Goal: Communication & Community: Answer question/provide support

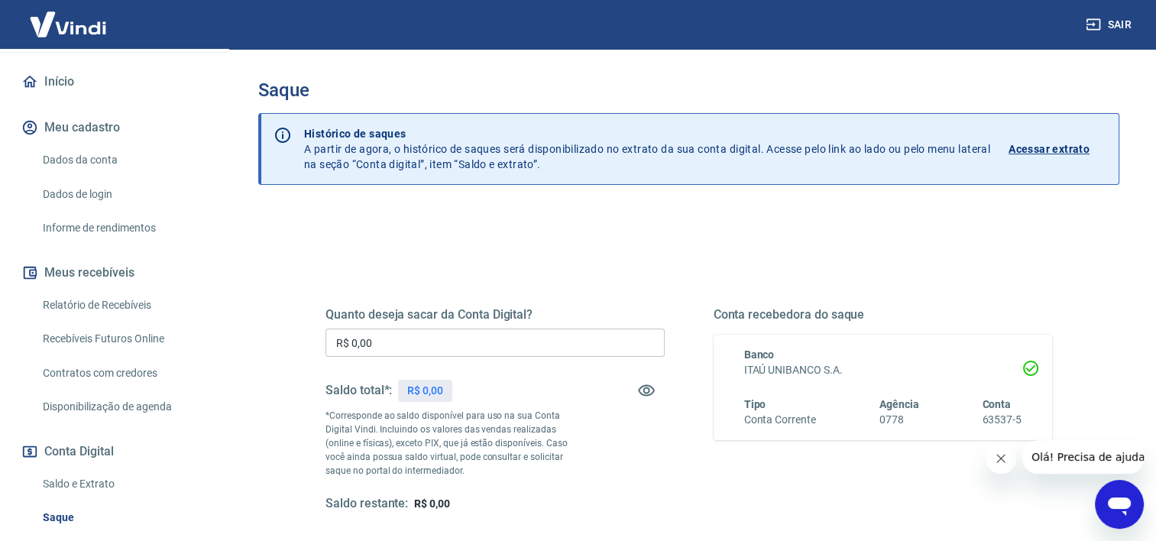
scroll to position [153, 0]
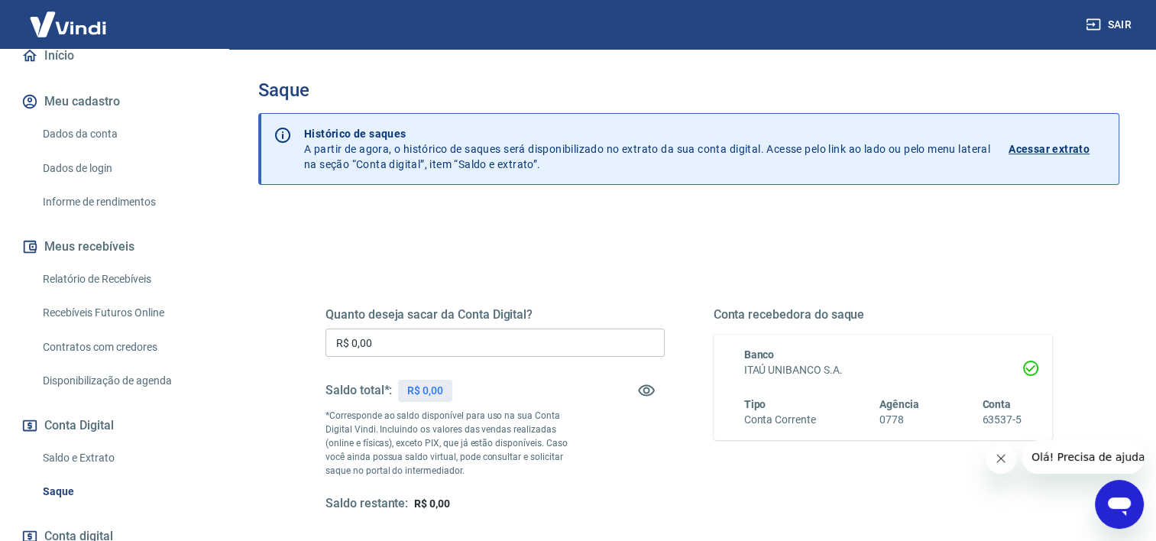
click at [1126, 501] on icon "Abrir janela de mensagens" at bounding box center [1119, 507] width 23 height 18
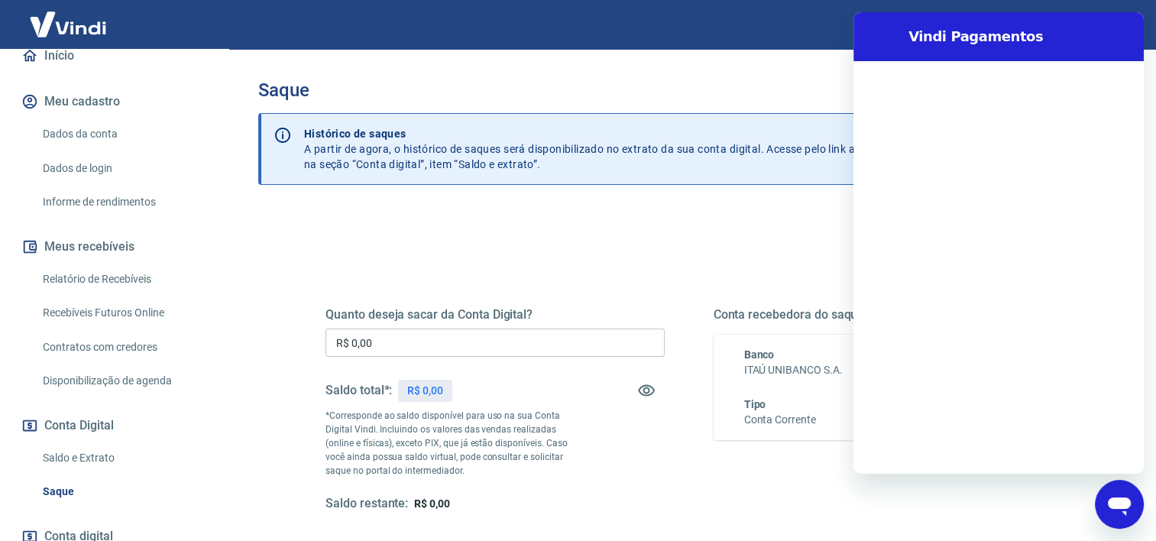
scroll to position [0, 0]
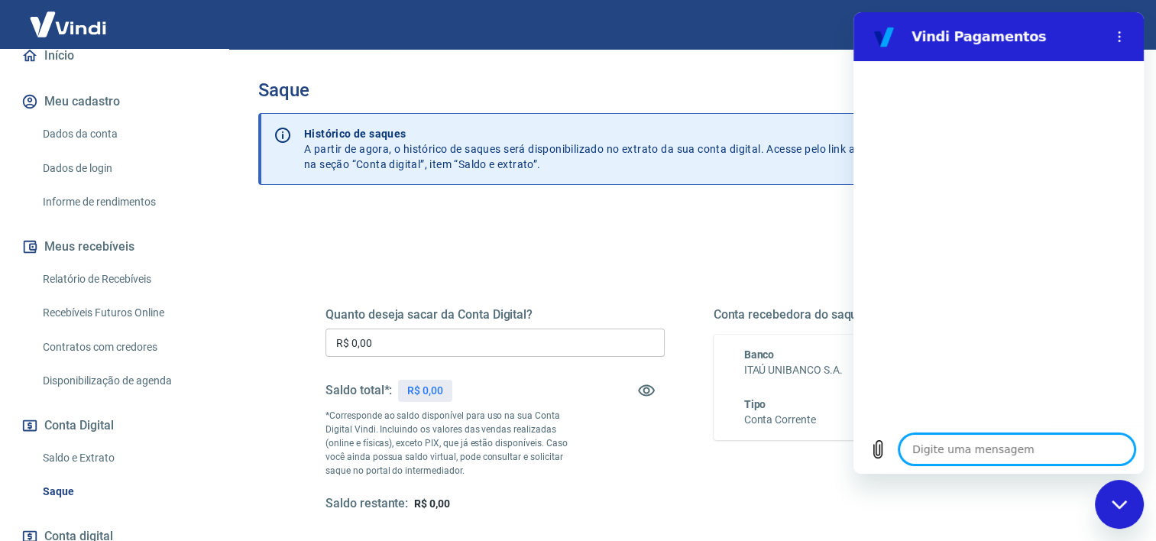
click at [944, 446] on textarea at bounding box center [1016, 449] width 235 height 31
type textarea "b"
type textarea "x"
type textarea "bo"
type textarea "x"
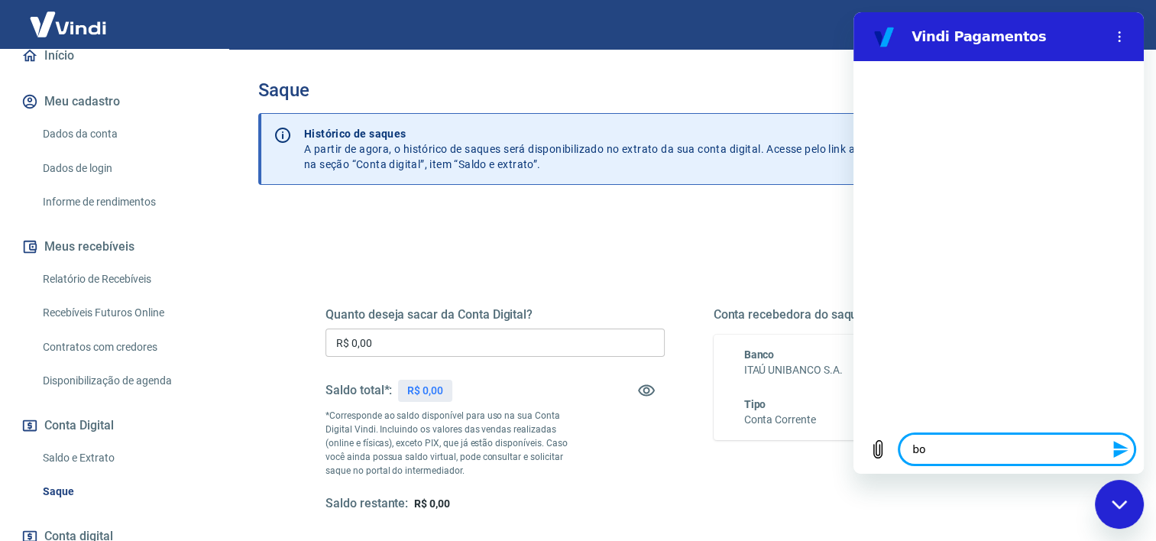
type textarea "boa"
type textarea "x"
type textarea "boa"
type textarea "x"
type textarea "boa t"
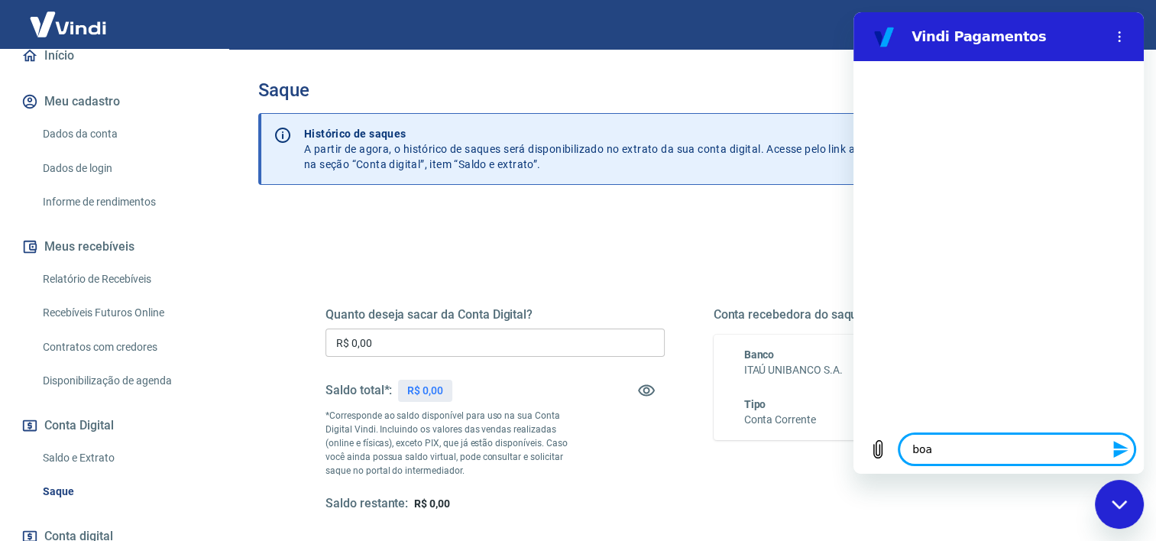
type textarea "x"
type textarea "boa ta"
type textarea "x"
type textarea "boa tar"
type textarea "x"
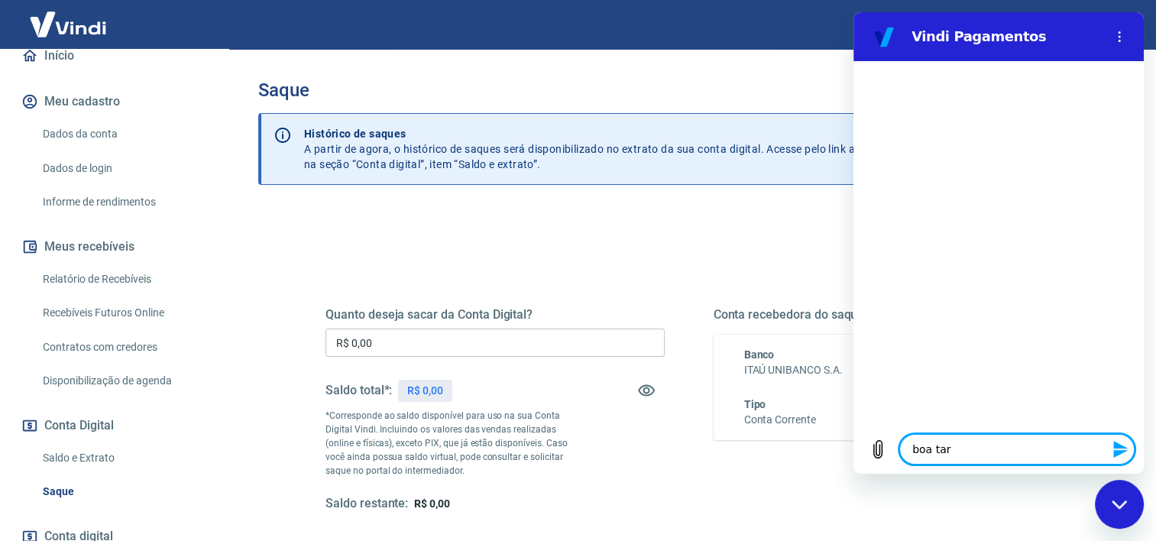
type textarea "boa tard"
type textarea "x"
type textarea "boa tarde"
type textarea "x"
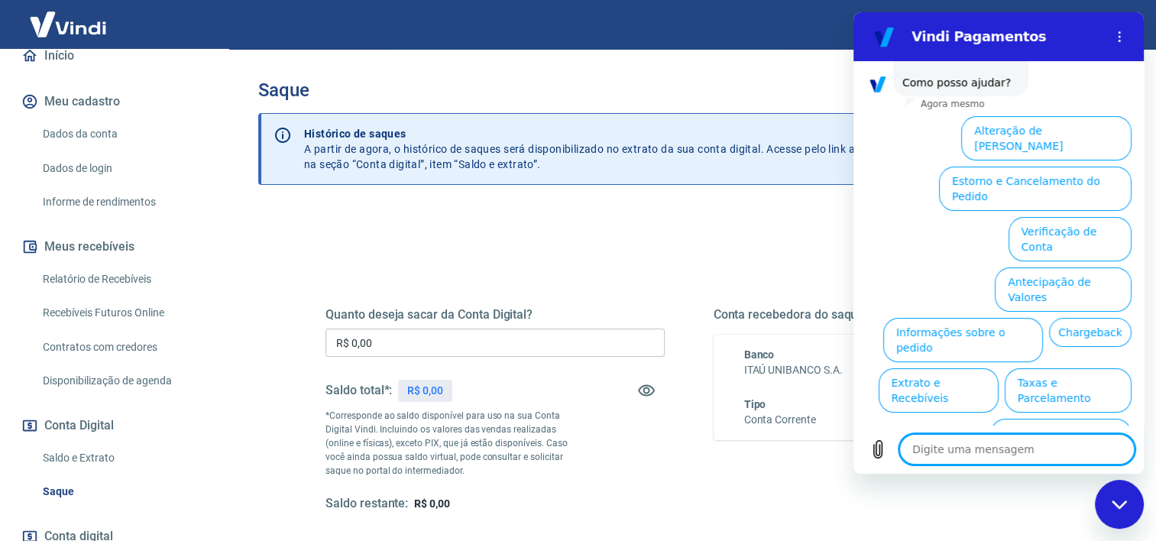
scroll to position [106, 0]
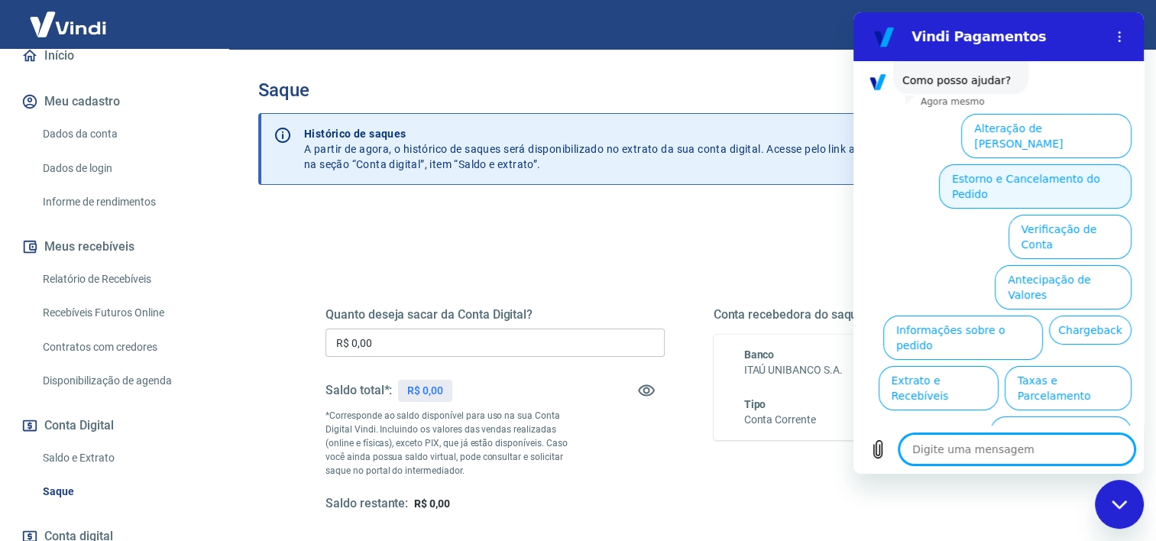
click at [1006, 170] on button "Estorno e Cancelamento do Pedido" at bounding box center [1035, 186] width 193 height 44
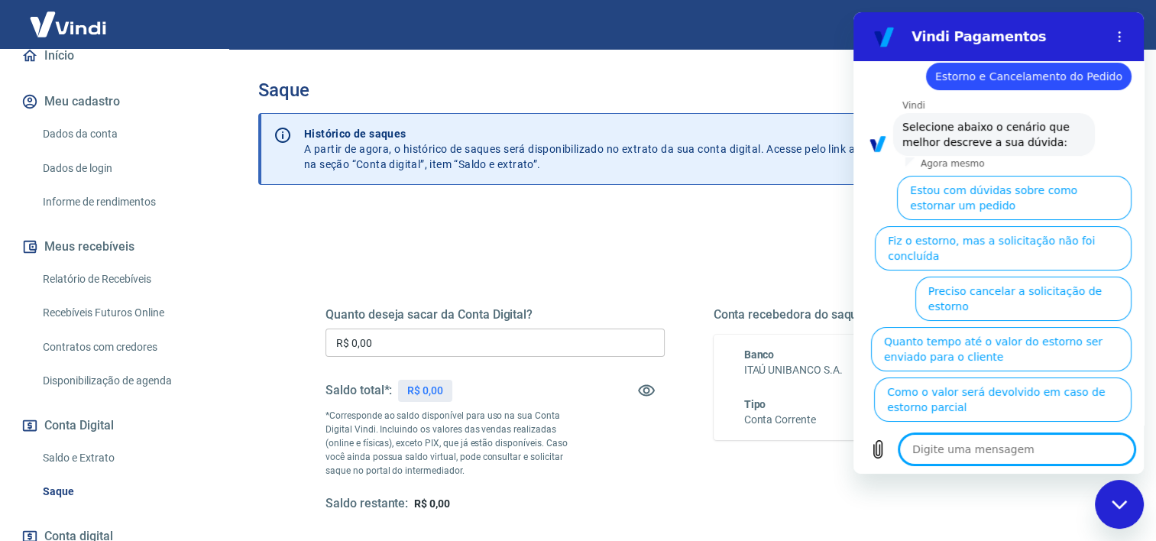
scroll to position [150, 0]
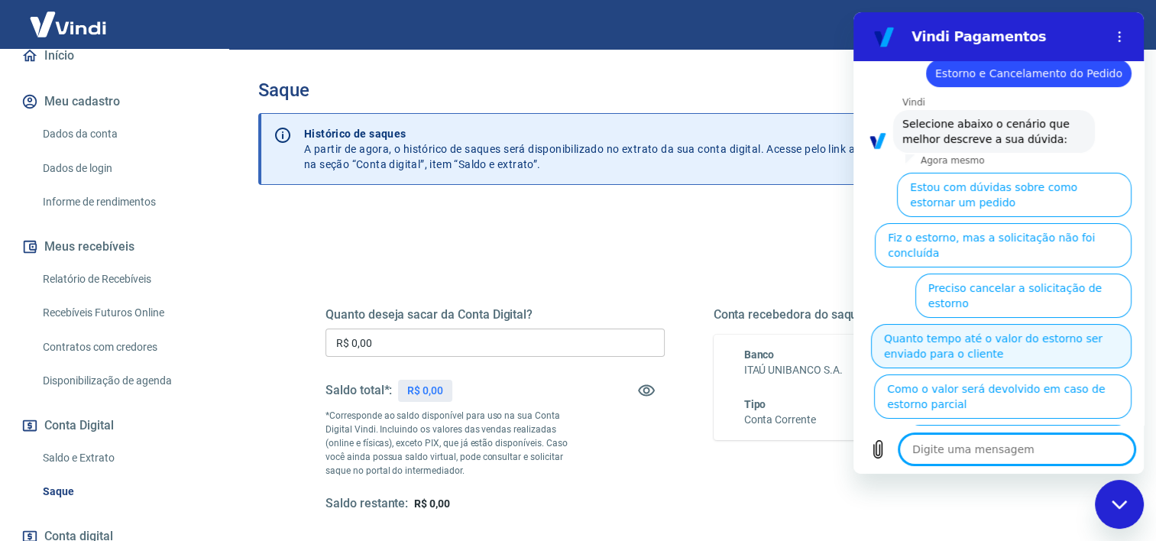
click at [994, 324] on button "Quanto tempo até o valor do estorno ser enviado para o cliente" at bounding box center [1001, 346] width 261 height 44
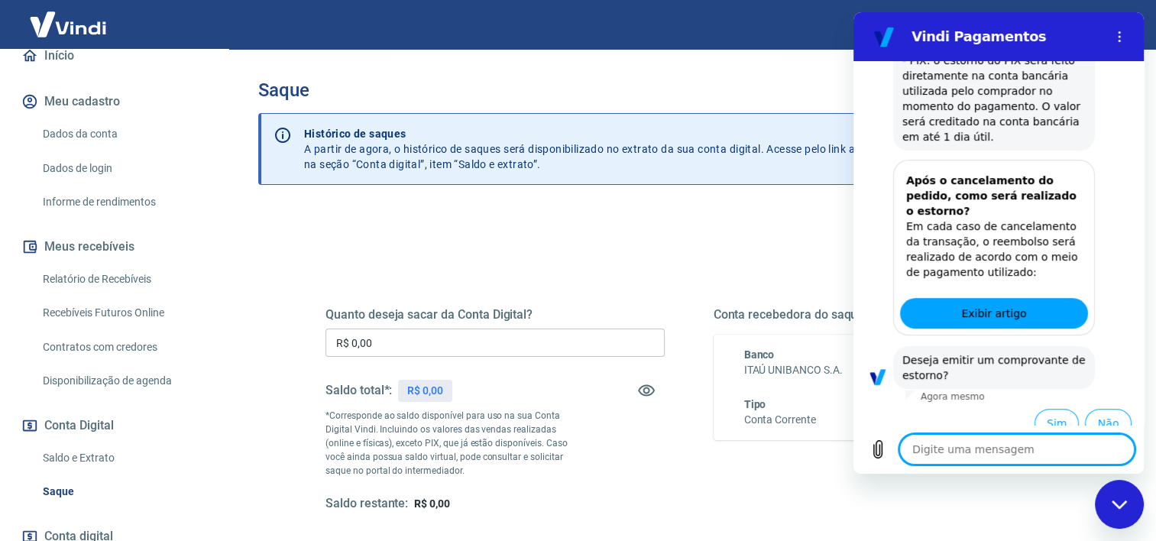
scroll to position [592, 0]
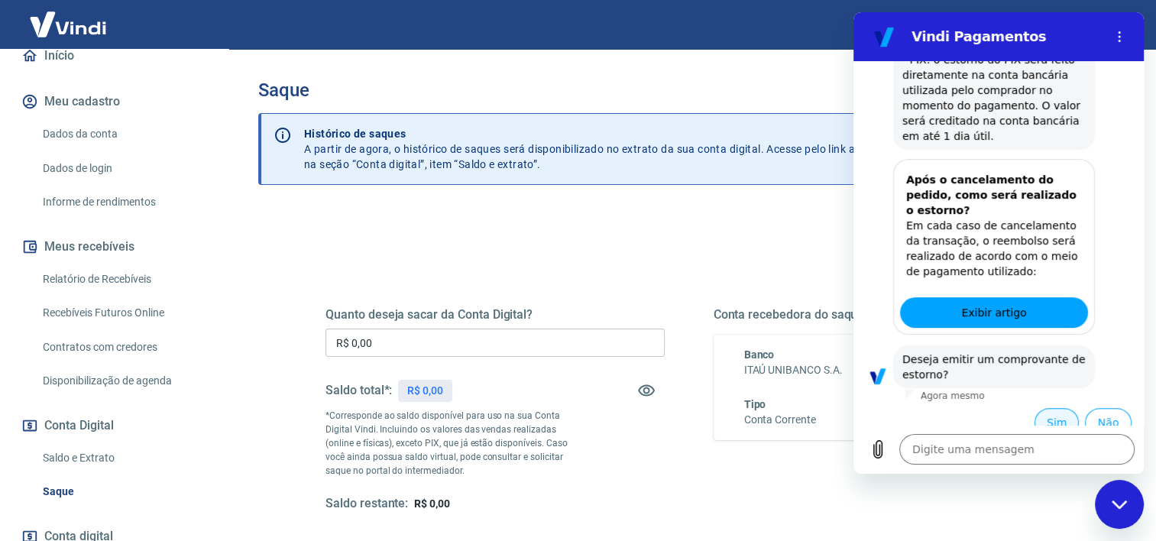
click at [1042, 409] on button "Sim" at bounding box center [1057, 422] width 44 height 29
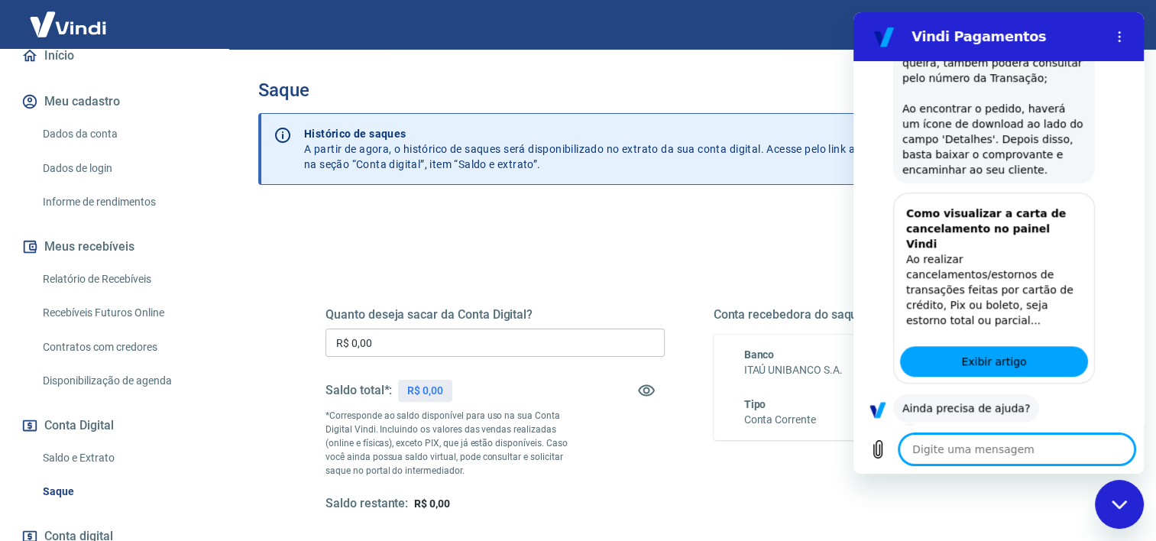
scroll to position [1162, 0]
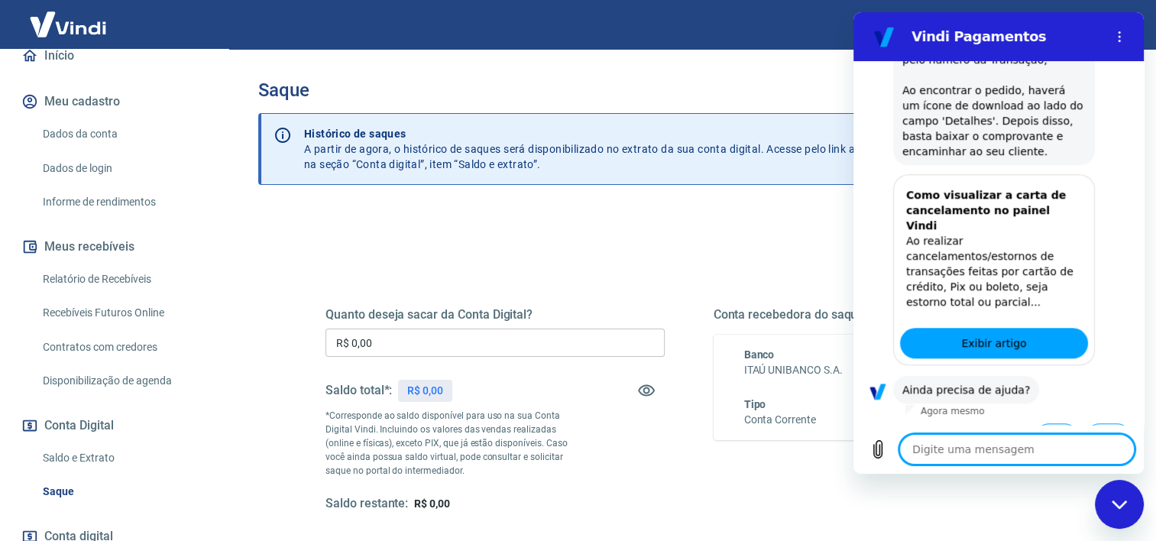
click at [1046, 423] on button "Sim" at bounding box center [1057, 437] width 44 height 29
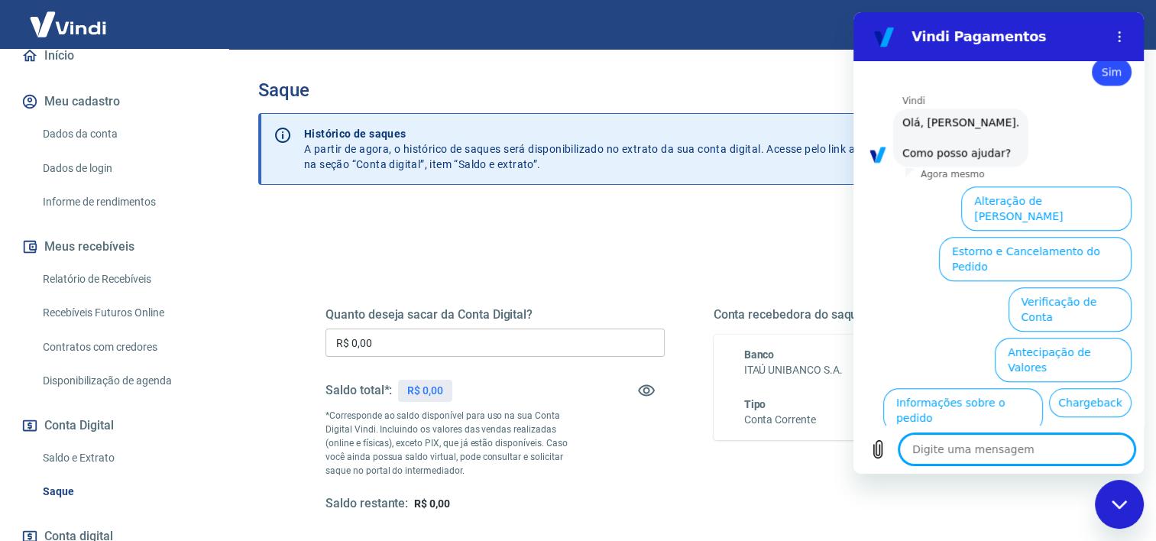
scroll to position [1557, 0]
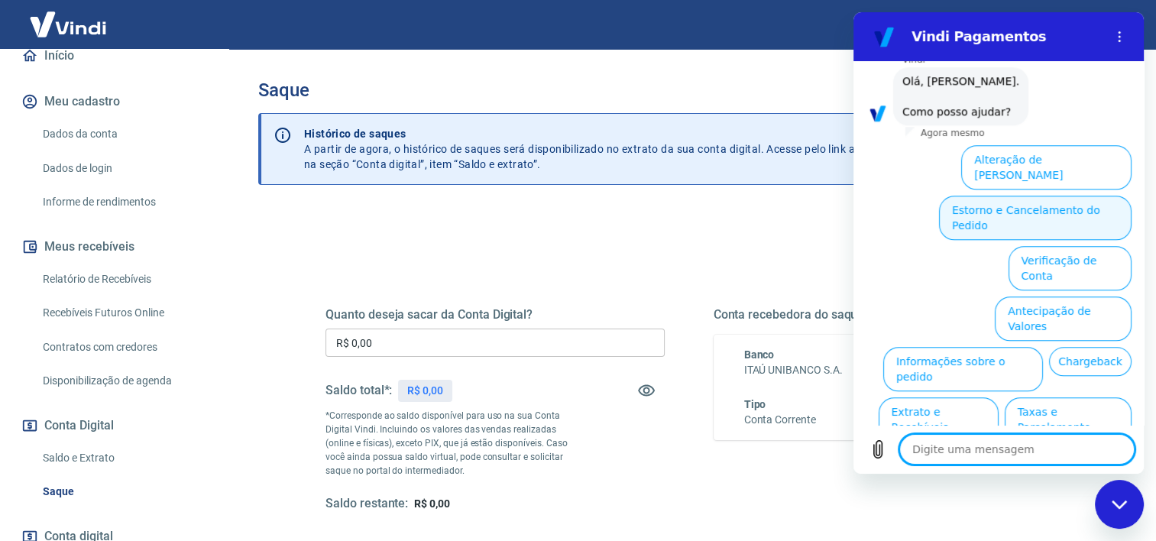
click at [1018, 196] on button "Estorno e Cancelamento do Pedido" at bounding box center [1035, 218] width 193 height 44
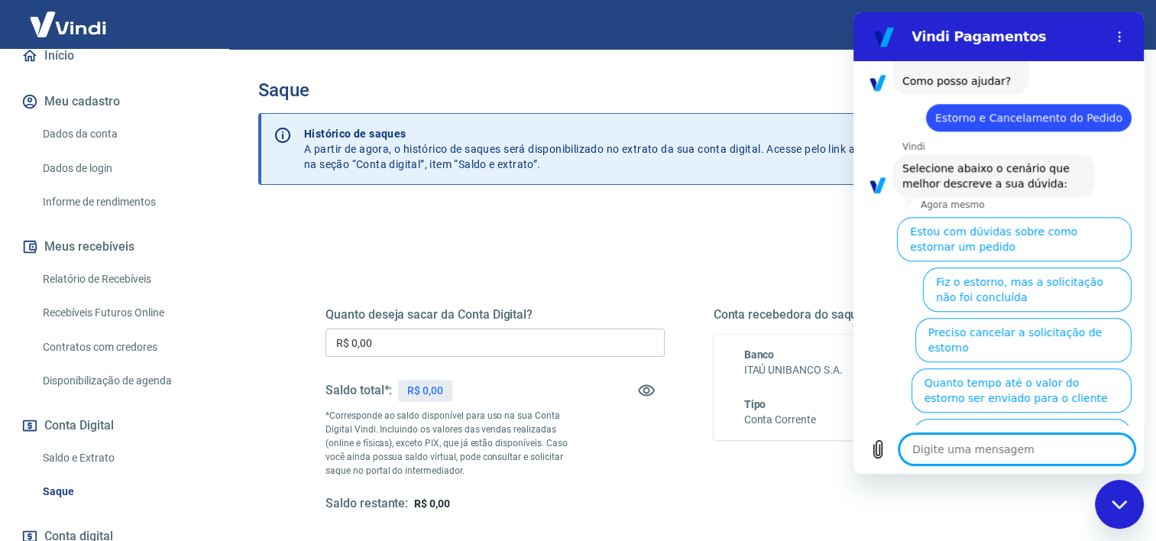
scroll to position [1617, 0]
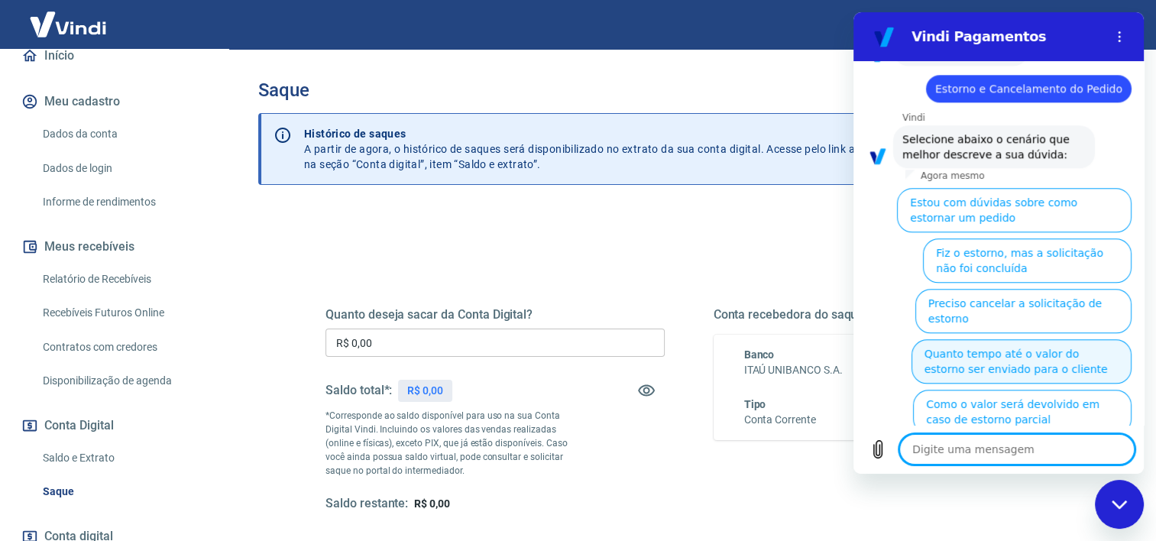
click at [1007, 339] on button "Quanto tempo até o valor do estorno ser enviado para o cliente" at bounding box center [1022, 361] width 220 height 44
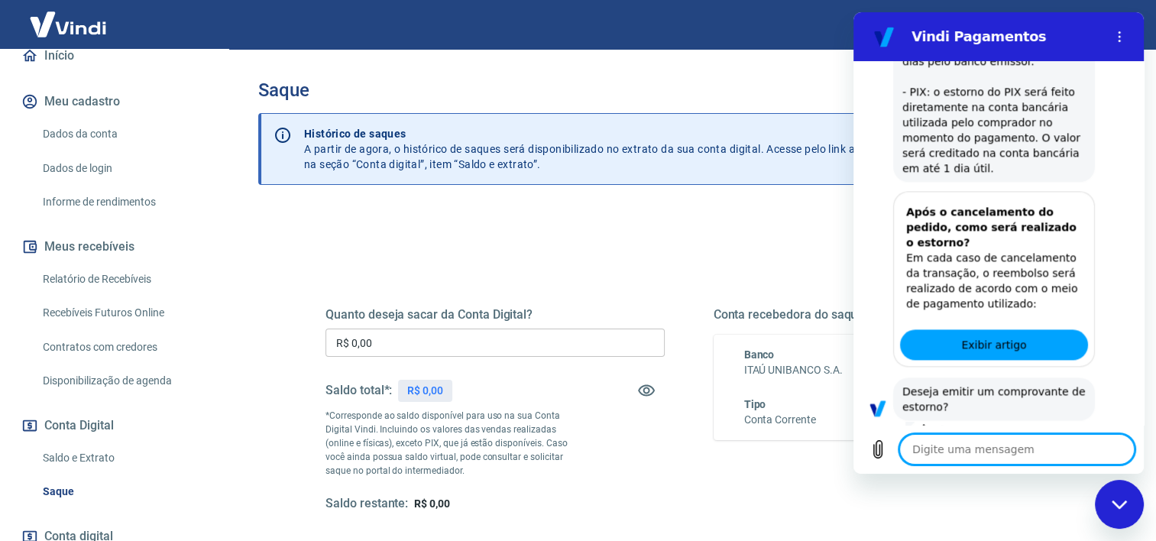
scroll to position [2043, 0]
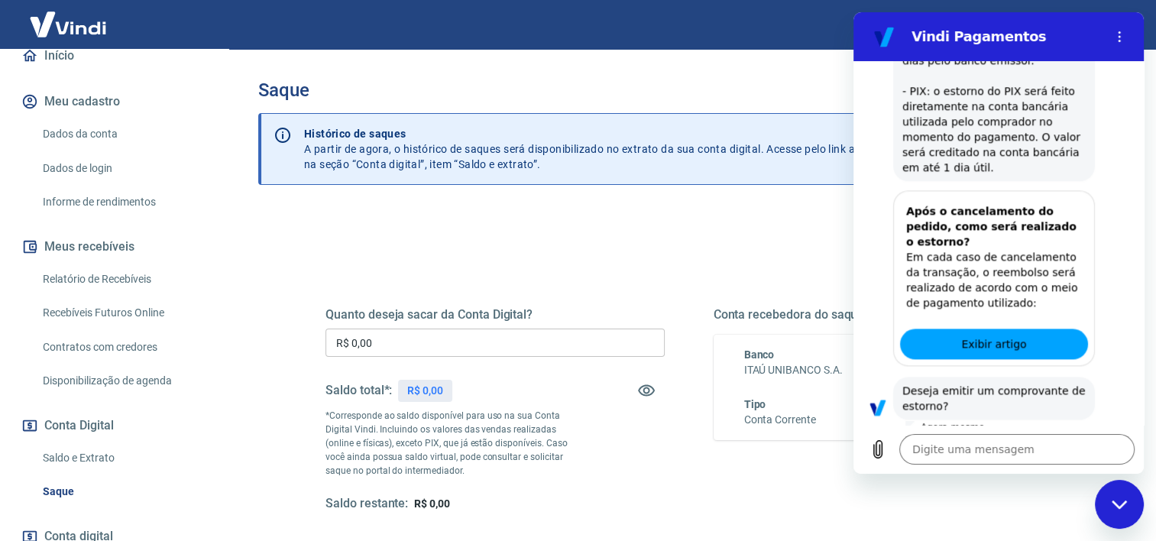
click at [1045, 439] on button "Sim" at bounding box center [1057, 453] width 44 height 29
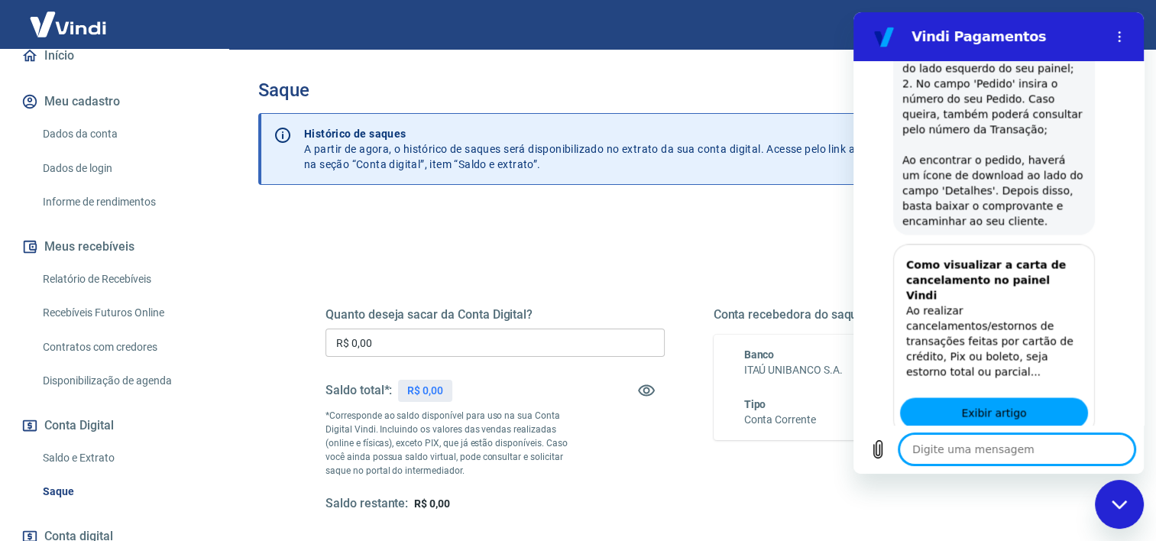
scroll to position [2613, 0]
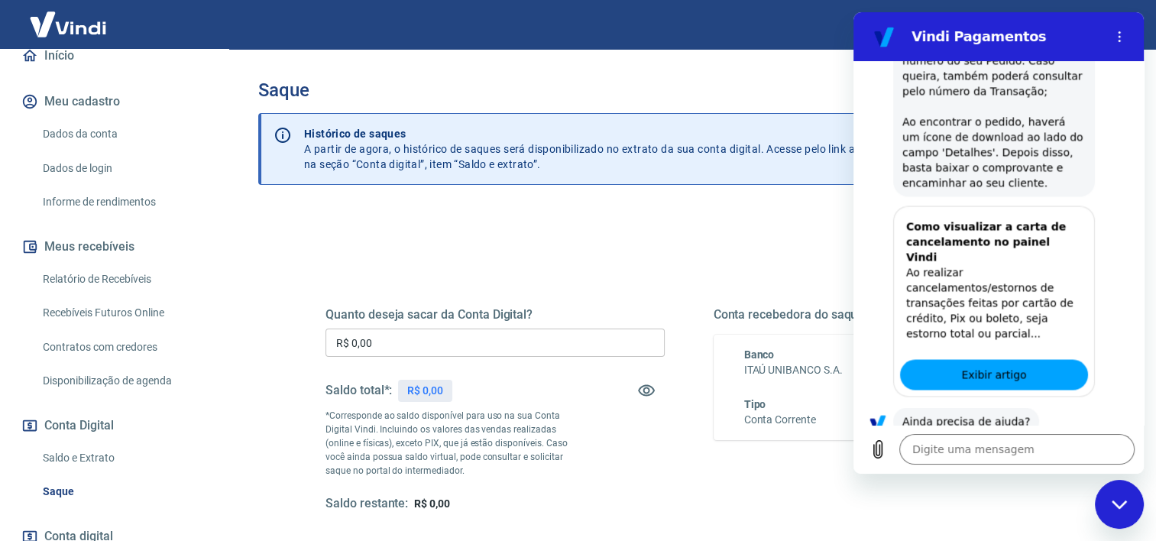
click at [1049, 455] on button "Sim" at bounding box center [1057, 469] width 44 height 29
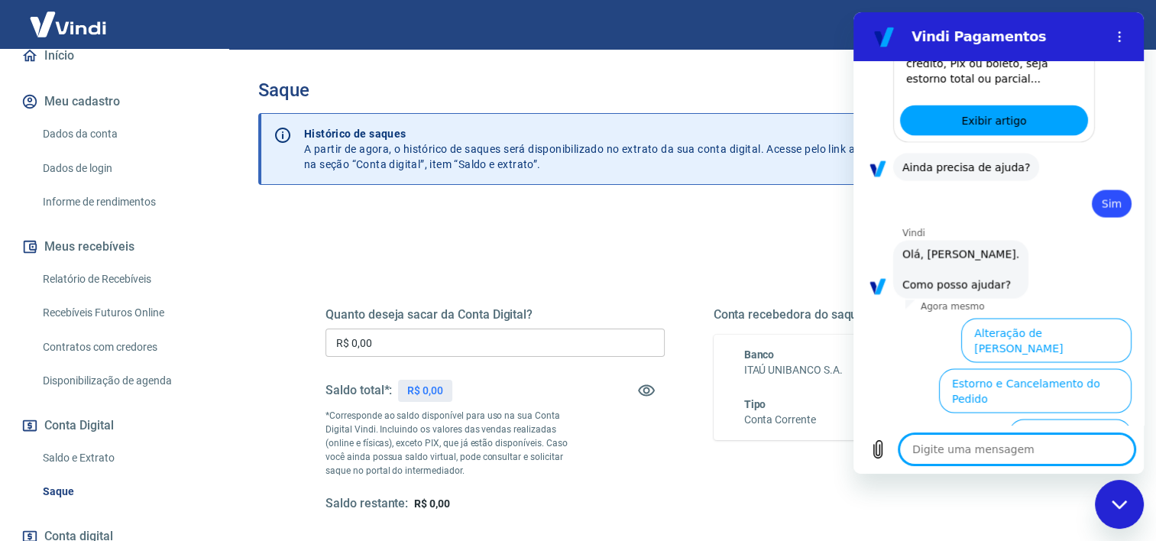
scroll to position [3009, 0]
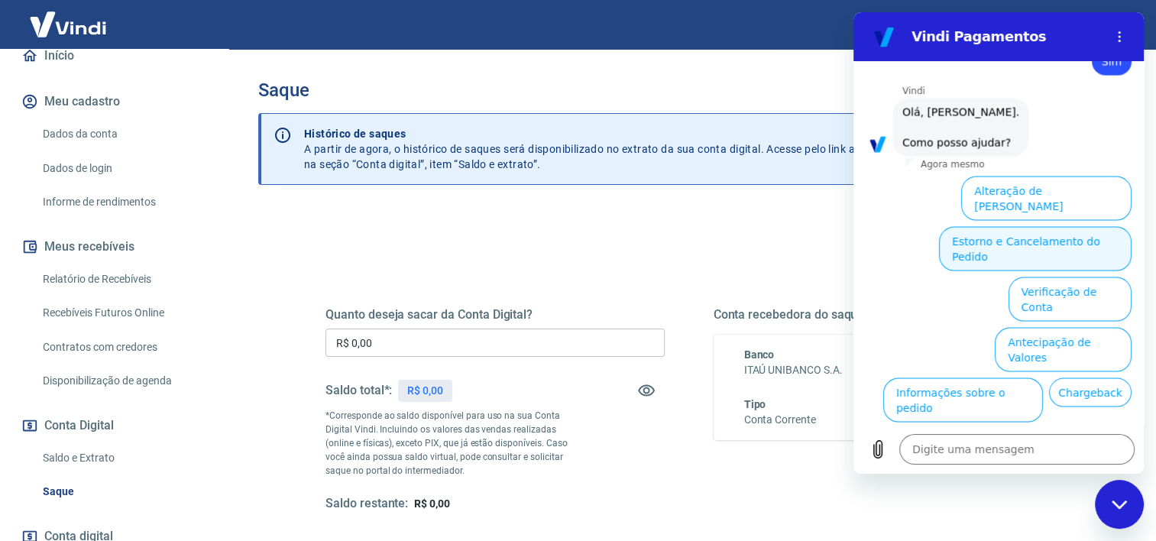
click at [1000, 227] on button "Estorno e Cancelamento do Pedido" at bounding box center [1035, 249] width 193 height 44
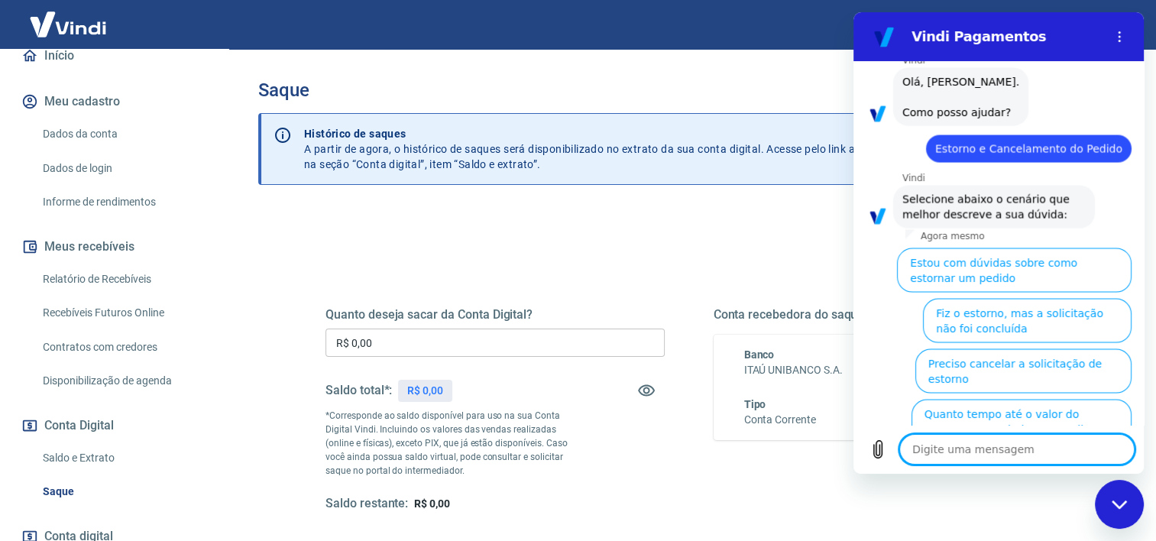
scroll to position [3068, 0]
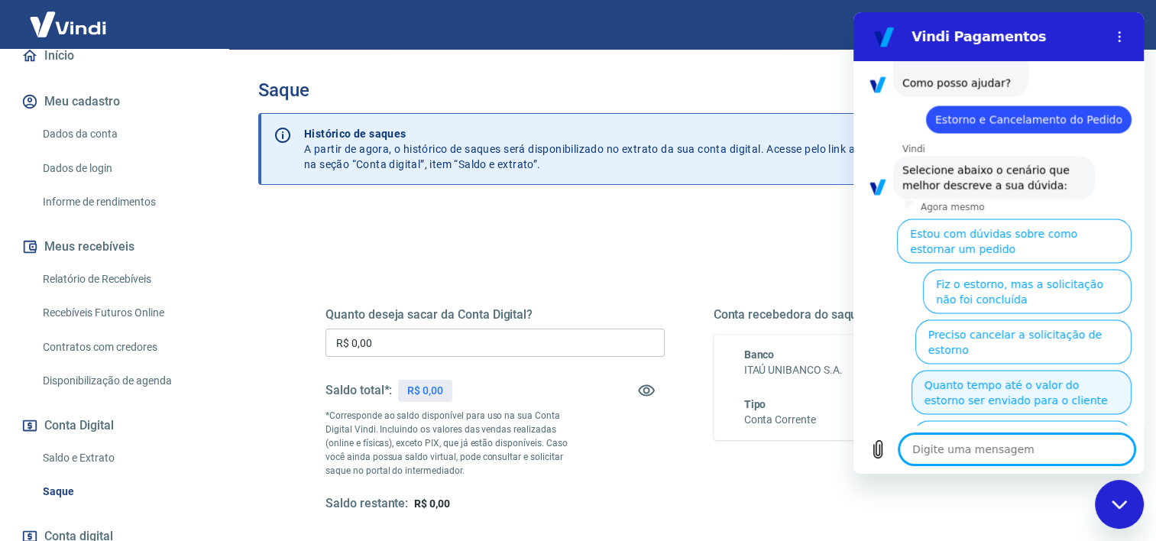
click at [1000, 371] on button "Quanto tempo até o valor do estorno ser enviado para o cliente" at bounding box center [1022, 393] width 220 height 44
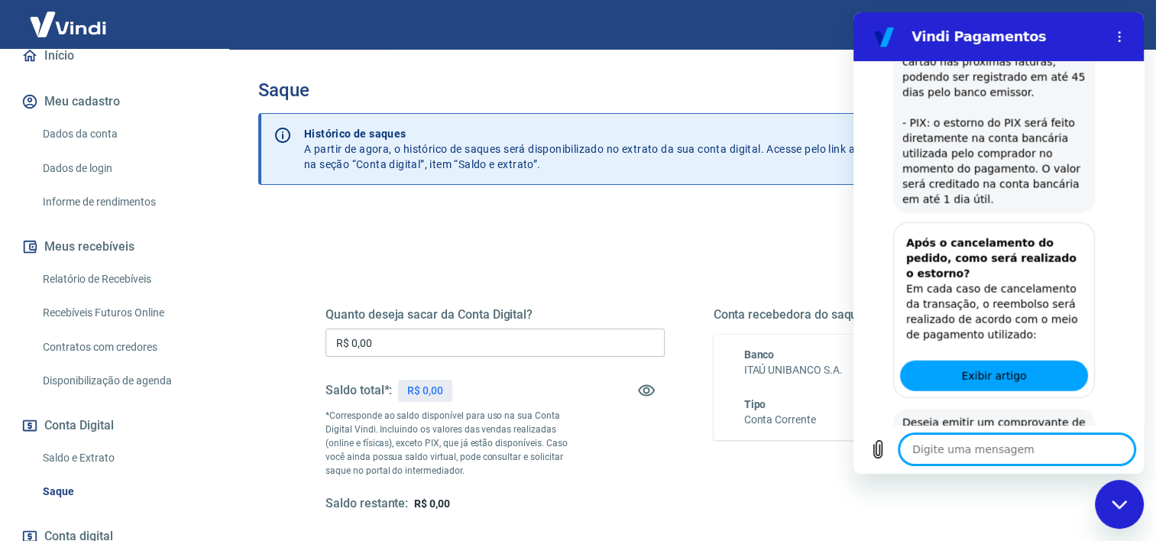
scroll to position [3494, 0]
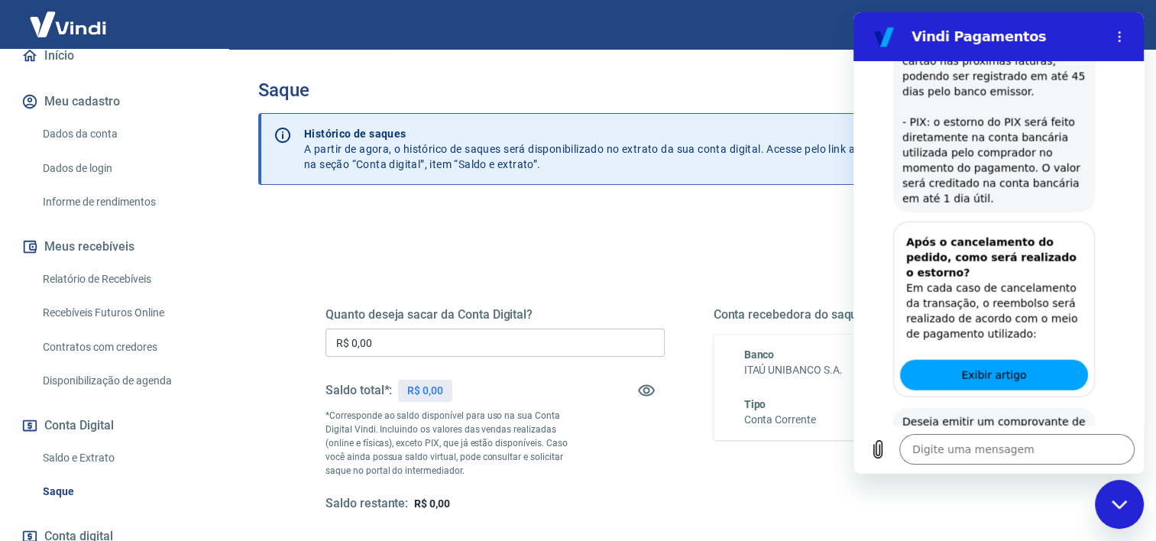
click at [1040, 471] on button "Sim" at bounding box center [1057, 485] width 44 height 29
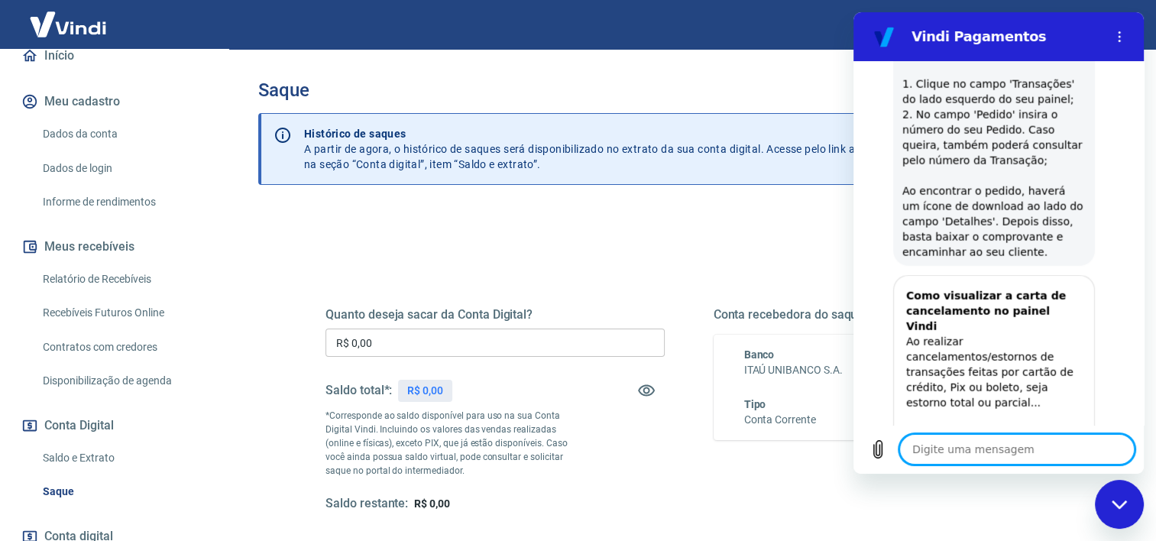
scroll to position [4064, 0]
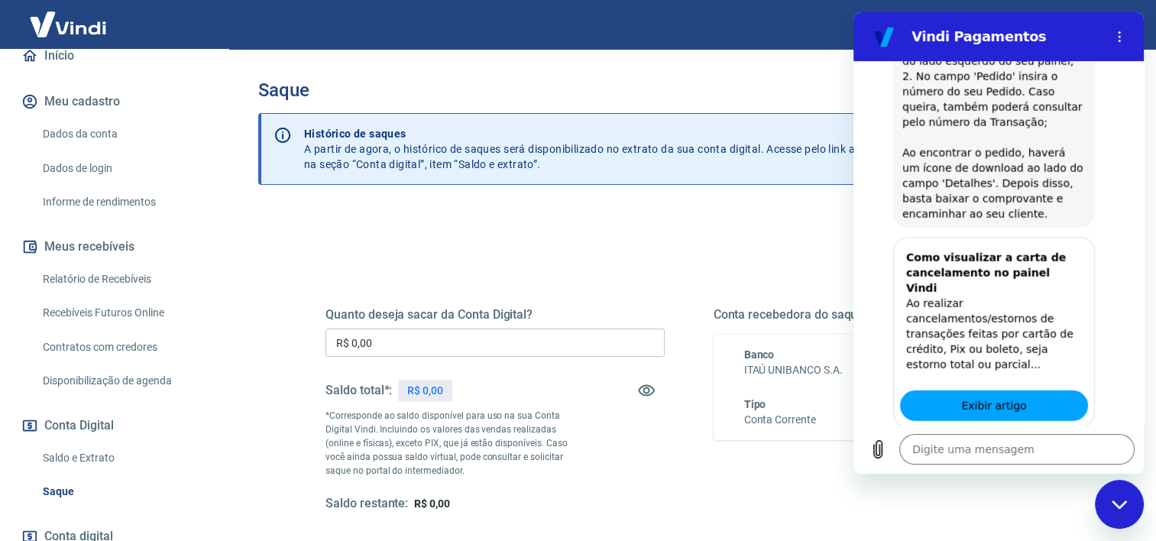
click at [1041, 486] on button "Sim" at bounding box center [1057, 500] width 44 height 29
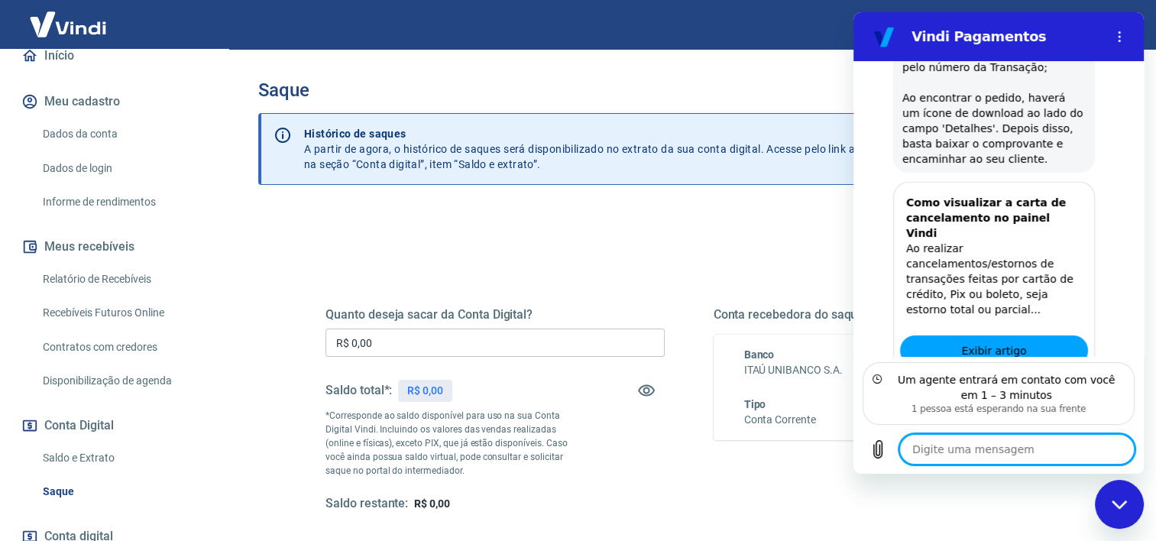
scroll to position [4188, 0]
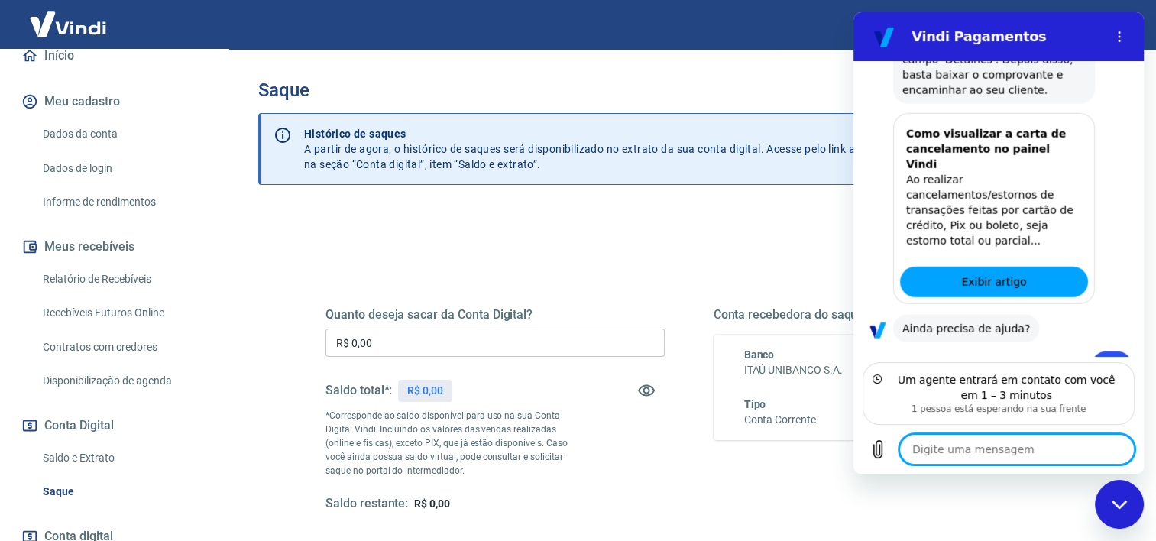
type textarea "x"
click at [979, 456] on textarea at bounding box center [1016, 449] width 235 height 31
type textarea "B"
type textarea "x"
type textarea "Bo"
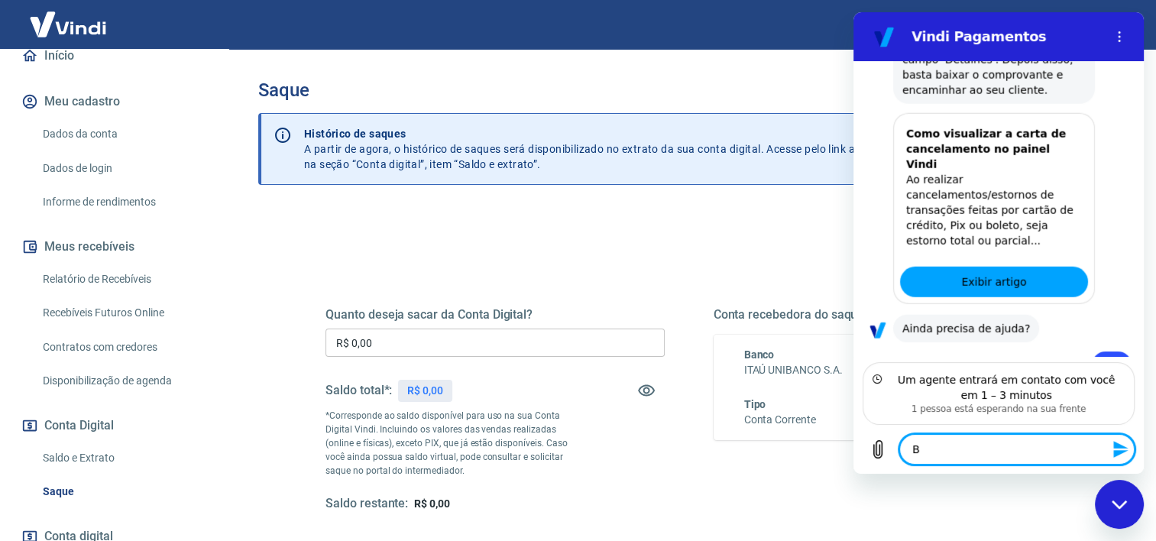
type textarea "x"
type textarea "Boa"
type textarea "x"
type textarea "Boa"
type textarea "x"
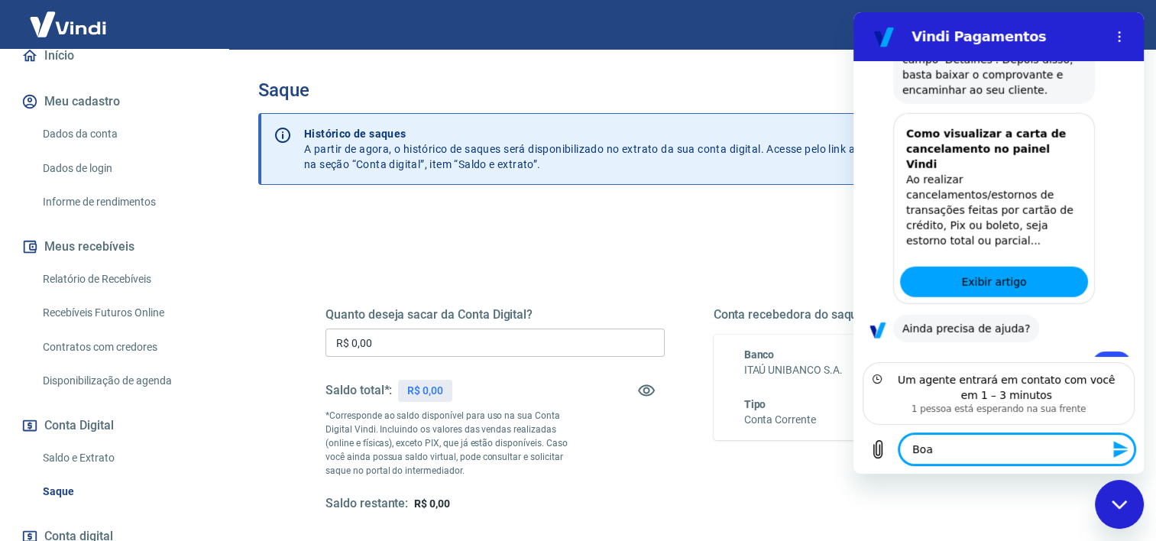
type textarea "Boa t"
type textarea "x"
type textarea "Boa ta"
type textarea "x"
type textarea "Boa tar"
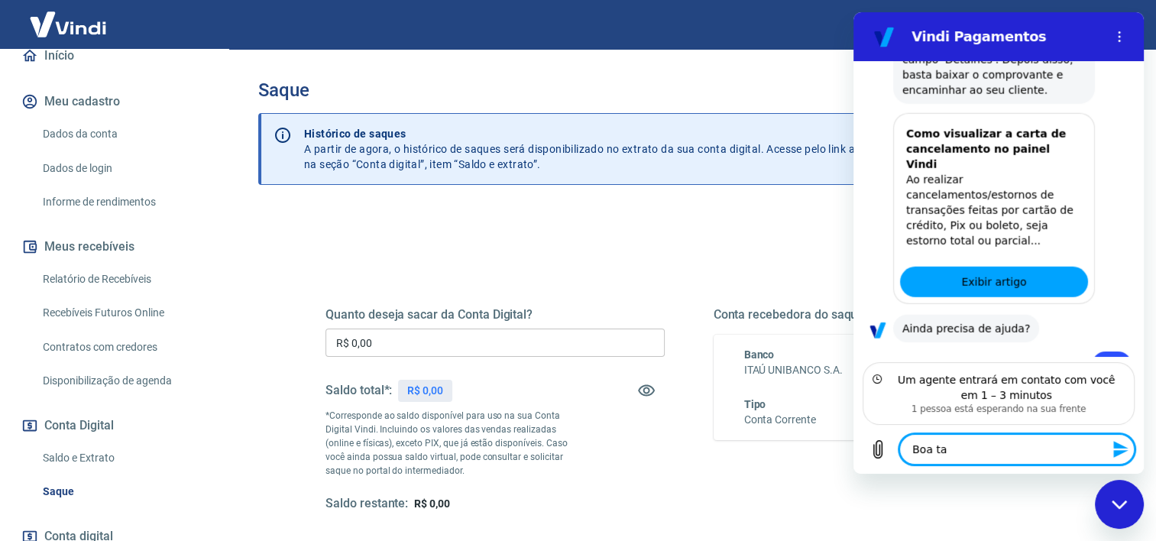
type textarea "x"
type textarea "Boa tard"
type textarea "x"
type textarea "Boa tarde"
type textarea "x"
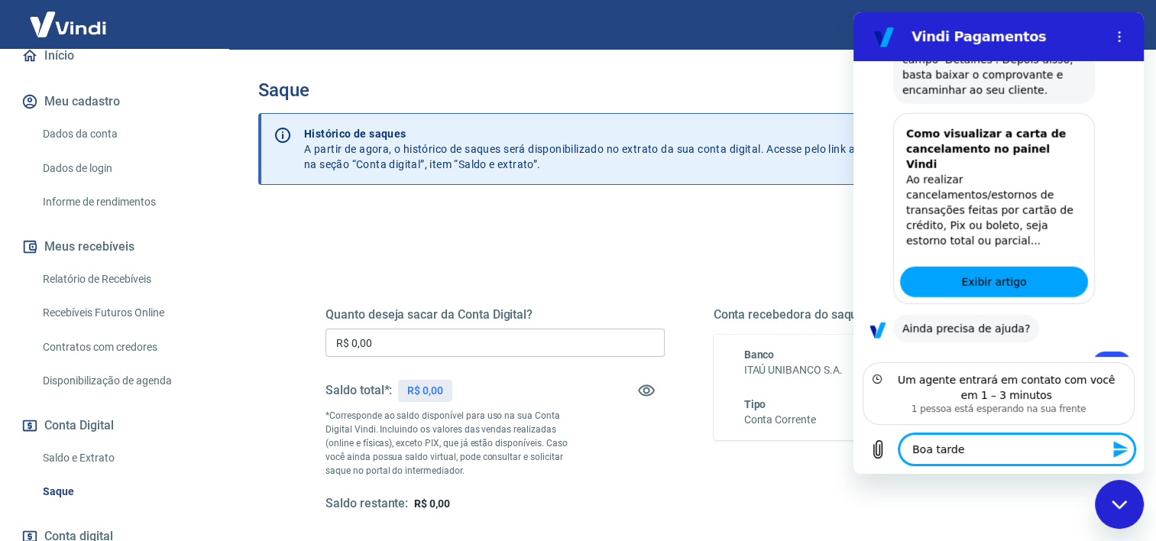
type textarea "Boa tarde,"
type textarea "x"
type textarea "Boa tarde,"
type textarea "x"
type textarea "Boa tarde, t"
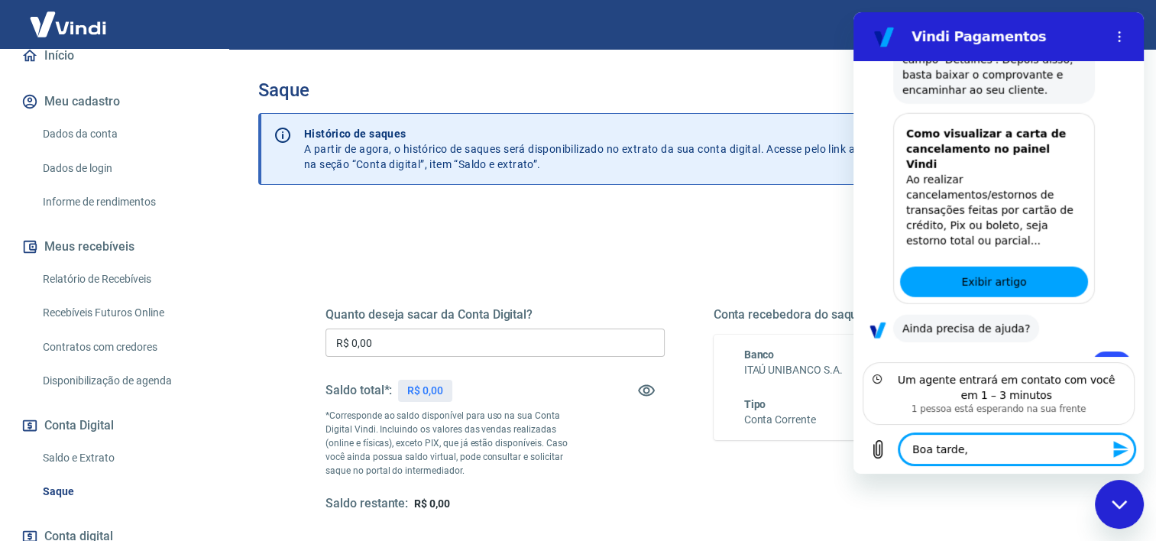
type textarea "x"
type textarea "Boa tarde, tu"
type textarea "x"
type textarea "Boa tarde, tud"
type textarea "x"
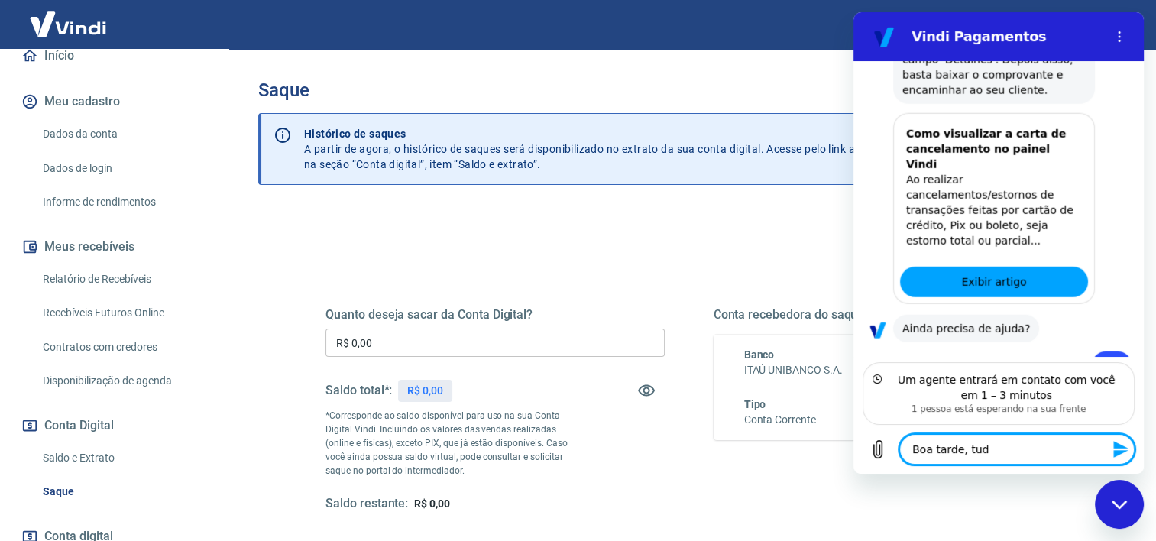
type textarea "Boa tarde, tudo"
type textarea "x"
type textarea "Boa tarde, tudo"
type textarea "x"
type textarea "Boa tarde, tudo b"
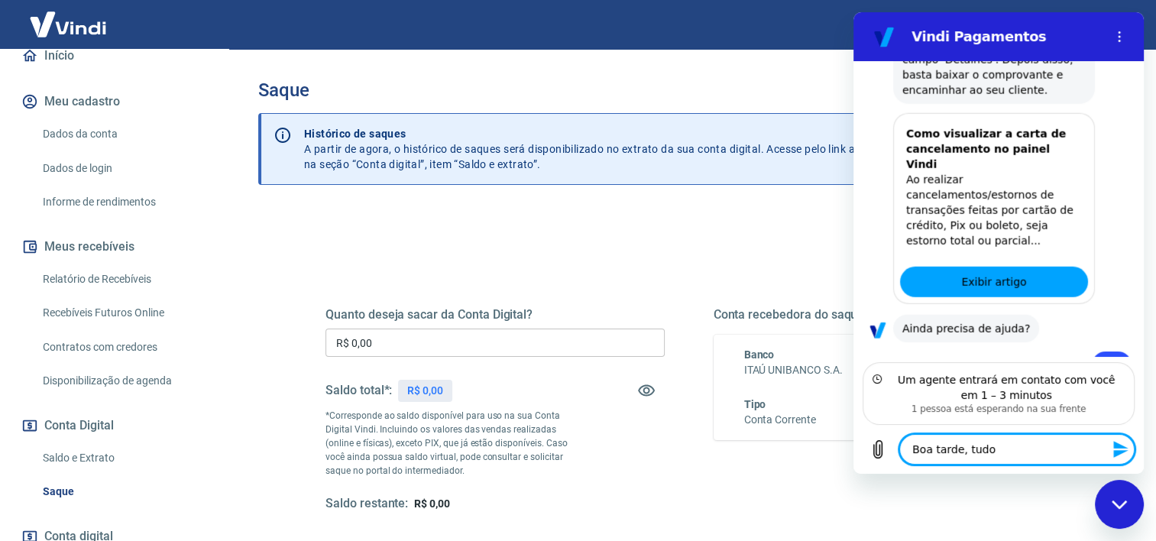
type textarea "x"
type textarea "Boa tarde, tudo be"
type textarea "x"
type textarea "Boa tarde, tudo bem"
type textarea "x"
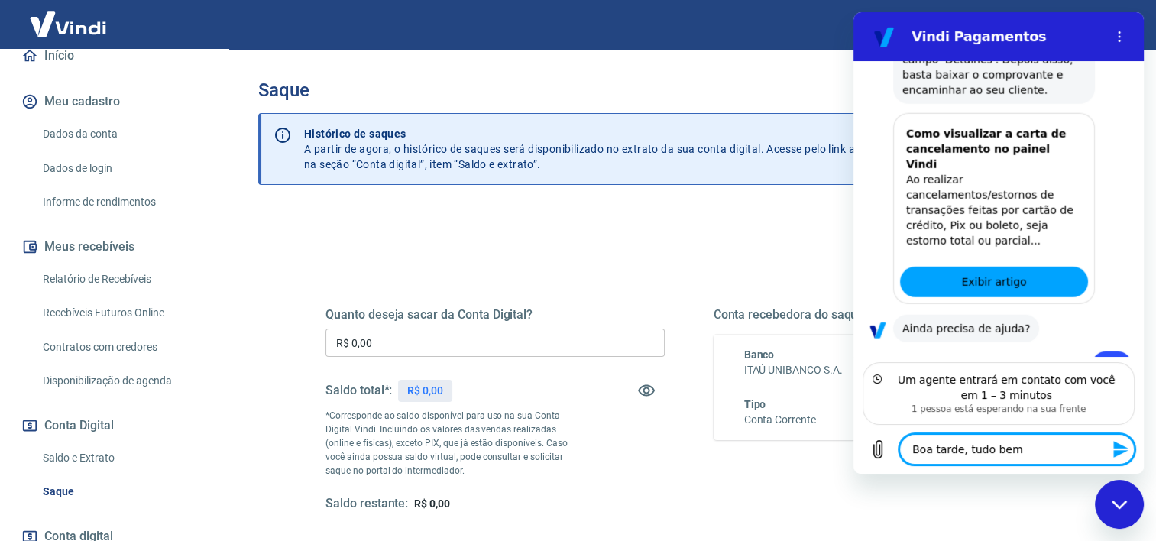
type textarea "Boa tarde, tudo bem,"
type textarea "x"
type textarea "Boa tarde, tudo bem,"
type textarea "x"
type textarea "Boa tarde, tudo bem, e"
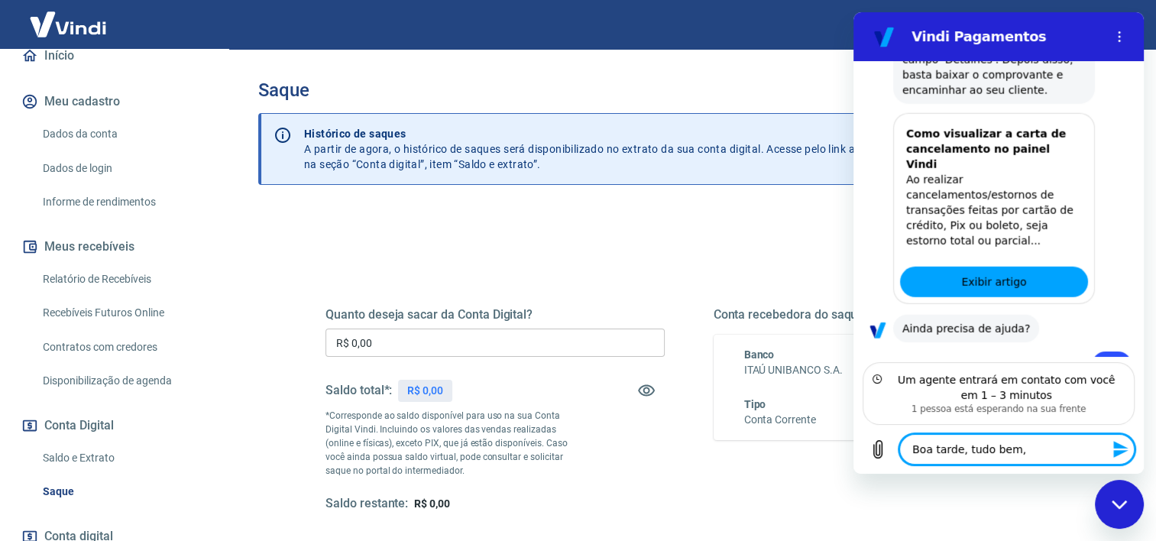
type textarea "x"
type textarea "Boa tarde, tudo bem, e"
type textarea "x"
type textarea "Boa tarde, tudo bem, e c"
type textarea "x"
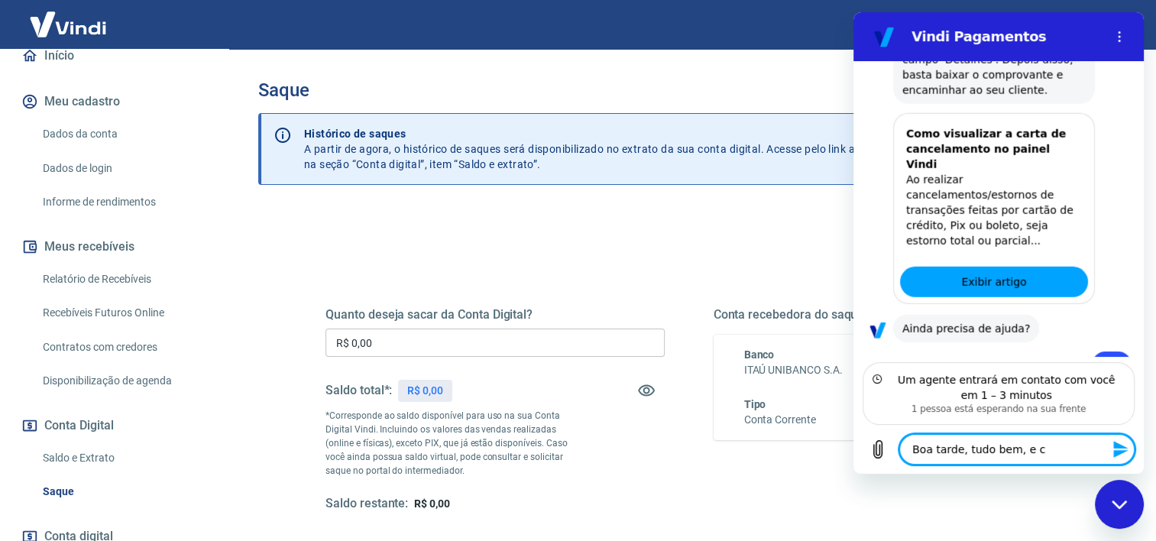
type textarea "Boa tarde, tudo bem, e co"
type textarea "x"
type textarea "Boa tarde, tudo bem, e com"
type textarea "x"
type textarea "Boa tarde, tudo bem, e com"
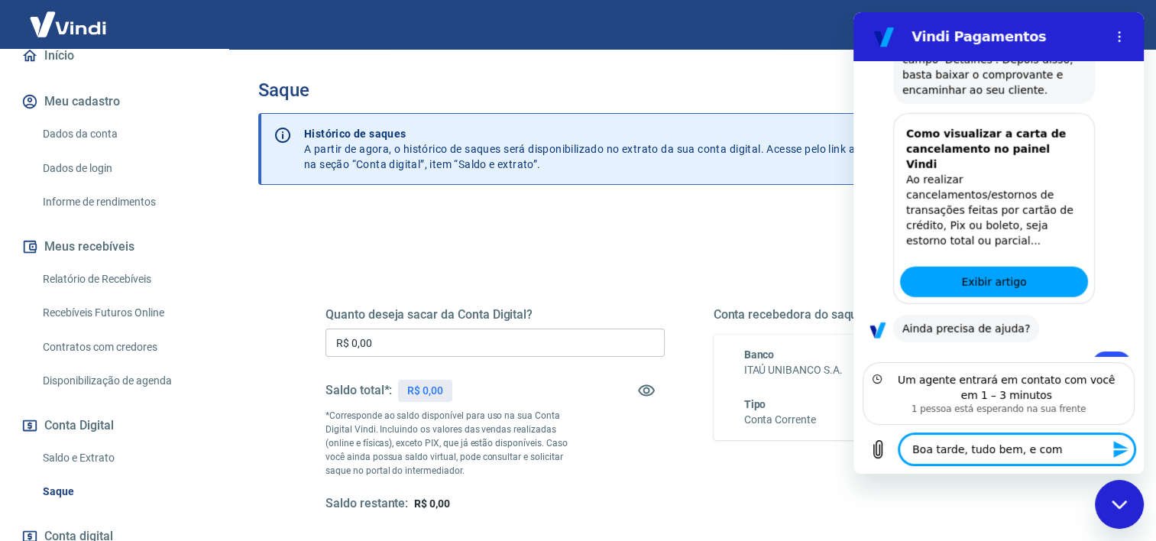
type textarea "x"
type textarea "Boa tarde, tudo bem, e com v"
type textarea "x"
type textarea "Boa tarde, tudo bem, e com vo"
type textarea "x"
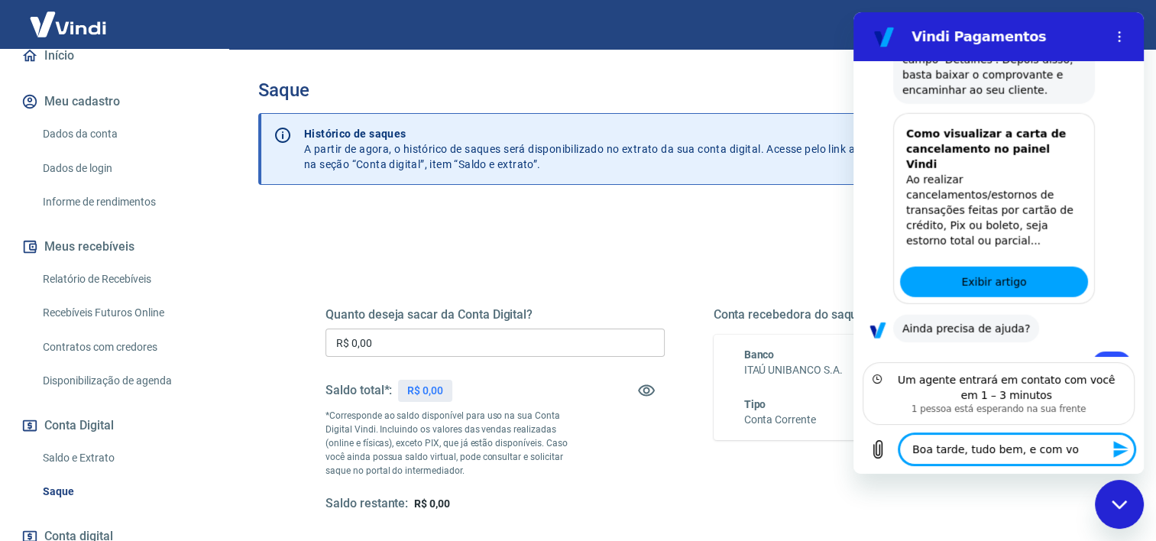
type textarea "Boa tarde, tudo bem, e com voc"
type textarea "x"
type textarea "Boa tarde, tudo bem, e com você"
type textarea "x"
type textarea "Boa tarde, tudo bem, e com você?"
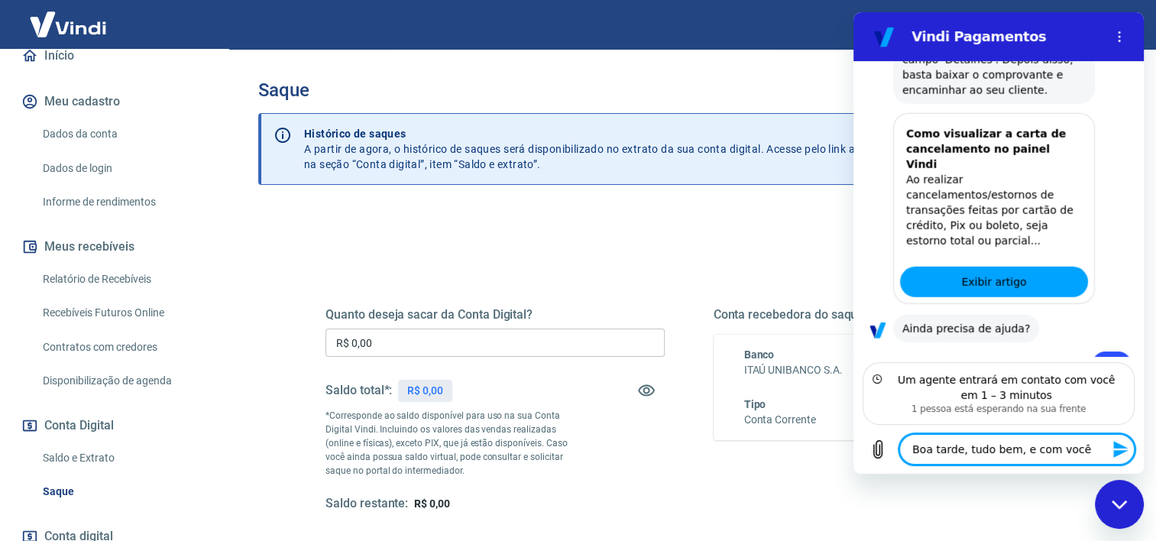
type textarea "x"
type textarea "Boa tarde, tudo bem, e com você?"
type textarea "x"
type textarea "Boa tarde, tudo bem, e com você? P"
type textarea "x"
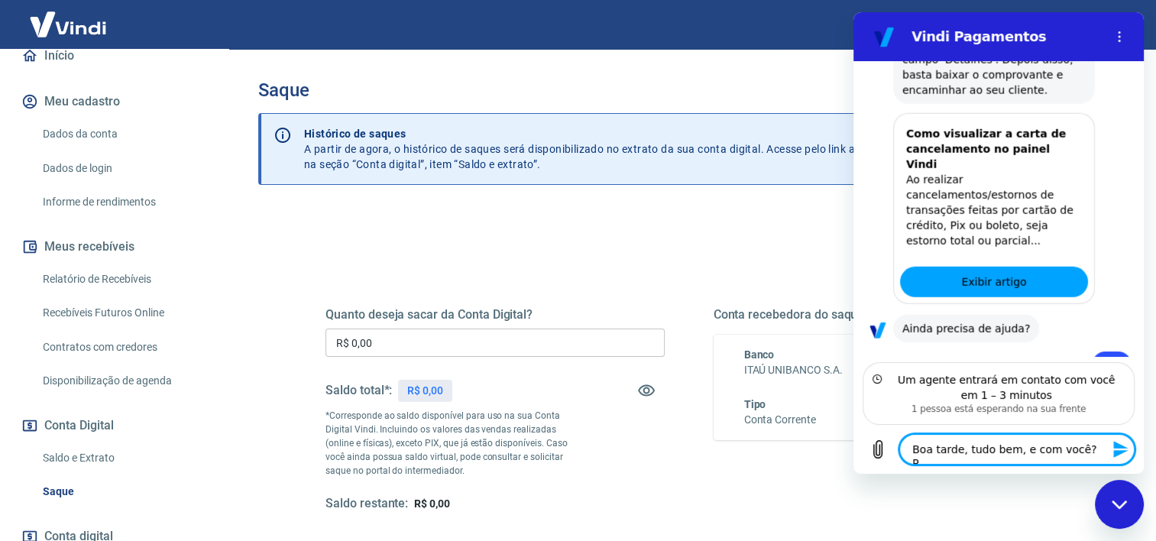
type textarea "Boa tarde, tudo bem, e com você? Po"
type textarea "x"
type textarea "Boa tarde, tudo bem, e com você? Por"
type textarea "x"
type textarea "Boa tarde, tudo bem, e com você? Por"
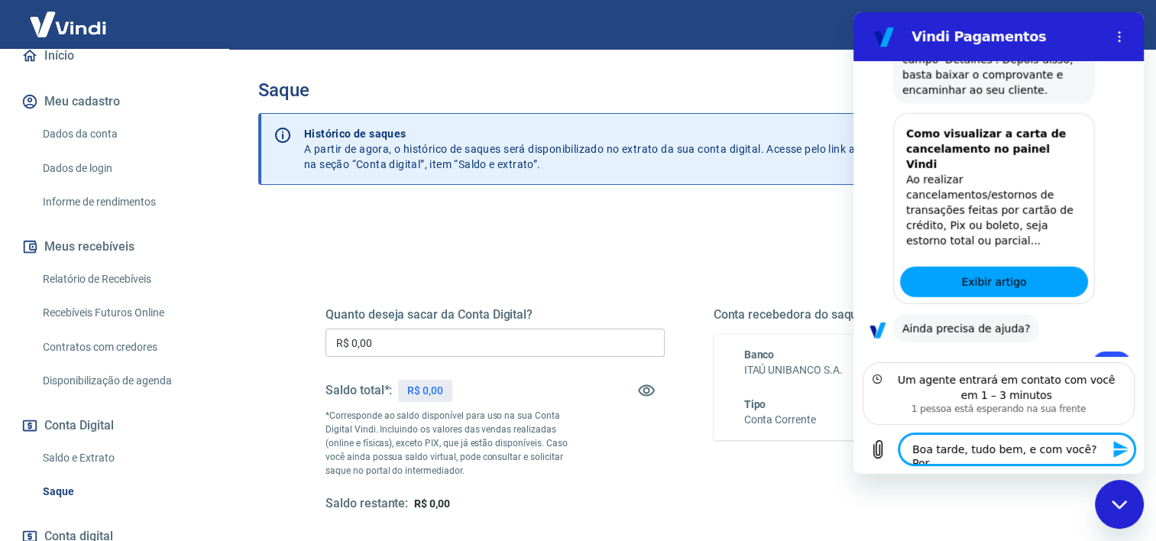
type textarea "x"
type textarea "Boa tarde, tudo bem, e com você? Por f"
type textarea "x"
type textarea "Boa tarde, tudo bem, e com você? Por fa"
type textarea "x"
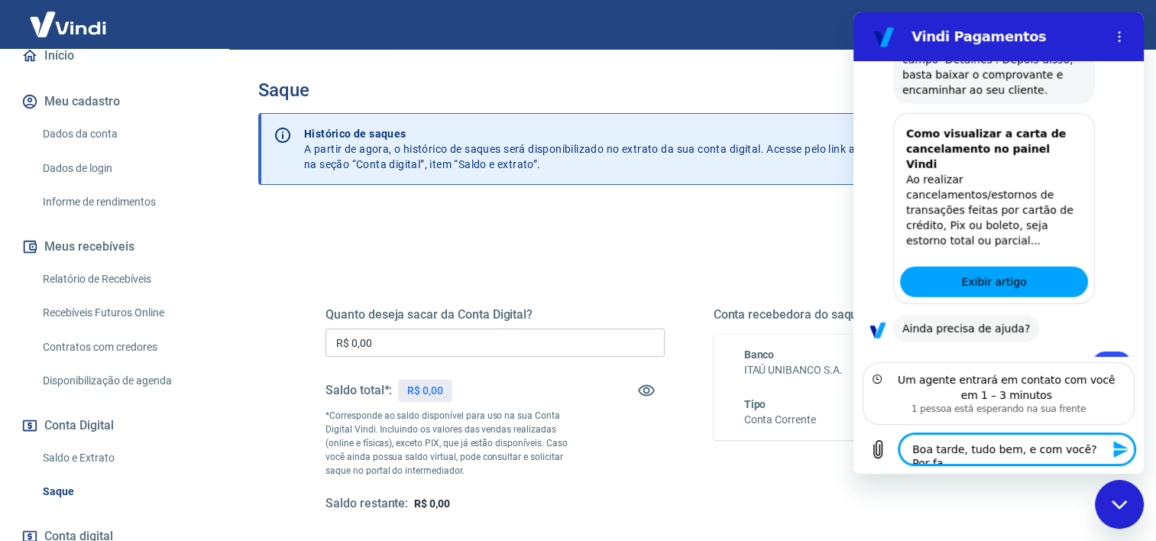
type textarea "Boa tarde, tudo bem, e com você? Por fav"
type textarea "x"
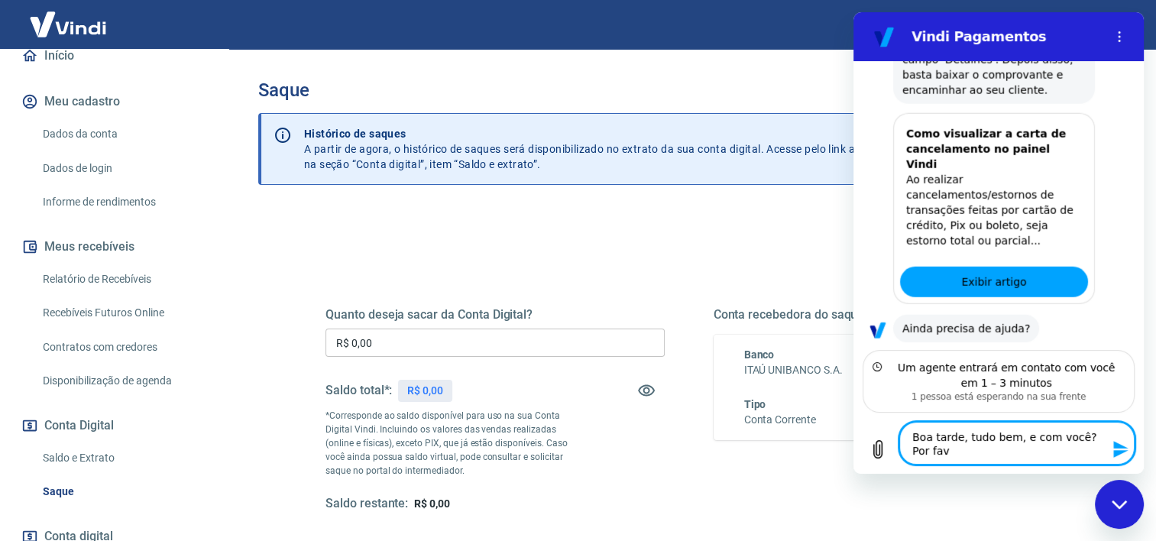
type textarea "Boa tarde, tudo bem, e com você? Por favo"
type textarea "x"
type textarea "Boa tarde, tudo bem, e com você? Por favor"
type textarea "x"
type textarea "Boa tarde, tudo bem, e com você? Por favor,"
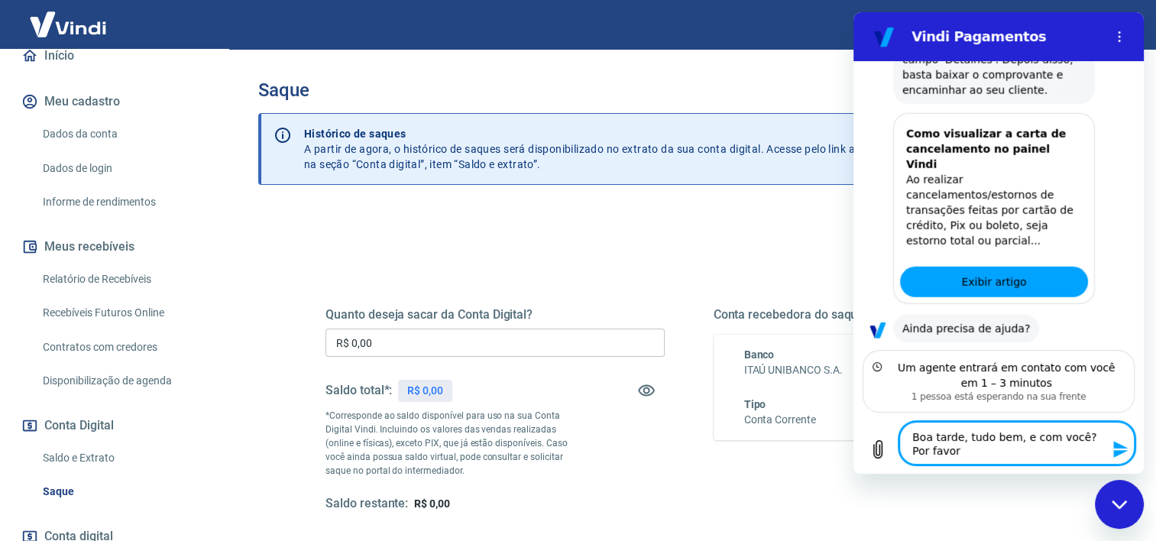
type textarea "x"
type textarea "Boa tarde, tudo bem, e com você? Por favor,"
type textarea "x"
type textarea "Boa tarde, tudo bem, e com você? Por favor, e"
type textarea "x"
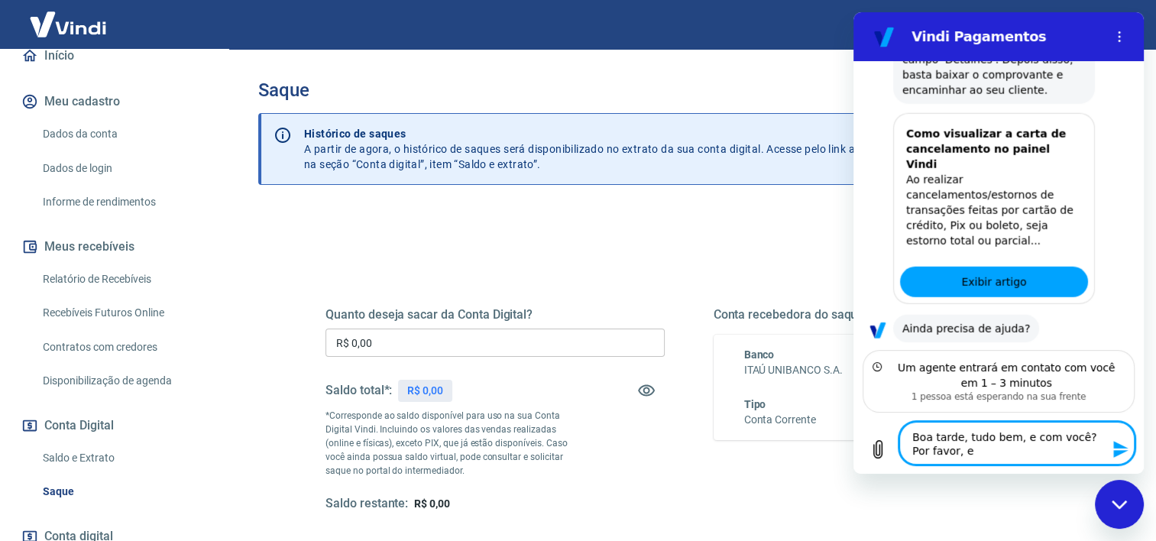
type textarea "Boa tarde, tudo bem, e com você? Por favor, eu"
type textarea "x"
type textarea "Boa tarde, tudo bem, e com você? Por favor, eu"
type textarea "x"
type textarea "Boa tarde, tudo bem, e com você? Por favor, eu p"
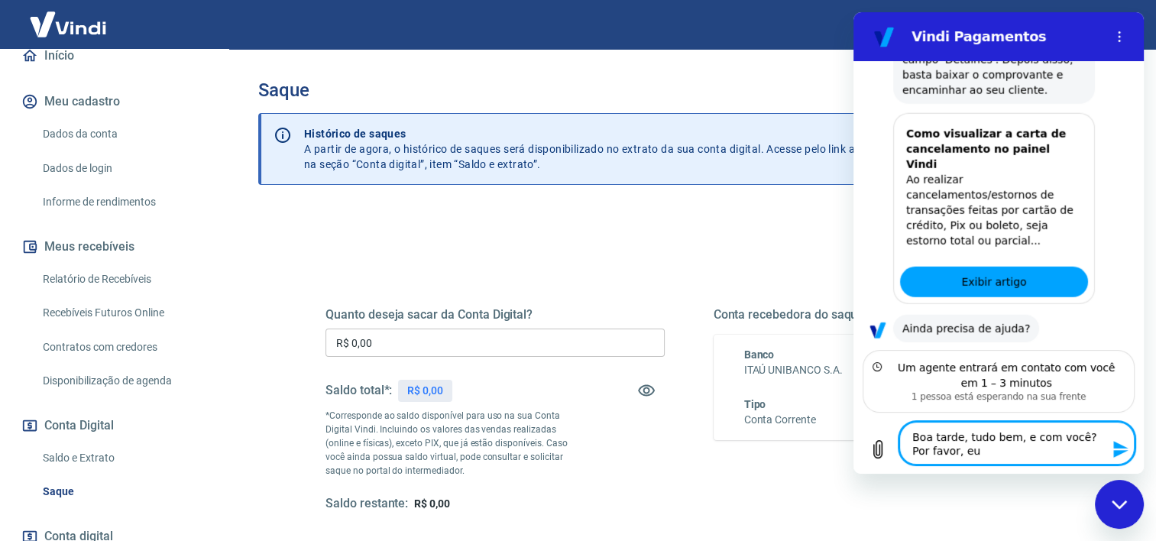
type textarea "x"
type textarea "Boa tarde, tudo bem, e com você? Por favor, eu pr"
type textarea "x"
type textarea "Boa tarde, tudo bem, e com você? Por favor, eu pre"
type textarea "x"
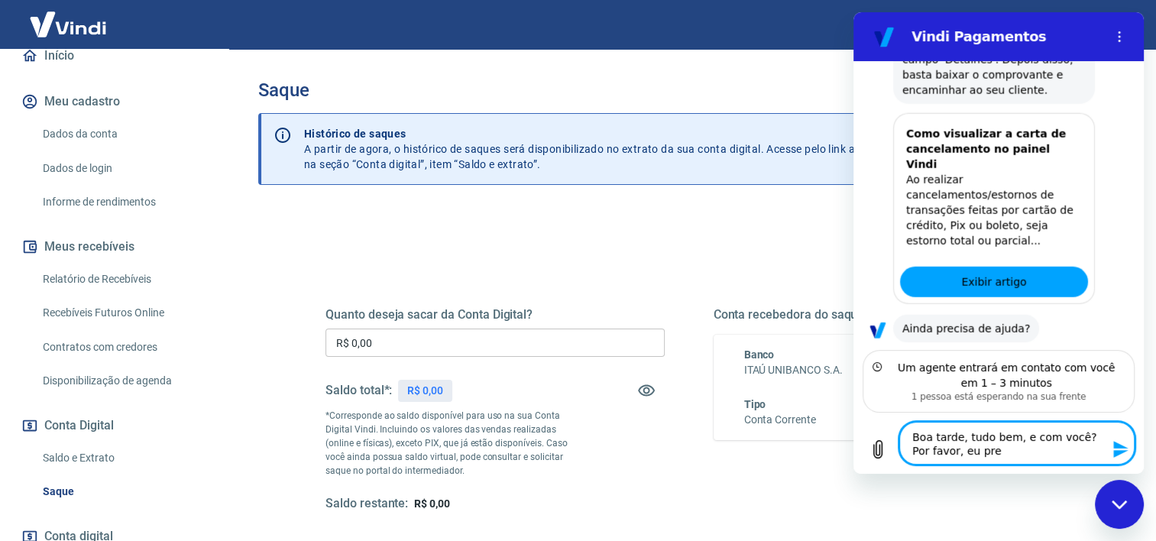
type textarea "Boa tarde, tudo bem, e com você? Por favor, eu prec"
type textarea "x"
type textarea "Boa tarde, tudo bem, e com você? Por favor, eu preci"
type textarea "x"
type textarea "Boa tarde, tudo bem, e com você? Por favor, eu precis"
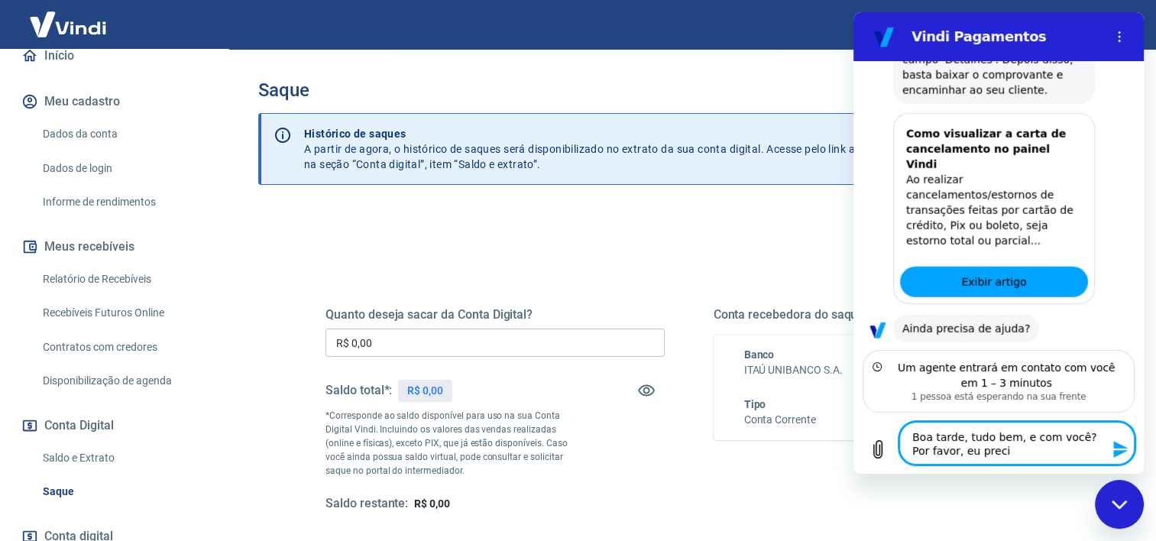
type textarea "x"
type textarea "Boa tarde, tudo bem, e com você? Por favor, eu preciso"
type textarea "x"
type textarea "Boa tarde, tudo bem, e com você? Por favor, eu preciso"
type textarea "x"
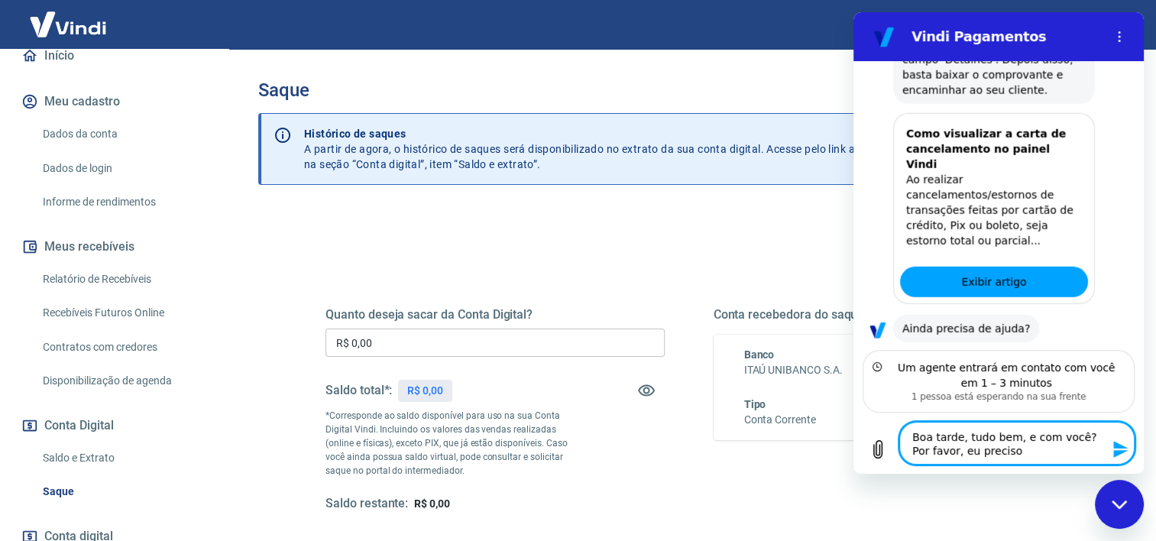
type textarea "Boa tarde, tudo bem, e com você? Por favor, eu preciso d"
type textarea "x"
type textarea "Boa tarde, tudo bem, e com você? Por favor, eu preciso de"
type textarea "x"
type textarea "Boa tarde, tudo bem, e com você? Por favor, eu preciso d"
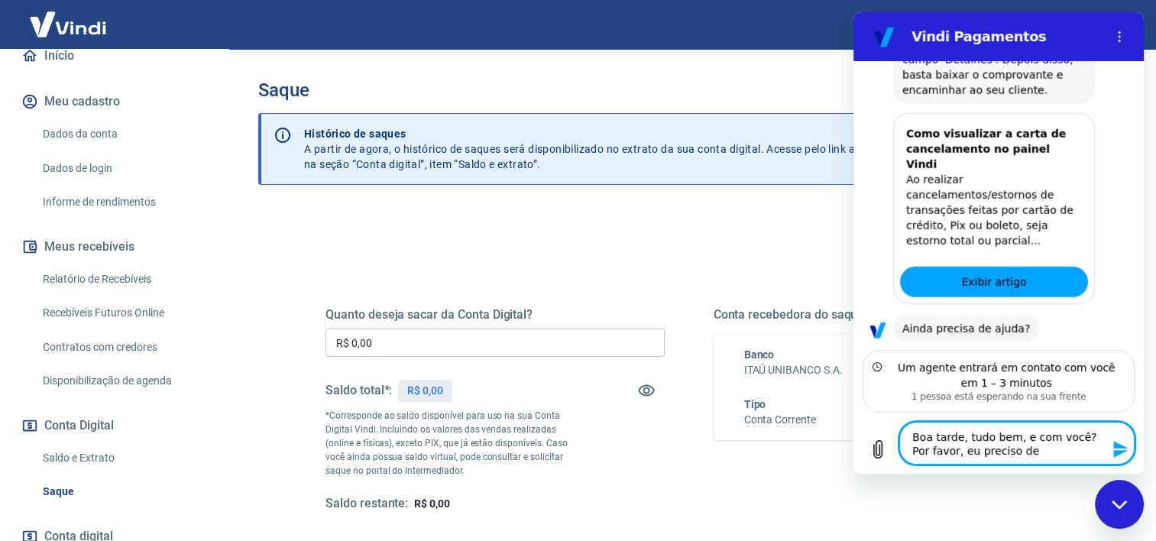
type textarea "x"
type textarea "Boa tarde, tudo bem, e com você? Por favor, eu preciso dp"
type textarea "x"
type textarea "Boa tarde, tudo bem, e com você? Por favor, eu preciso d"
type textarea "x"
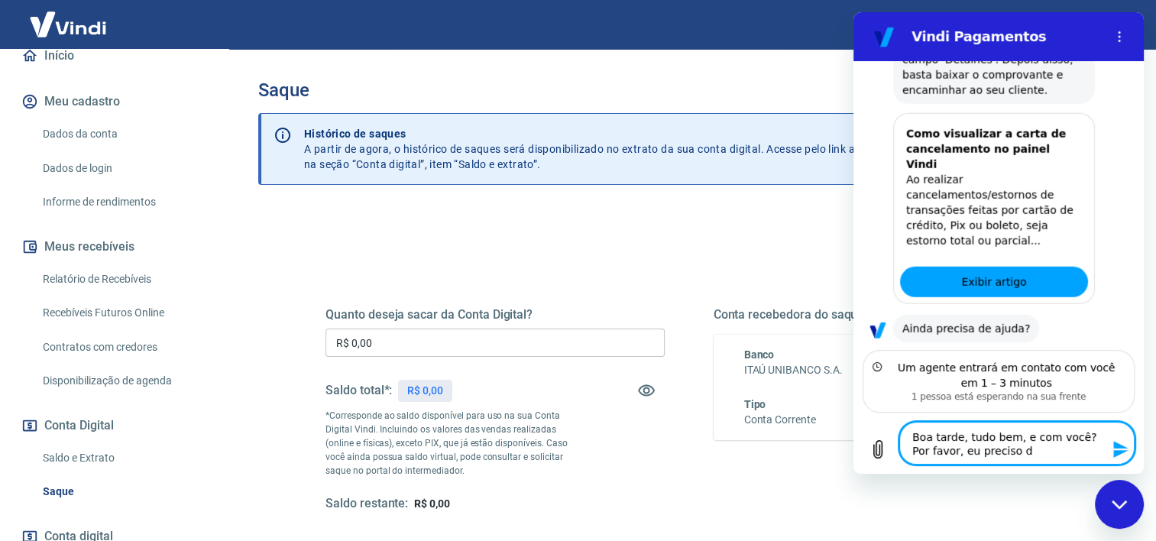
type textarea "Boa tarde, tudo bem, e com você? Por favor, eu preciso do"
type textarea "x"
type textarea "Boa tarde, tudo bem, e com você? Por favor, eu preciso do"
type textarea "x"
type textarea "Boa tarde, tudo bem, e com você? Por favor, eu preciso do c"
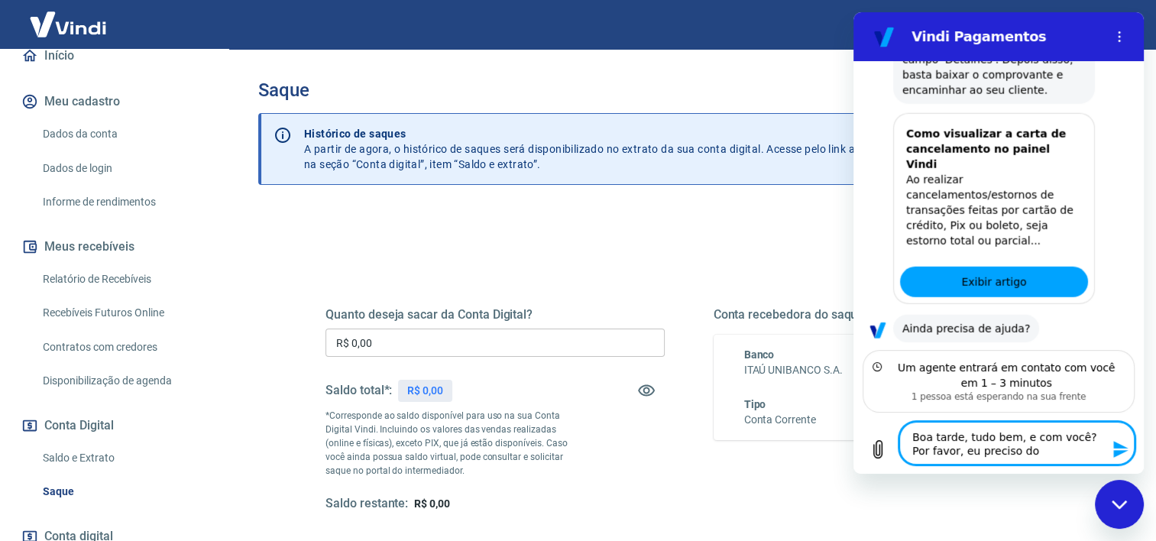
type textarea "x"
type textarea "Boa tarde, tudo bem, e com você? Por favor, eu preciso do co"
type textarea "x"
type textarea "Boa tarde, tudo bem, e com você? Por favor, eu preciso do com"
type textarea "x"
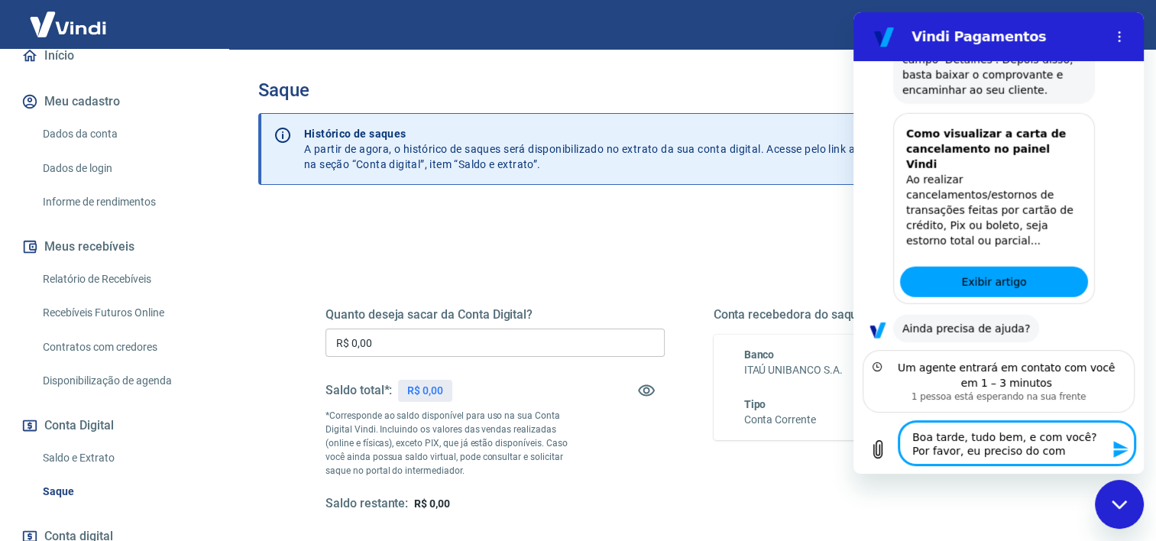
type textarea "Boa tarde, tudo bem, e com você? Por favor, eu preciso do comp"
type textarea "x"
type textarea "Boa tarde, tudo bem, e com você? Por favor, eu preciso do compr"
type textarea "x"
type textarea "Boa tarde, tudo bem, e com você? Por favor, eu preciso do [MEDICAL_DATA]"
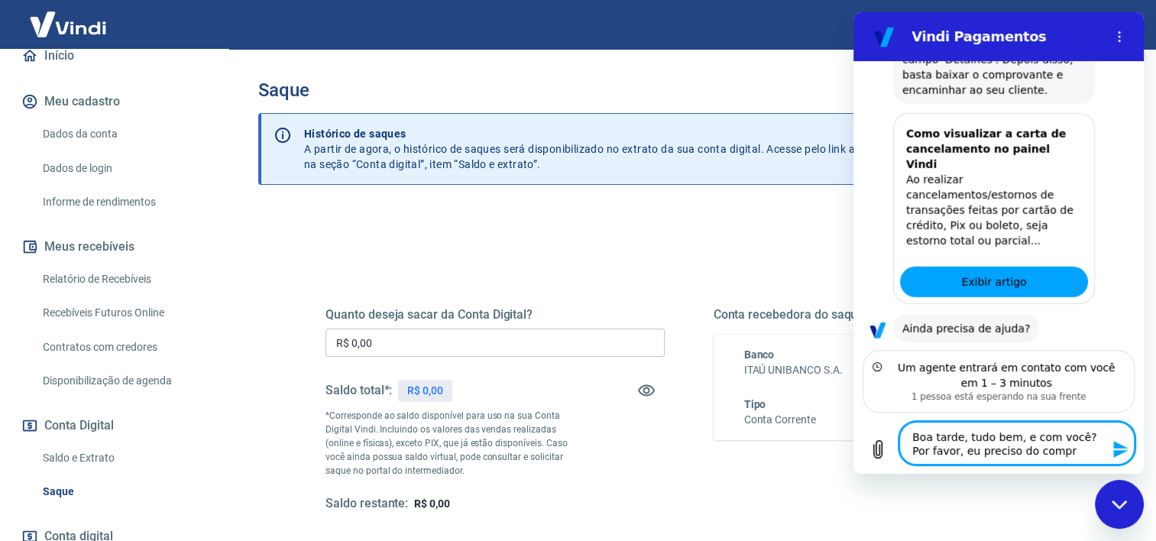
type textarea "x"
type textarea "Boa tarde, tudo bem, e com você? Por favor, eu preciso do comprob"
type textarea "x"
type textarea "Boa tarde, tudo bem, e com você? Por favor, eu preciso do comproba"
type textarea "x"
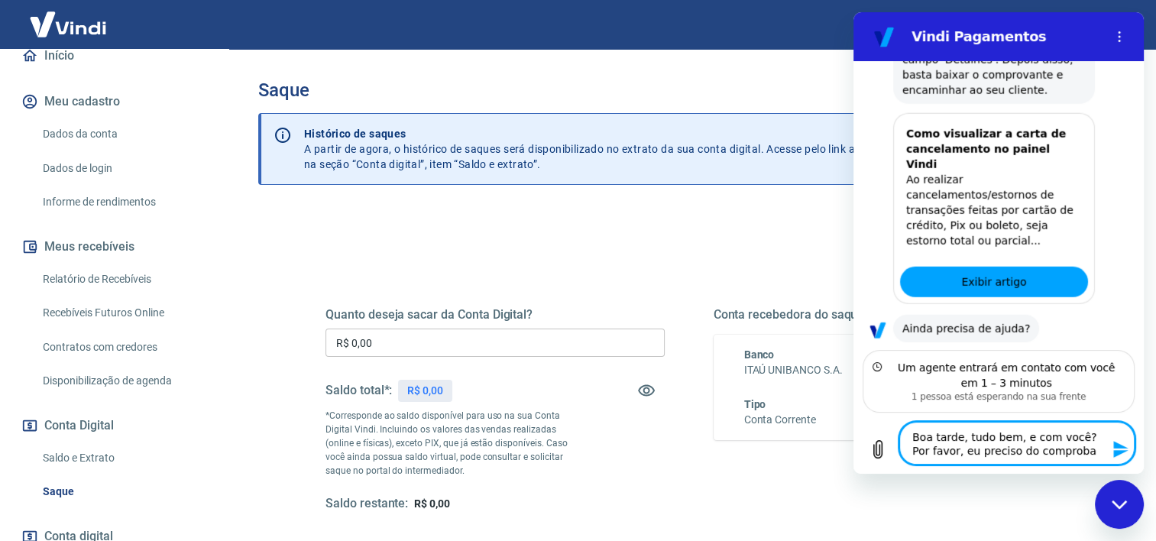
type textarea "Boa tarde, tudo bem, e com você? Por favor, eu preciso do comprob"
type textarea "x"
type textarea "Boa tarde, tudo bem, e com você? Por favor, eu preciso do [MEDICAL_DATA]"
type textarea "x"
type textarea "Boa tarde, tudo bem, e com você? Por favor, eu preciso do comprov"
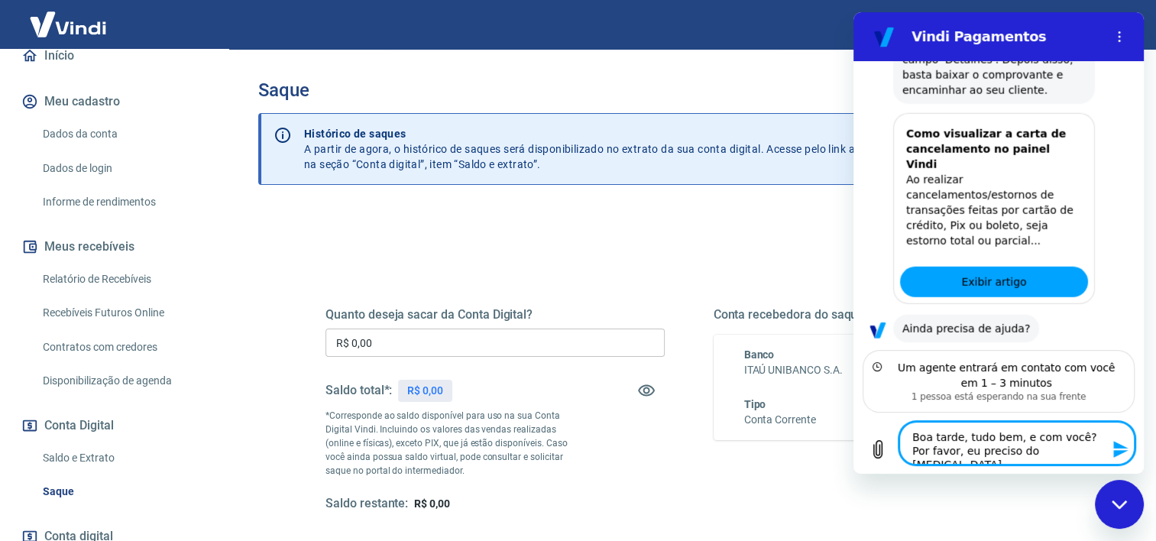
type textarea "x"
type textarea "Boa tarde, tudo bem, e com você? Por favor, eu preciso do comprova"
type textarea "x"
type textarea "Boa tarde, tudo bem, e com você? Por favor, eu preciso do comprovan"
type textarea "x"
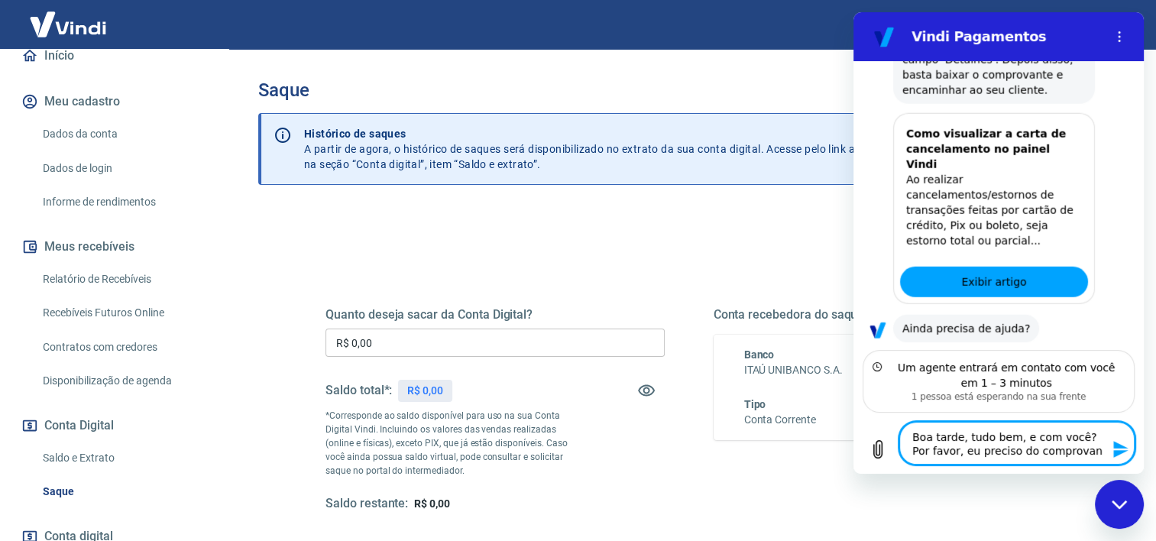
type textarea "Boa tarde, tudo bem, e com você? Por favor, eu preciso do comprovant"
type textarea "x"
type textarea "Boa tarde, tudo bem, e com você? Por favor, eu preciso do comprovante"
type textarea "x"
type textarea "Boa tarde, tudo bem, e com você? Por favor, eu preciso do comprovante"
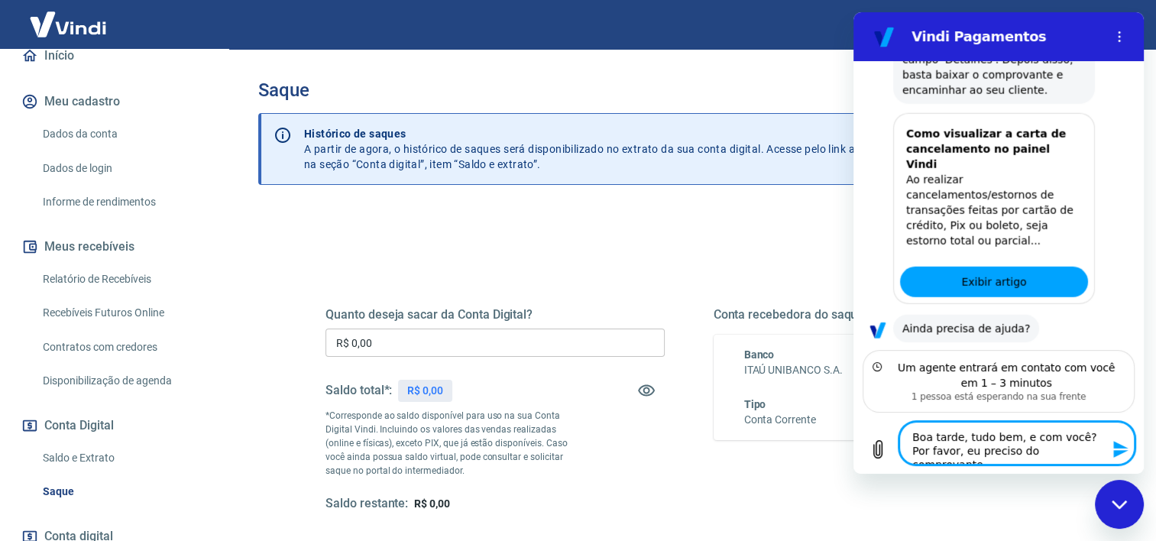
type textarea "x"
type textarea "Boa tarde, tudo bem, e com você? Por favor, eu preciso do comprovante d"
type textarea "x"
type textarea "Boa tarde, tudo bem, e com você? Por favor, eu preciso do comprovante de"
type textarea "x"
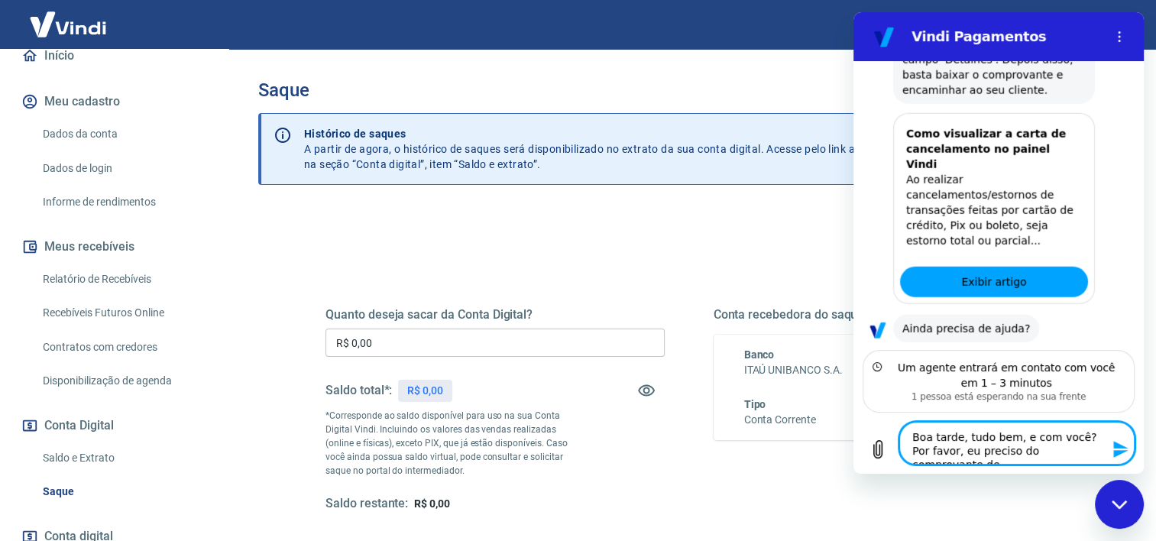
type textarea "Boa tarde, tudo bem, e com você? Por favor, eu preciso do comprovante de"
type textarea "x"
type textarea "Boa tarde, tudo bem, e com você? Por favor, eu preciso do comprovante de t"
type textarea "x"
type textarea "Boa tarde, tudo bem, e com você? Por favor, eu preciso do comprovante de tr"
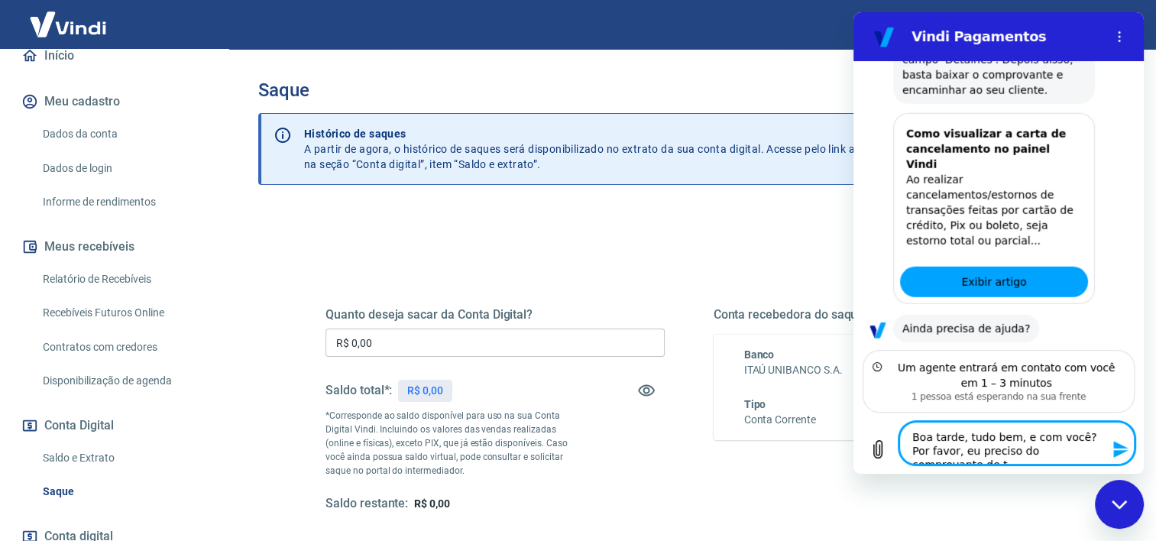
type textarea "x"
type textarea "Boa tarde, tudo bem, e com você? Por favor, eu preciso do comprovante de tra"
type textarea "x"
type textarea "Boa tarde, tudo bem, e com você? Por favor, eu preciso do comprovante de tran"
type textarea "x"
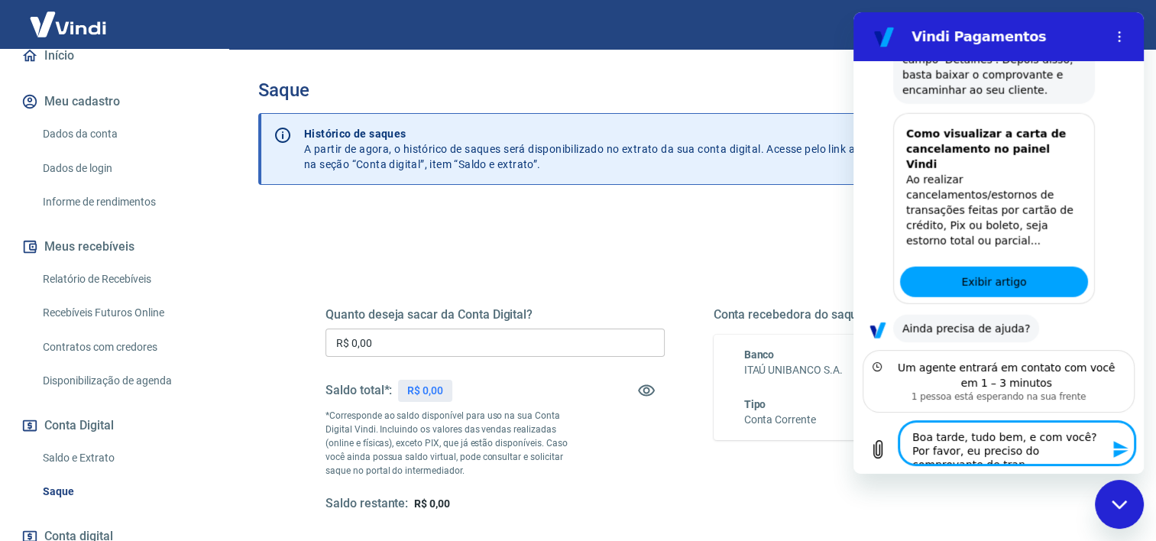
type textarea "Boa tarde, tudo bem, e com você? Por favor, eu preciso do comprovante de trans"
type textarea "x"
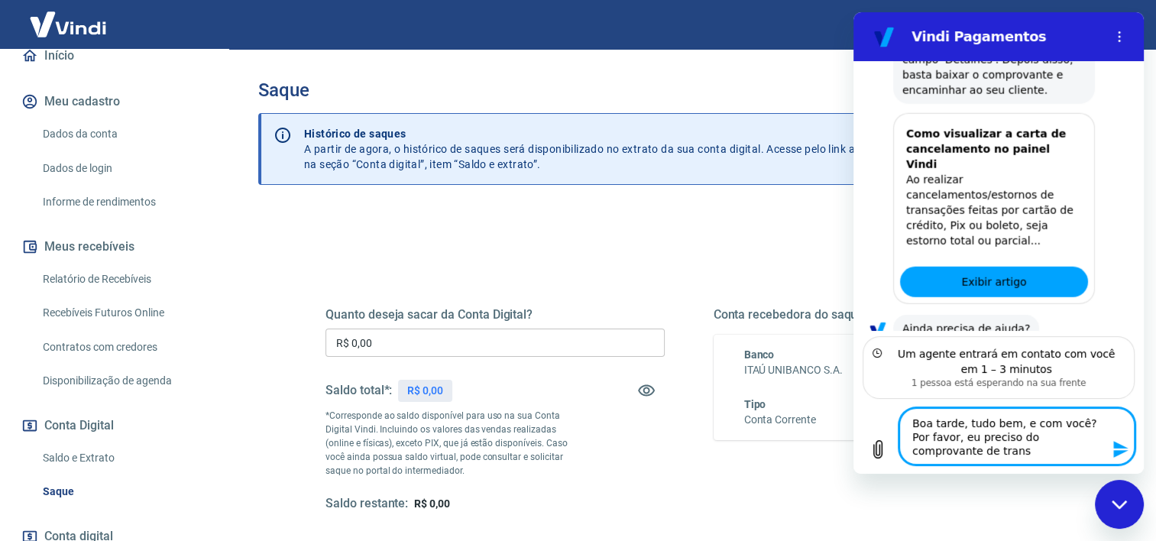
type textarea "Boa tarde, tudo bem, e com você? Por favor, eu preciso do comprovante de transf"
type textarea "x"
type textarea "Boa tarde, tudo bem, e com você? Por favor, eu preciso do comprovante de transfe"
type textarea "x"
type textarea "Boa tarde, tudo bem, e com você? Por favor, eu preciso do comprovante de transf…"
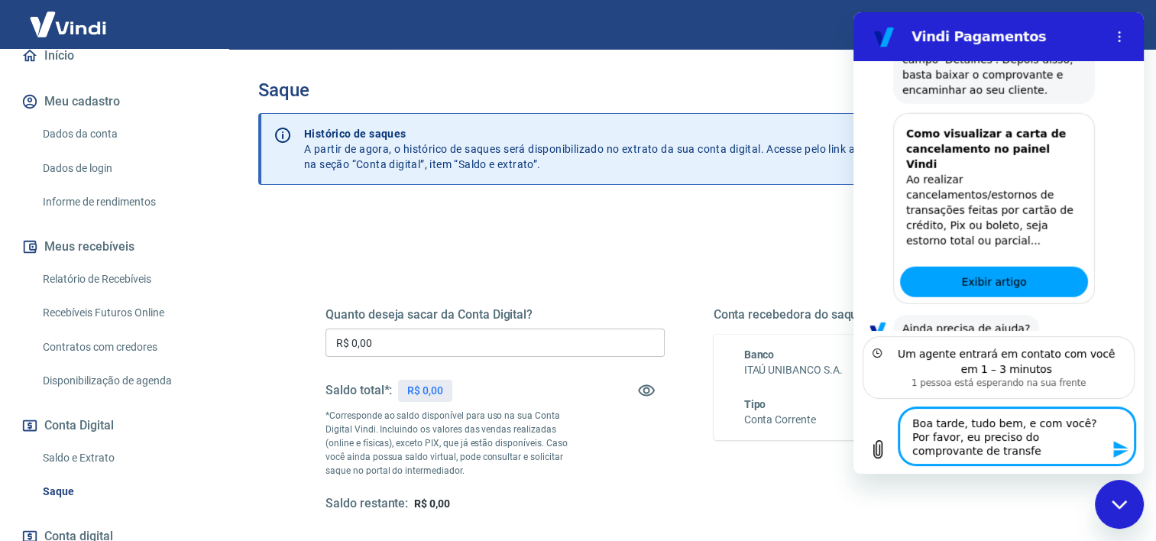
type textarea "x"
type textarea "Boa tarde, tudo bem, e com você? Por favor, eu preciso do comprovante de transf…"
type textarea "x"
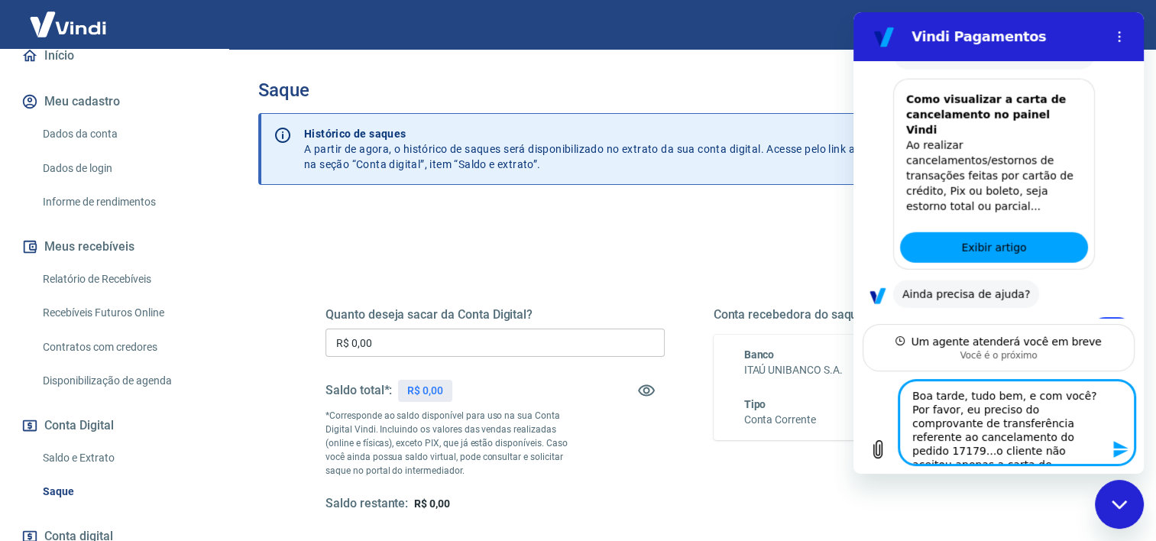
scroll to position [4225, 0]
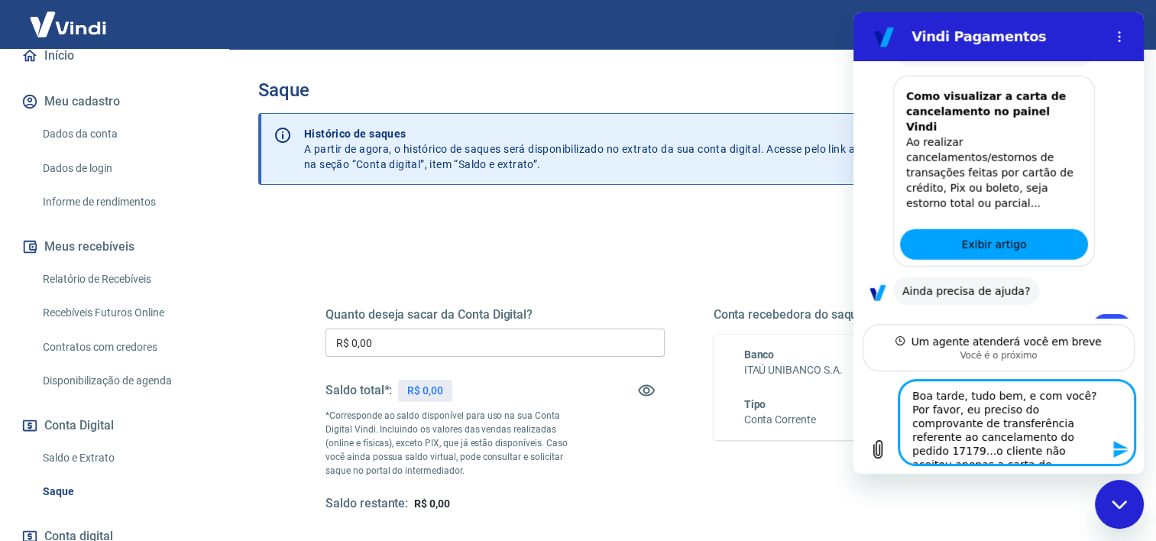
drag, startPoint x: 913, startPoint y: 395, endPoint x: 1079, endPoint y: 459, distance: 177.6
click at [1079, 459] on textarea "Boa tarde, tudo bem, e com você? Por favor, eu preciso do comprovante de transf…" at bounding box center [1016, 423] width 235 height 84
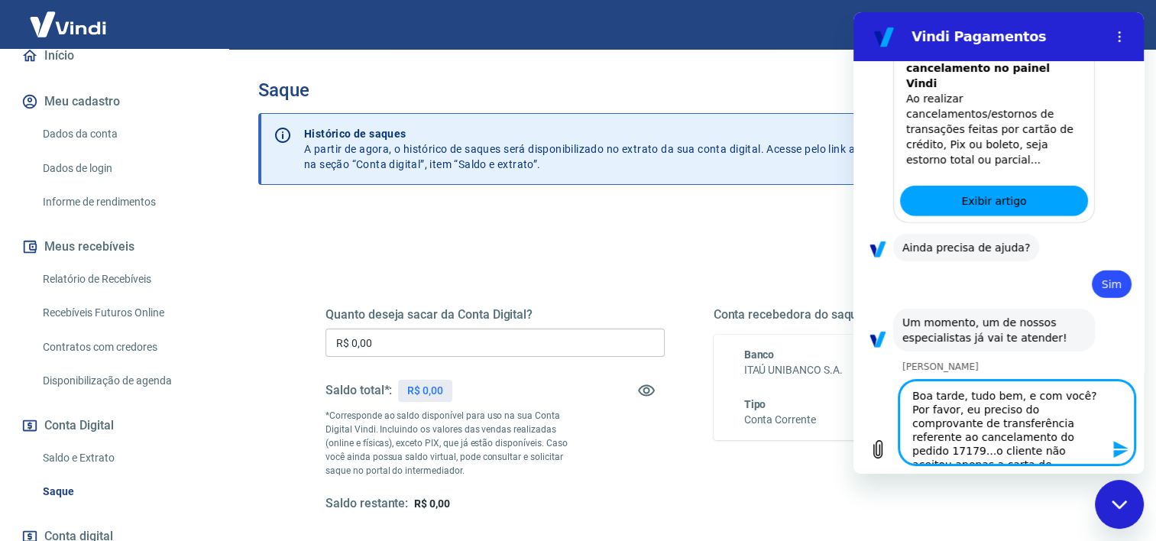
drag, startPoint x: 1066, startPoint y: 397, endPoint x: 1011, endPoint y: 400, distance: 55.2
click at [1011, 400] on textarea "Boa tarde, tudo bem, e com você? Por favor, eu preciso do comprovante de transf…" at bounding box center [1016, 423] width 235 height 84
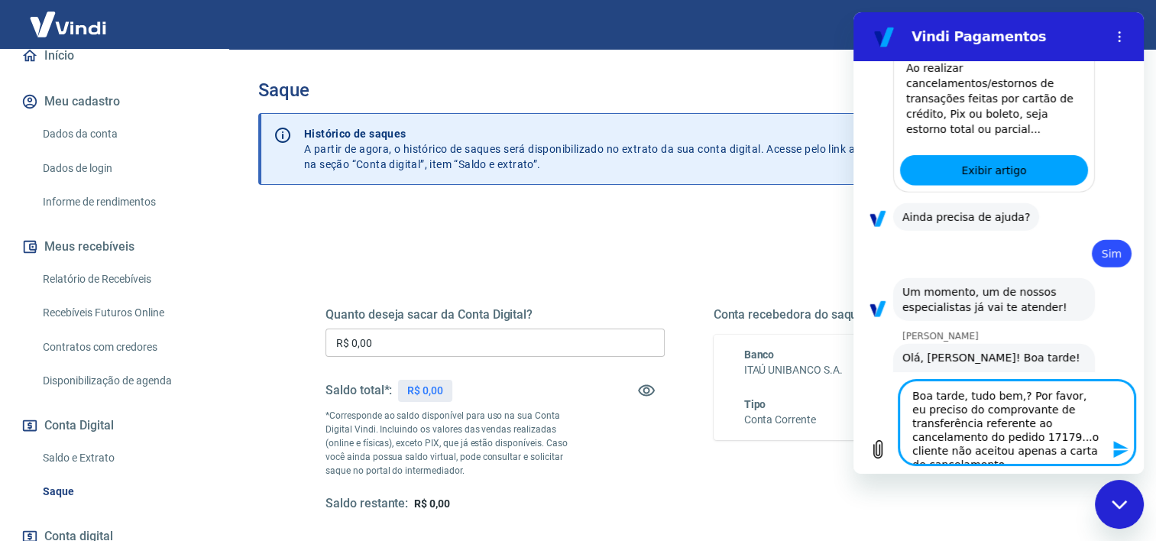
scroll to position [4298, 0]
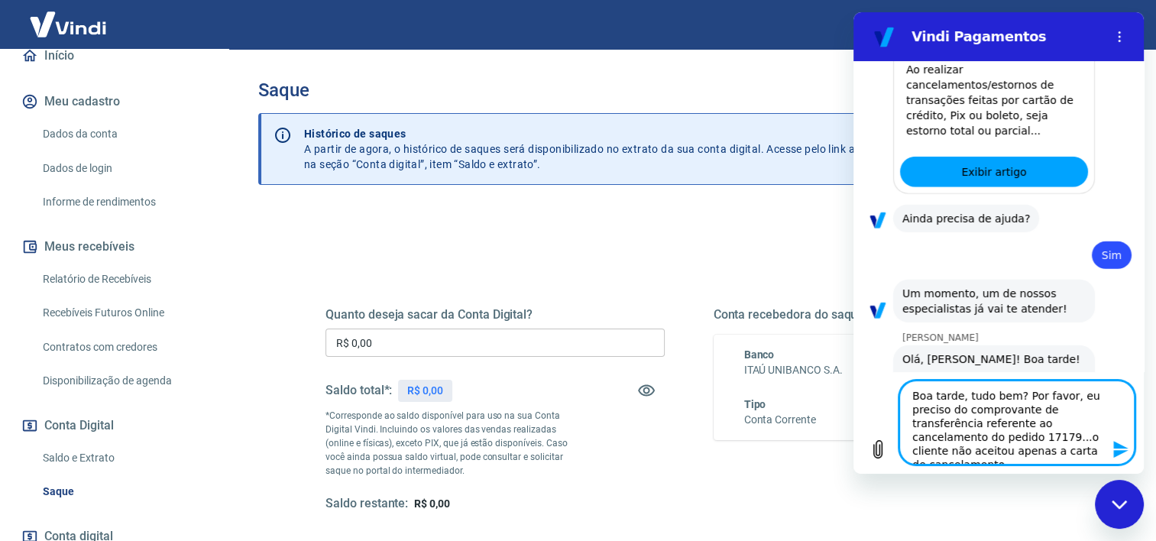
click at [1121, 451] on icon "Enviar mensagem" at bounding box center [1120, 449] width 15 height 17
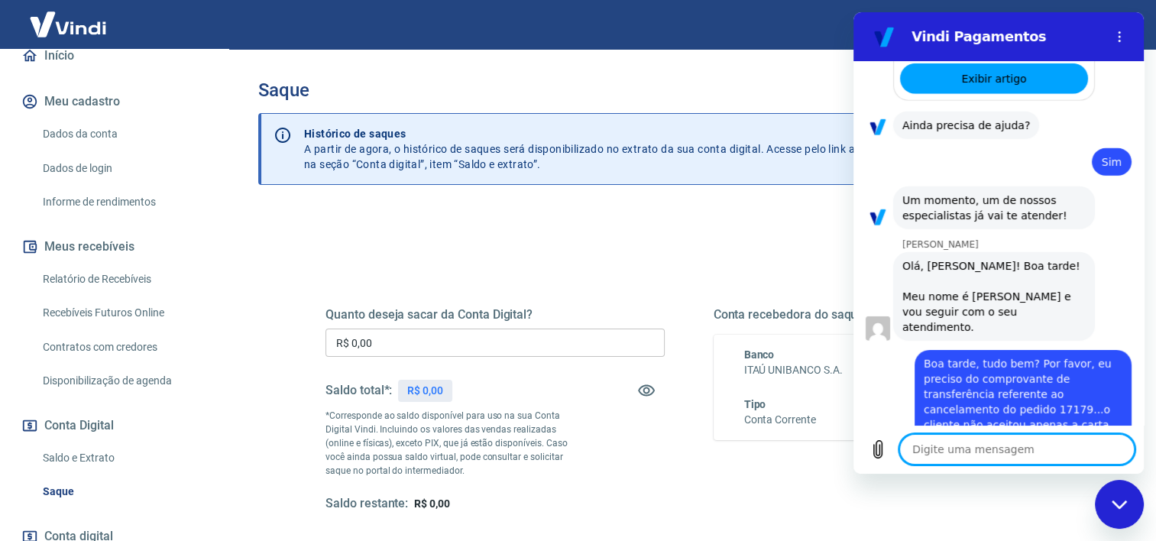
scroll to position [4394, 0]
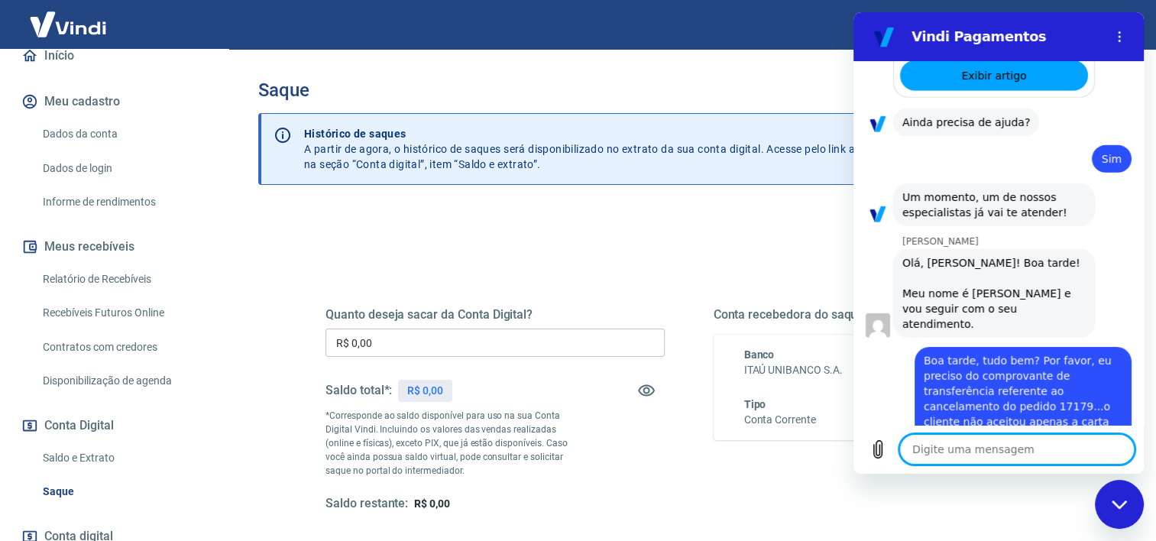
click at [973, 449] on textarea at bounding box center [1016, 449] width 235 height 31
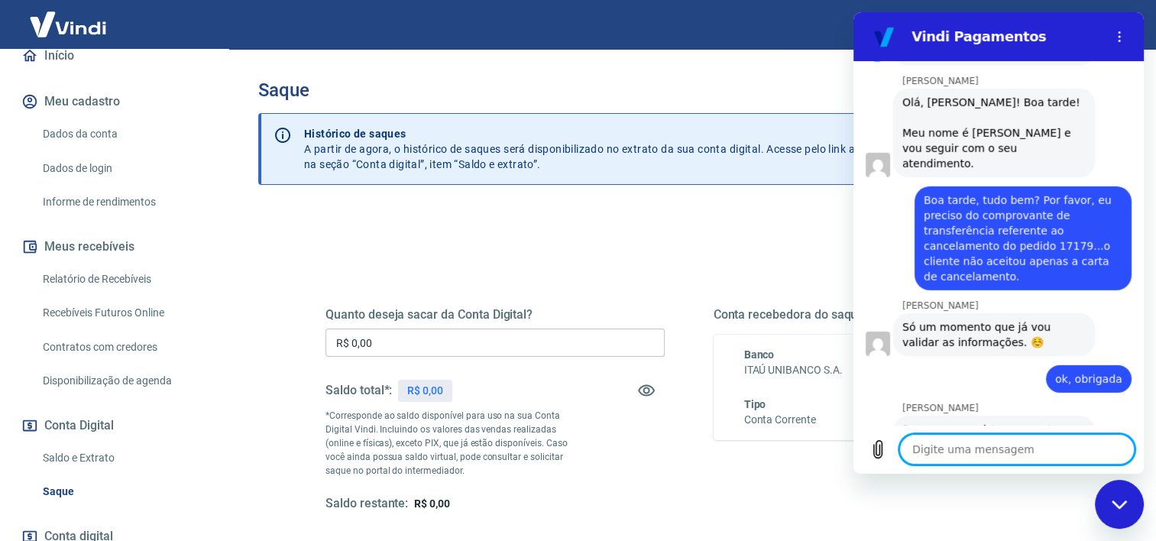
scroll to position [4558, 0]
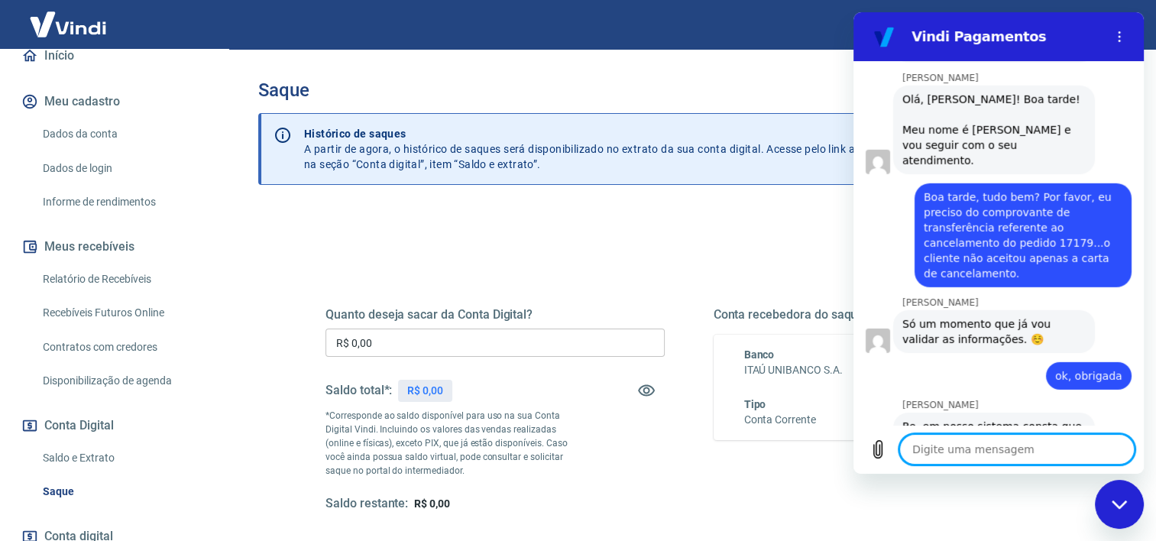
paste textarea "Cliente: [PERSON_NAME] CNPJ: 06.265.738/0001-67 Banco: Banco do Brasil – 001 Ag…"
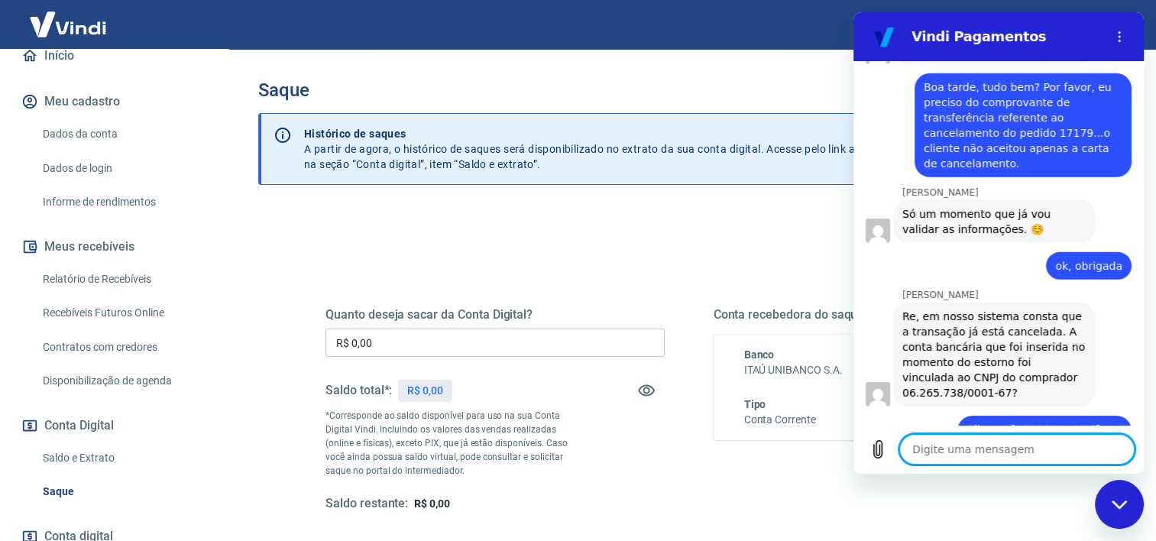
scroll to position [4671, 0]
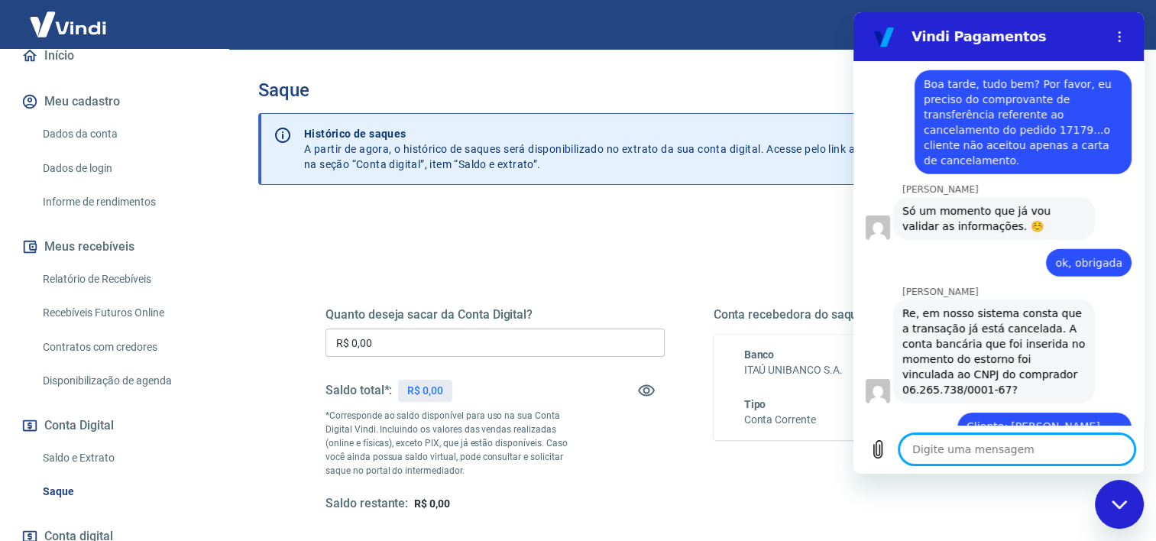
click at [918, 451] on textarea at bounding box center [1016, 449] width 235 height 31
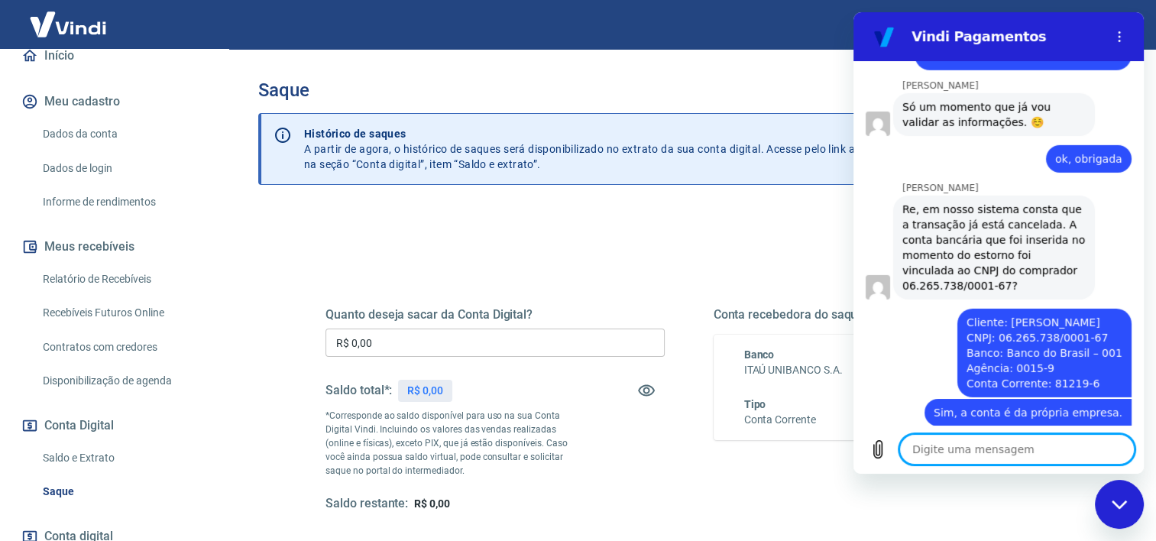
scroll to position [4773, 0]
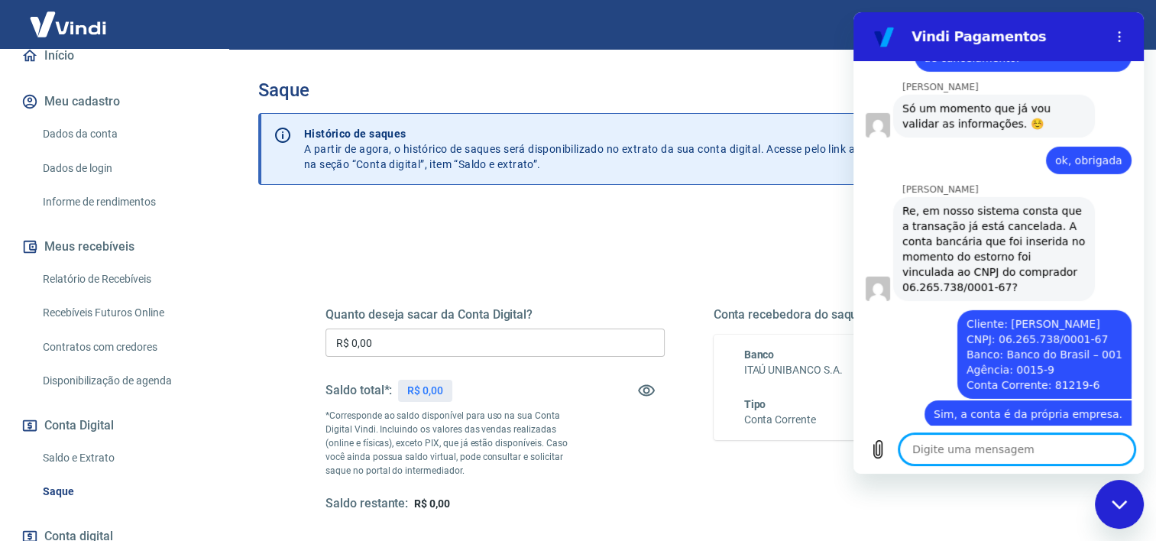
click at [980, 446] on textarea at bounding box center [1016, 449] width 235 height 31
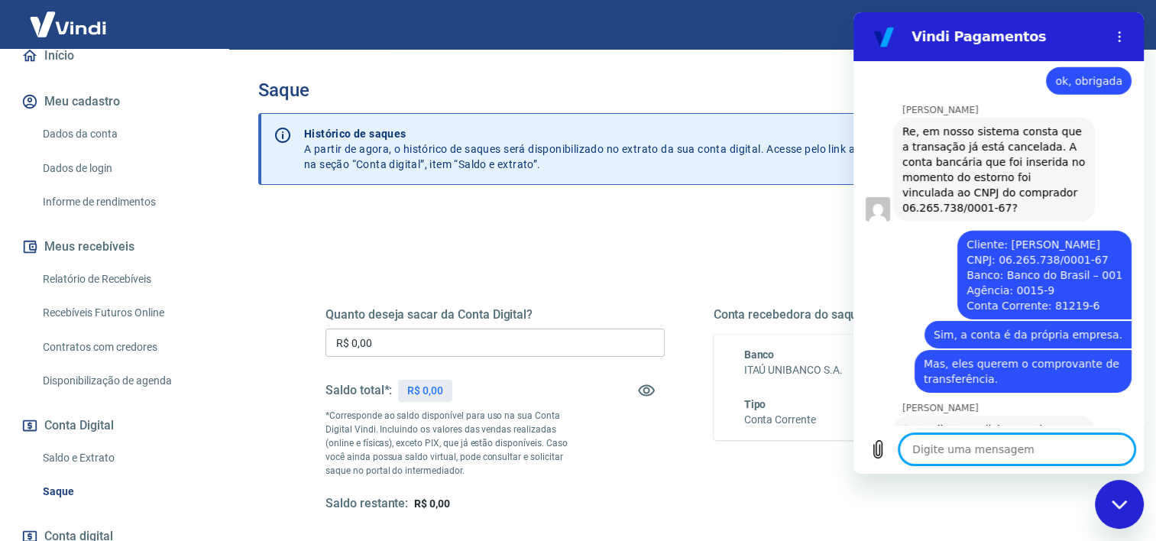
scroll to position [4856, 0]
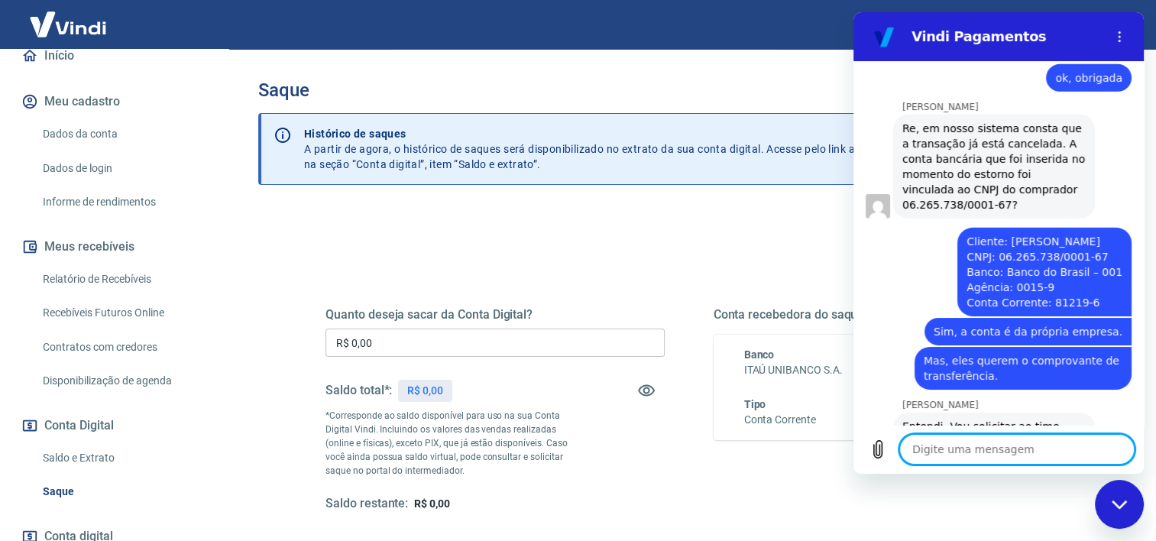
click at [980, 446] on textarea at bounding box center [1016, 449] width 235 height 31
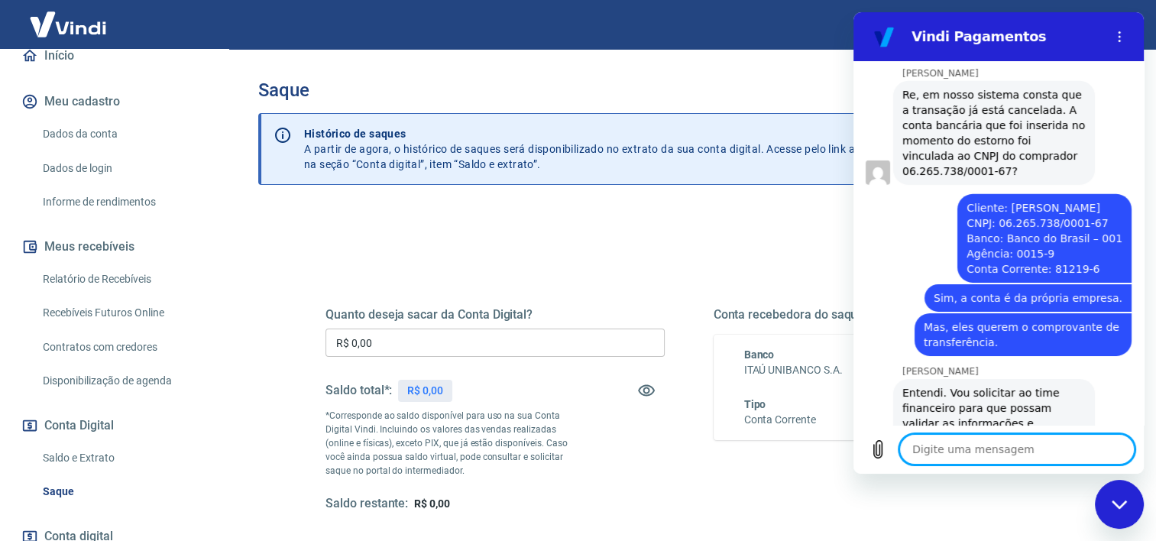
scroll to position [4893, 0]
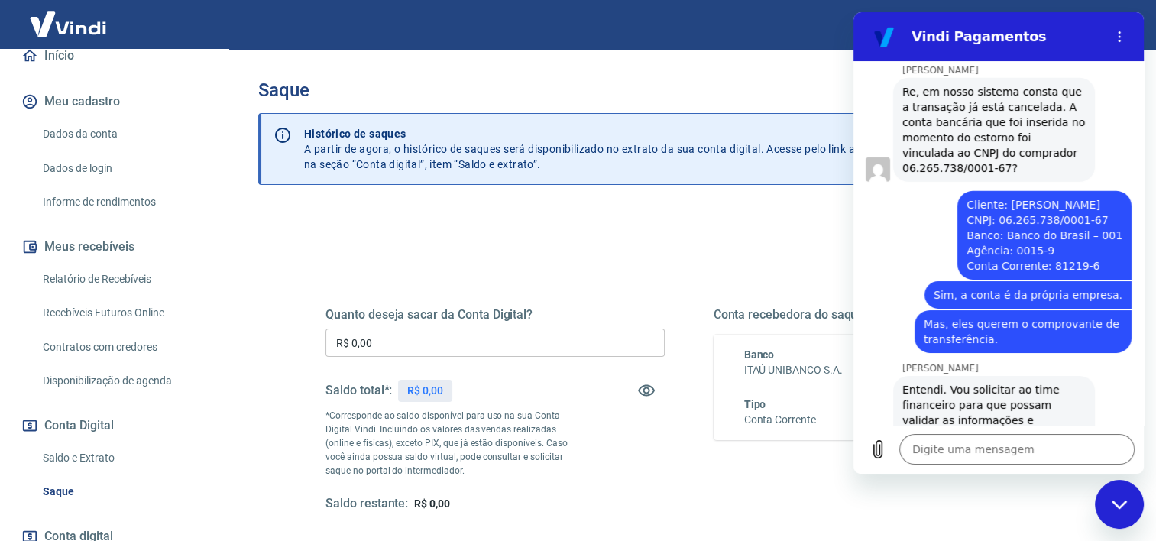
drag, startPoint x: 1002, startPoint y: 342, endPoint x: 1031, endPoint y: 353, distance: 30.9
click at [1031, 382] on span "Entendi. Vou solicitar ao time financeiro para que possam validar as informaçõe…" at bounding box center [994, 420] width 183 height 76
copy span "protocolo #1697149."
click at [949, 465] on div "diz: Ok, muito obrigada." at bounding box center [993, 483] width 278 height 37
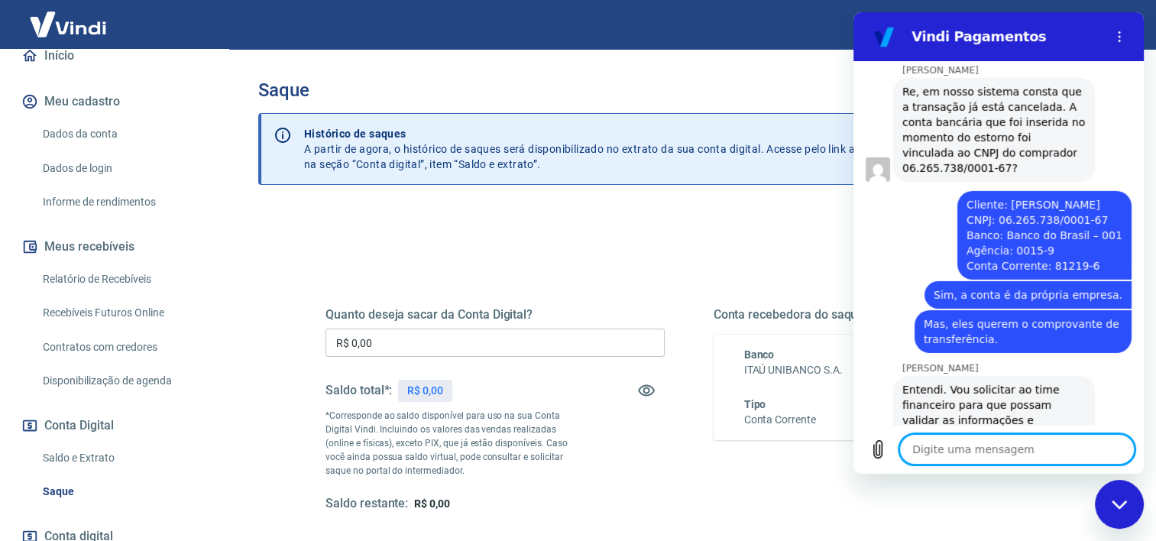
scroll to position [4958, 0]
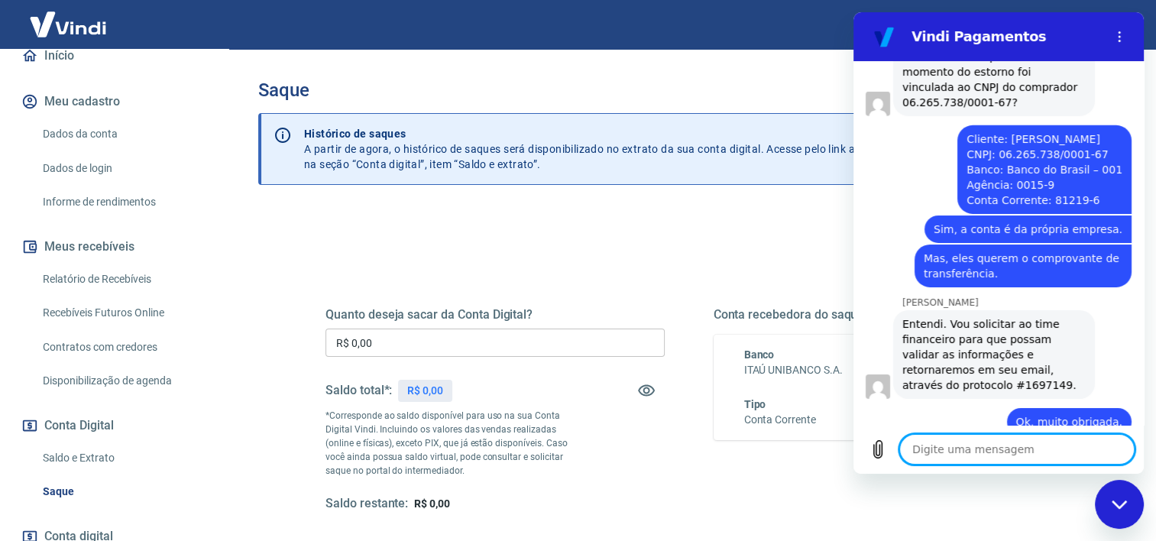
click at [970, 444] on textarea at bounding box center [1016, 449] width 235 height 31
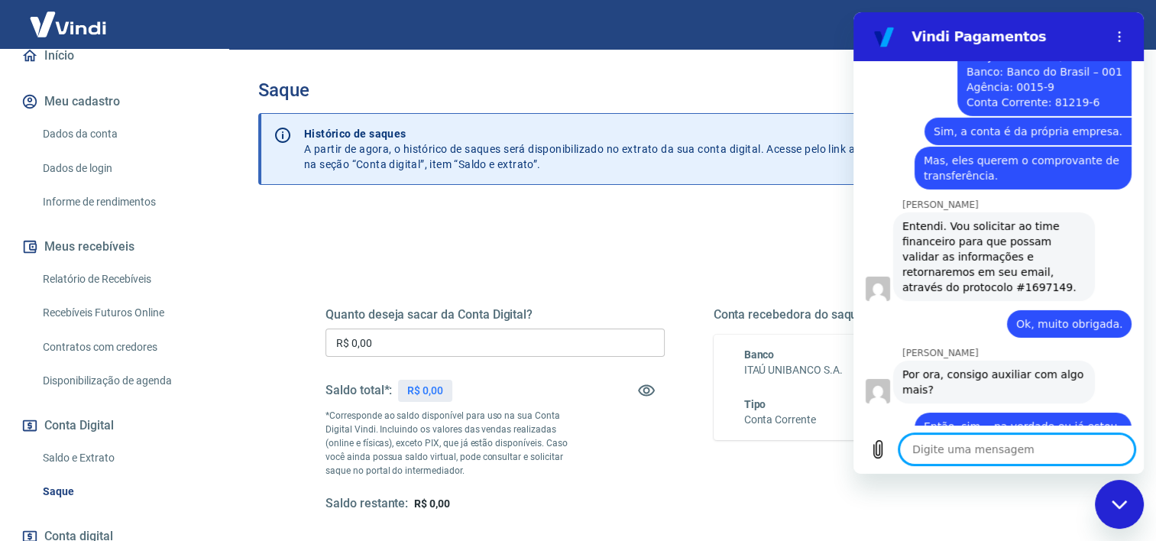
scroll to position [5107, 0]
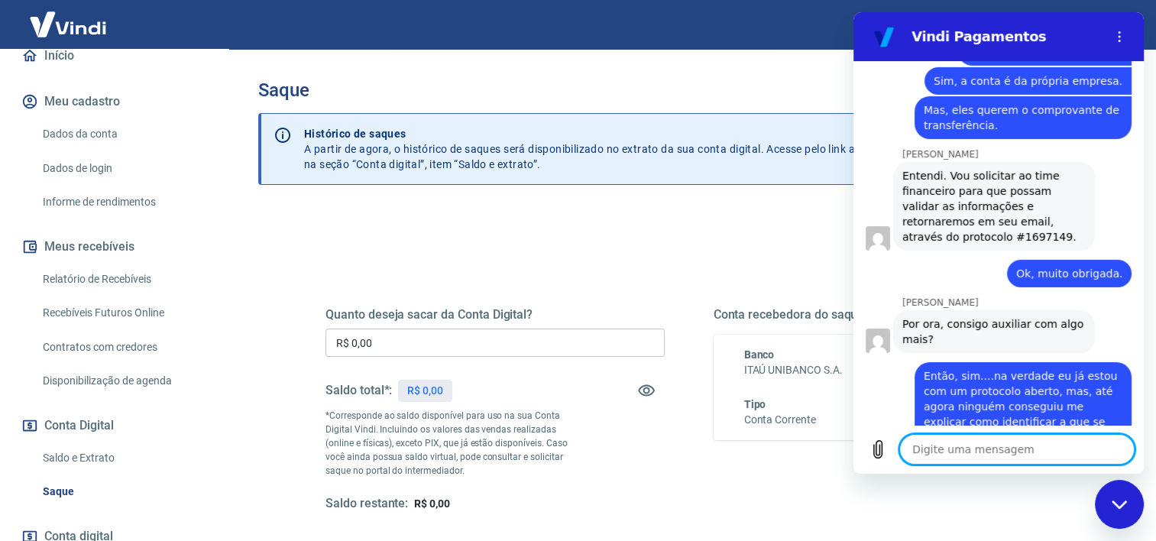
paste textarea "#1691128"
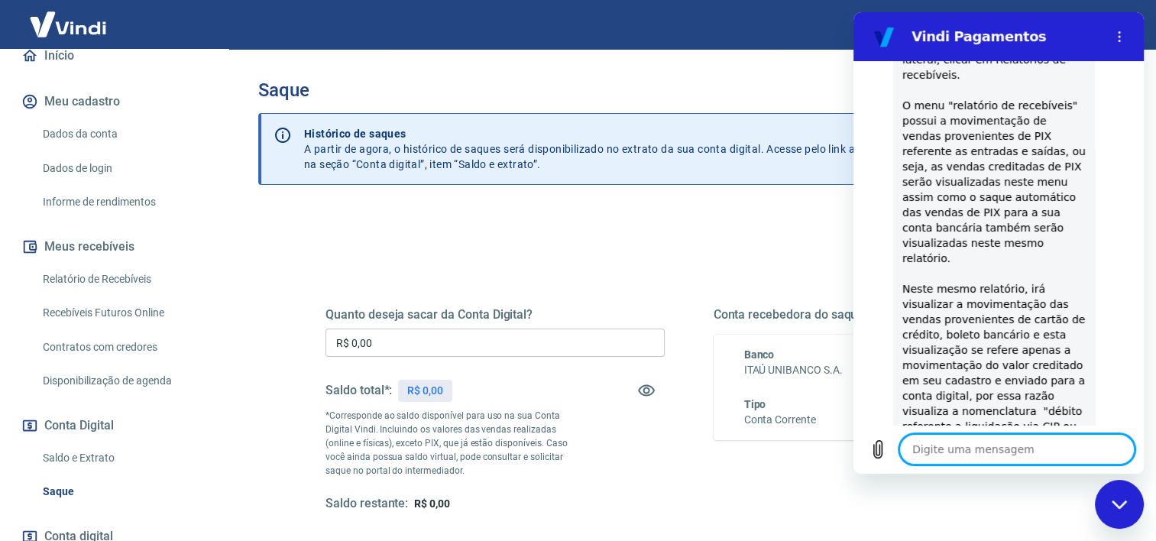
scroll to position [5805, 0]
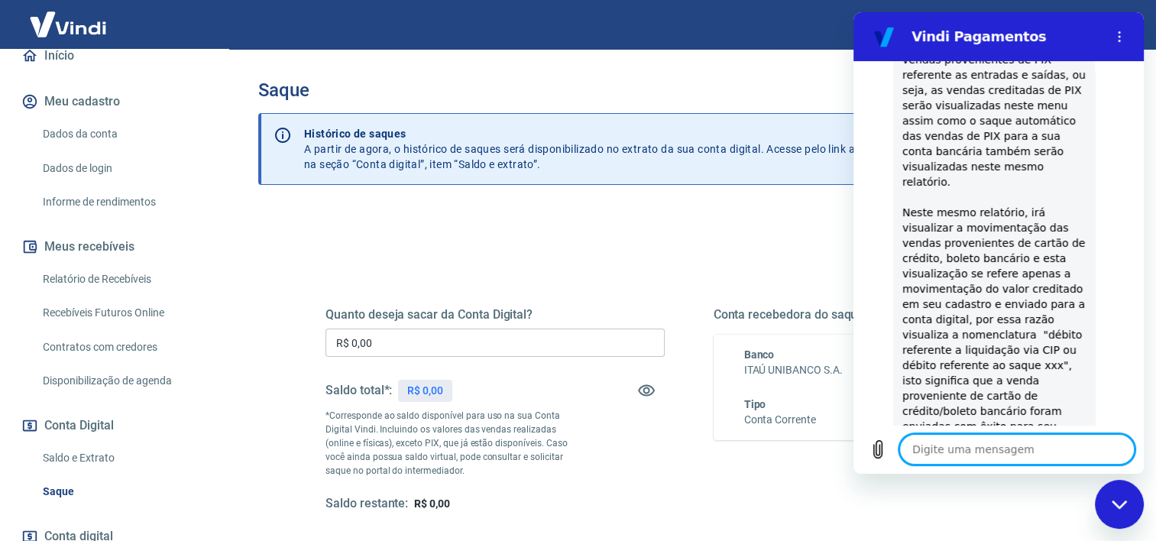
click at [927, 449] on textarea at bounding box center [1016, 449] width 235 height 31
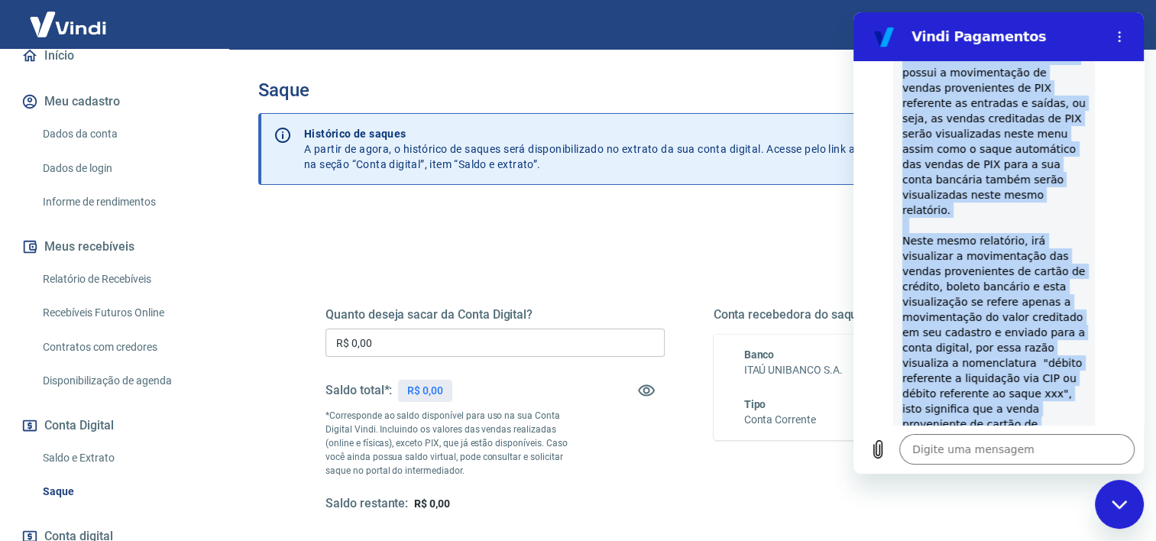
scroll to position [5887, 0]
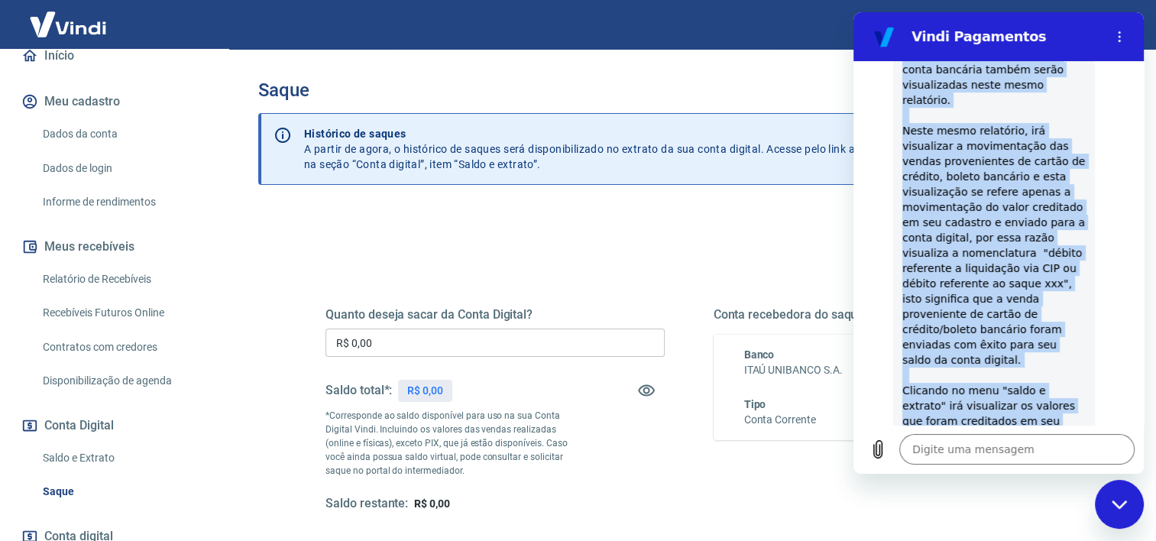
drag, startPoint x: 906, startPoint y: 342, endPoint x: 1026, endPoint y: 310, distance: 124.9
click at [1026, 310] on div "Re, através do link [URL][DOMAIN_NAME] , poderá visualizar as movimentações fin…" at bounding box center [994, 146] width 183 height 688
copy div "l, ipsumdo si amet conse://adipis.elits.doe.te/incid/utlaboree , dolore magnaal…"
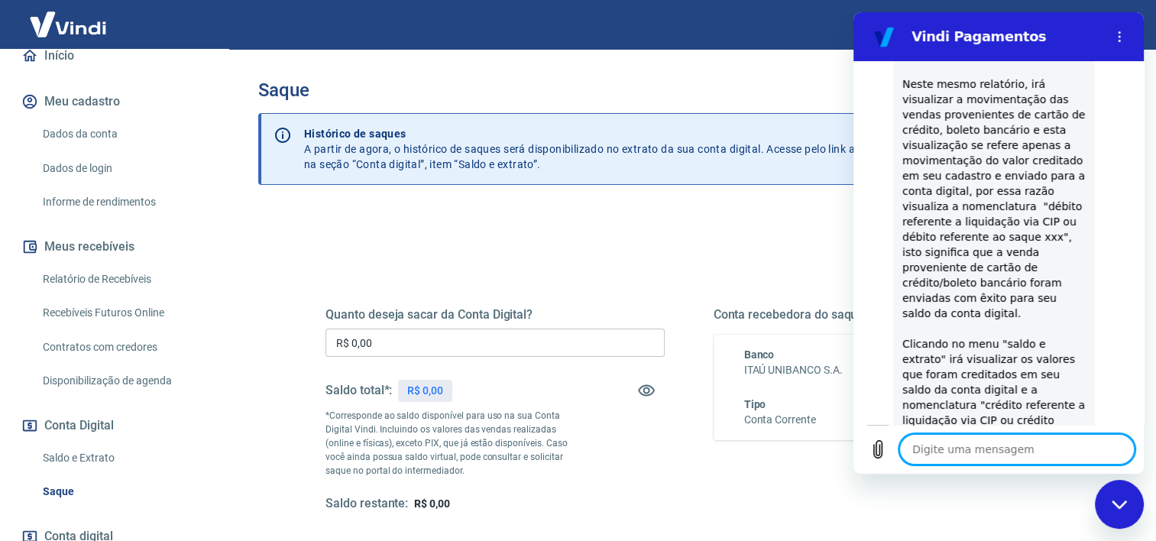
click at [973, 451] on textarea at bounding box center [1016, 449] width 235 height 31
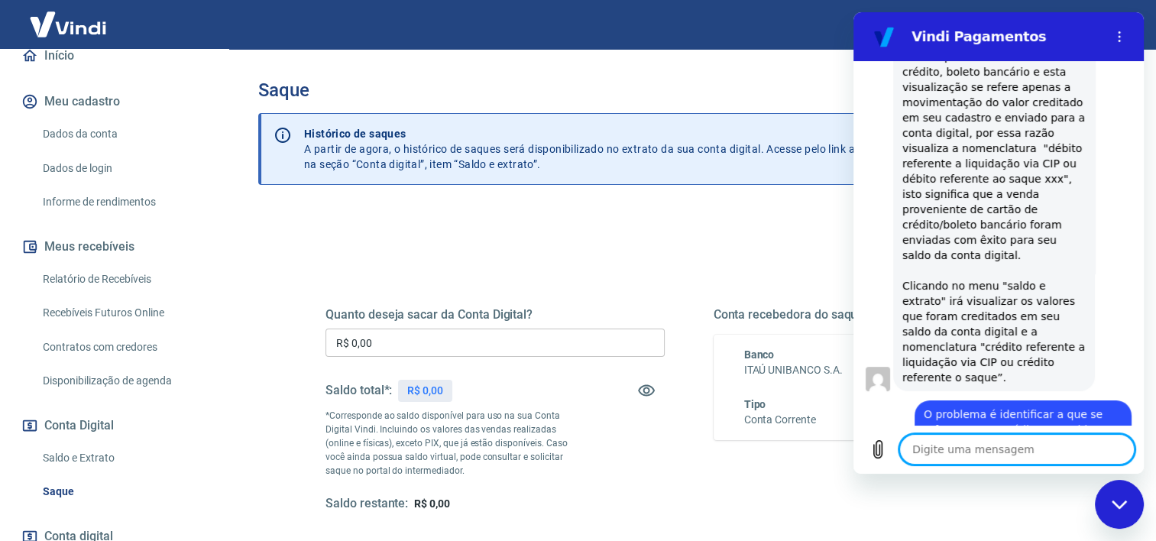
scroll to position [6030, 0]
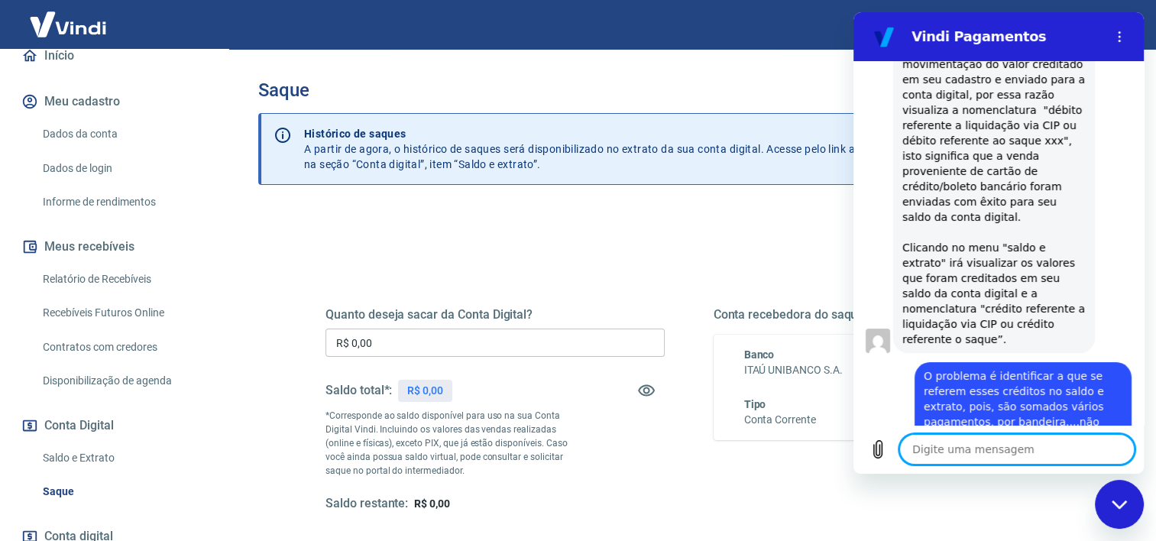
click at [924, 452] on textarea at bounding box center [1016, 449] width 235 height 31
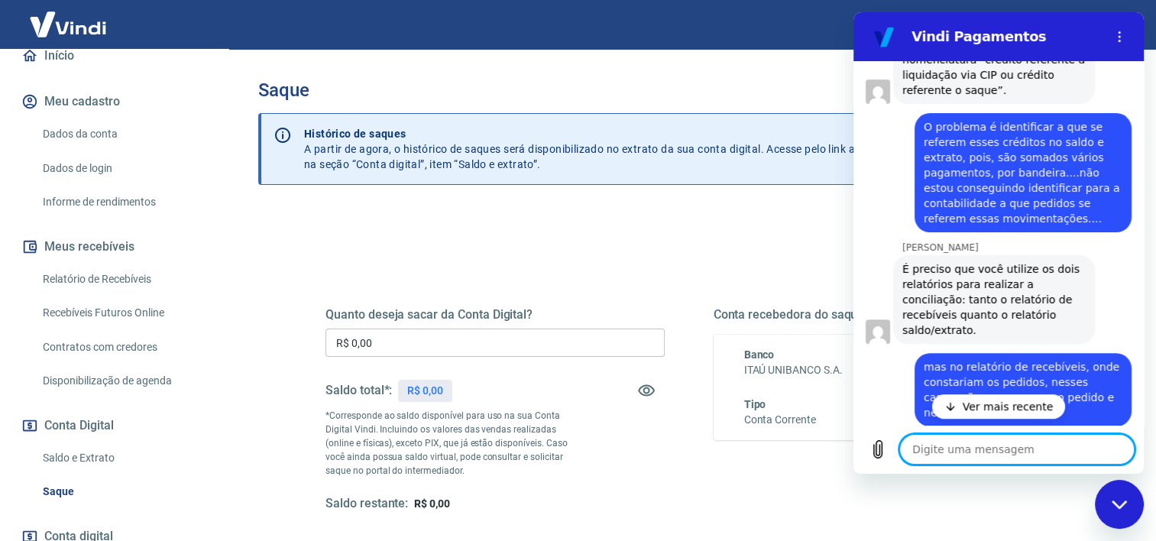
scroll to position [6366, 0]
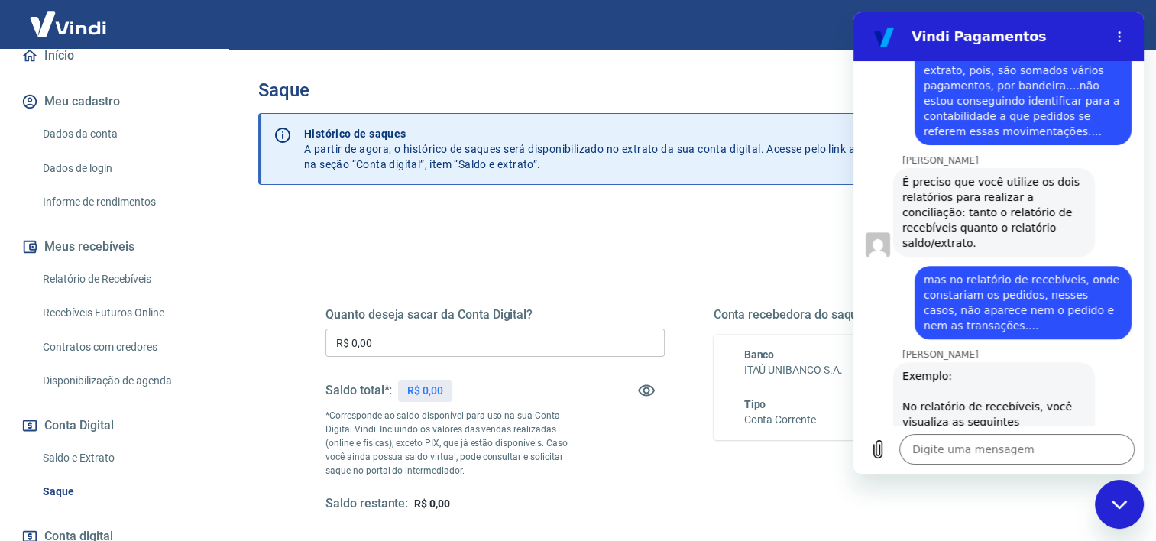
click at [992, 468] on link "Abrir em [GEOGRAPHIC_DATA]" at bounding box center [994, 524] width 202 height 112
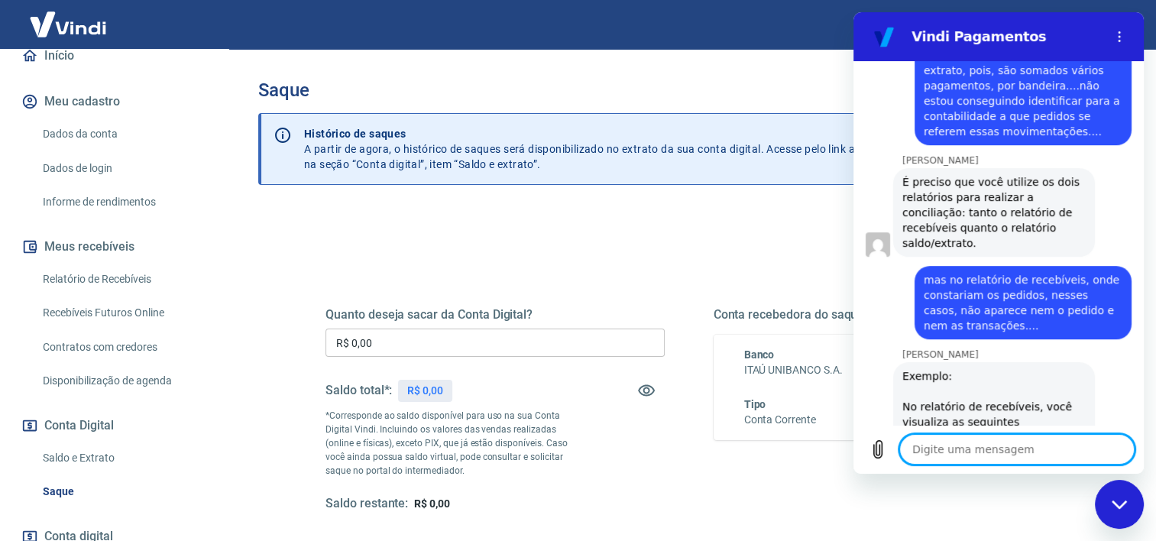
click at [955, 446] on textarea at bounding box center [1016, 449] width 235 height 31
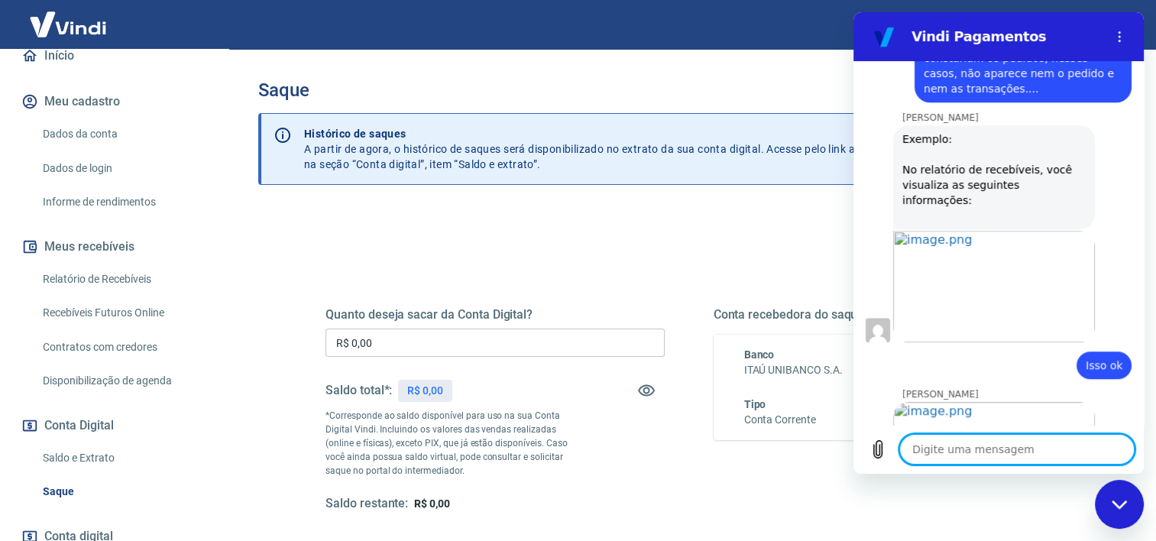
scroll to position [6620, 0]
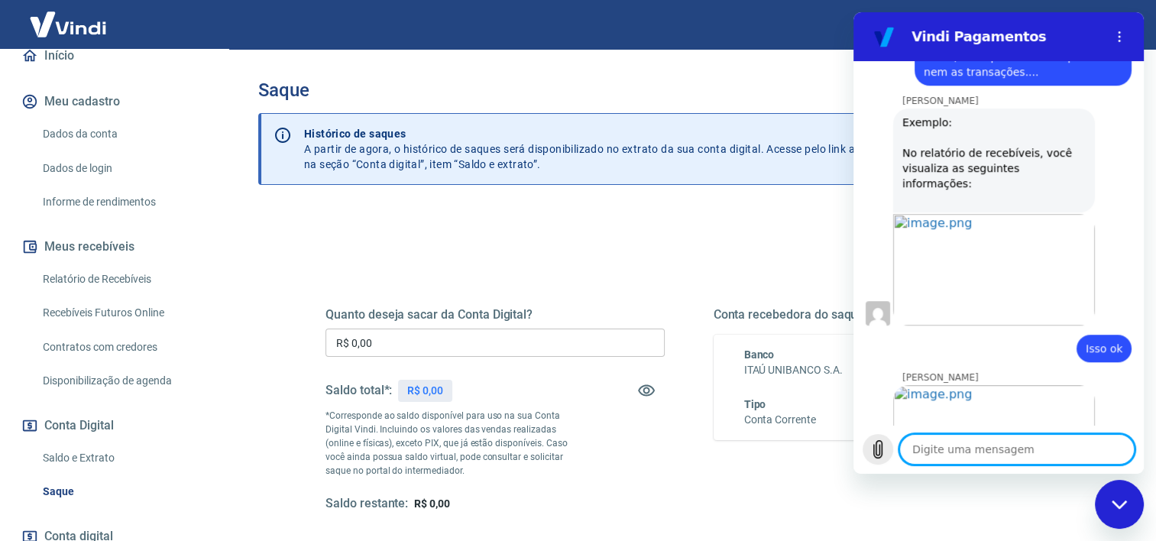
click at [877, 449] on icon "Carregar arquivo" at bounding box center [878, 449] width 18 height 18
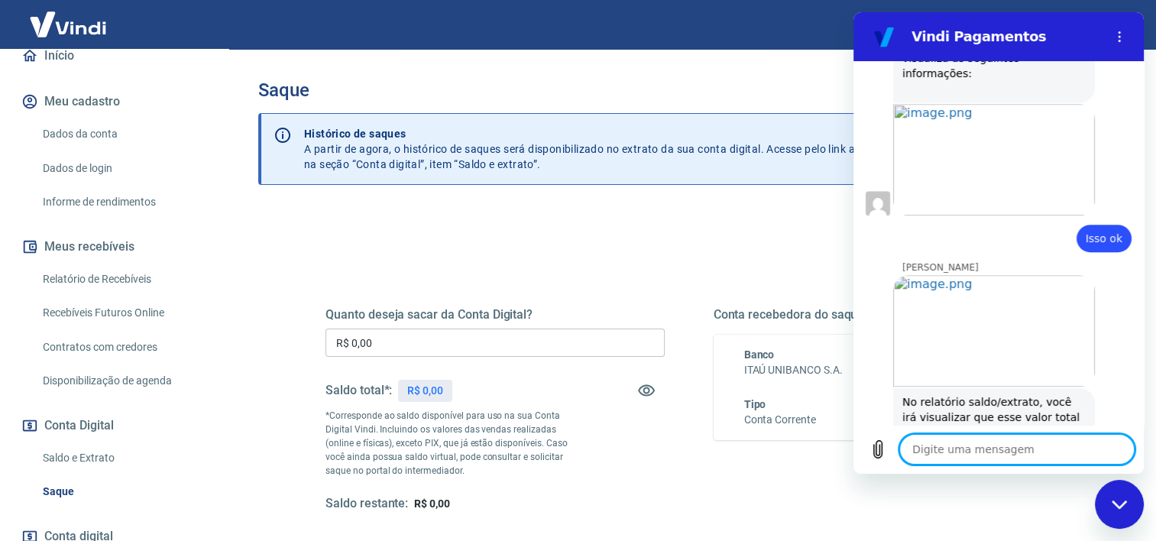
scroll to position [6733, 0]
click at [943, 454] on textarea at bounding box center [1016, 449] width 235 height 31
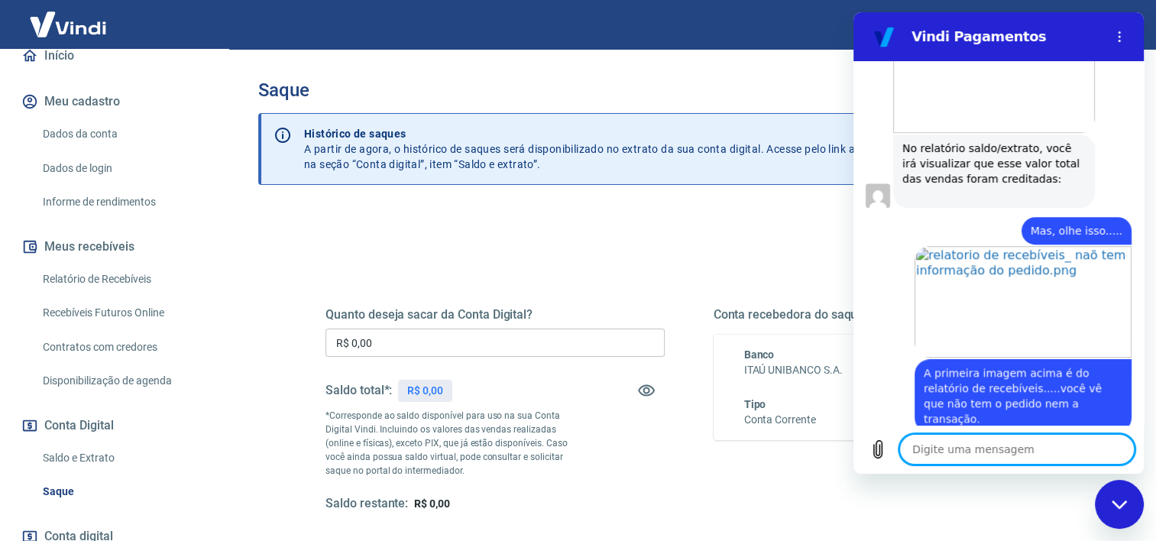
scroll to position [6986, 0]
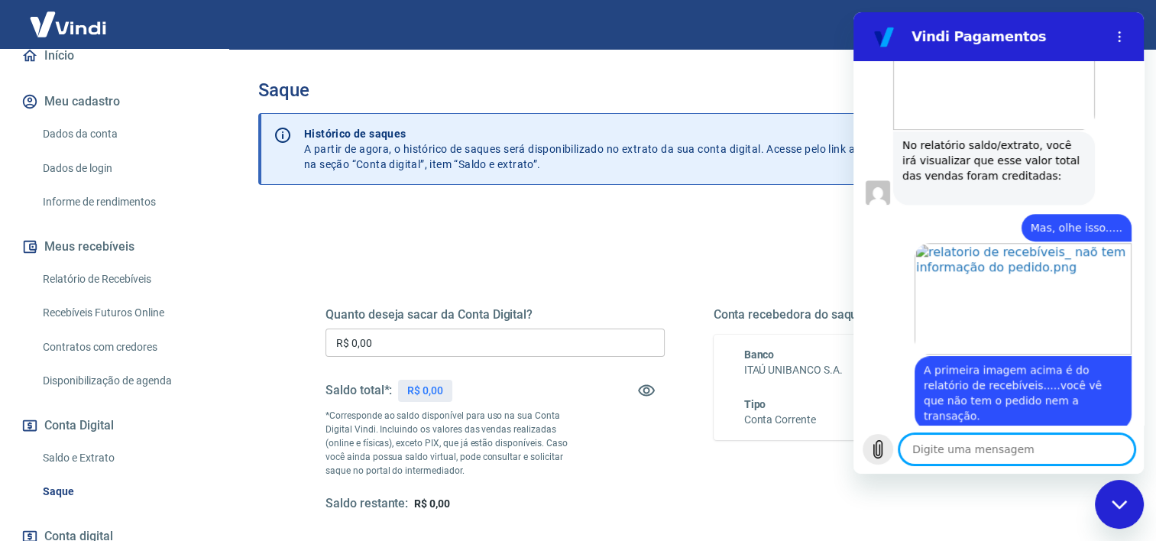
click at [878, 455] on icon "Carregar arquivo" at bounding box center [878, 449] width 18 height 18
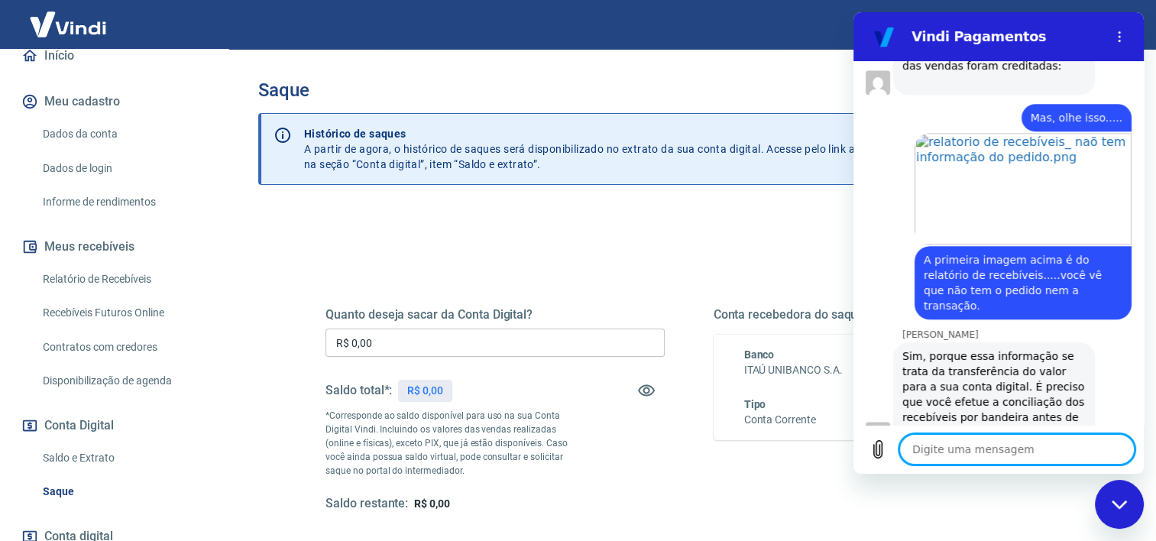
scroll to position [7100, 0]
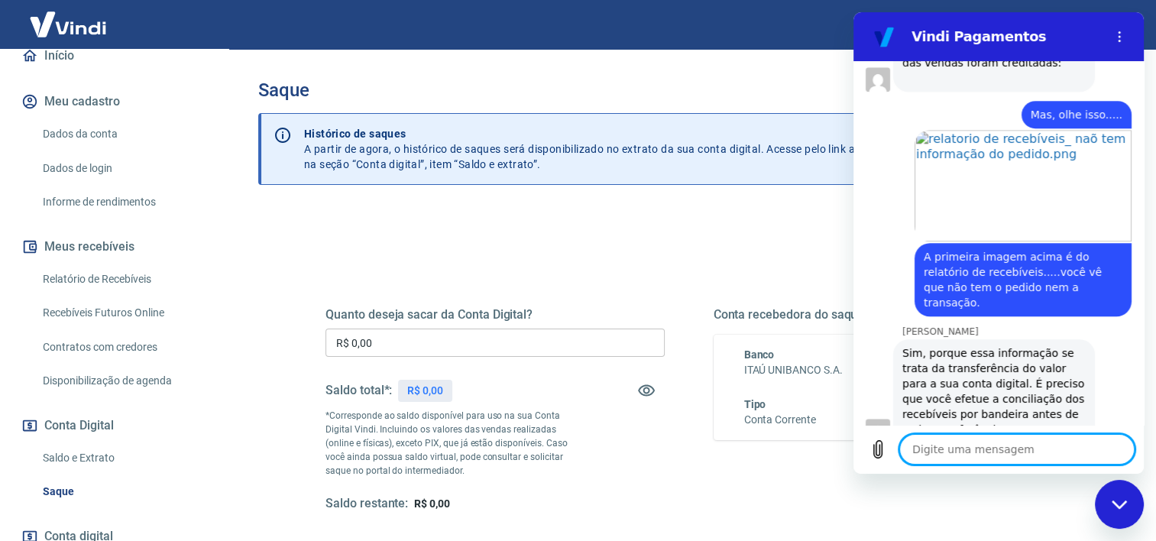
click at [978, 459] on textarea at bounding box center [1016, 449] width 235 height 31
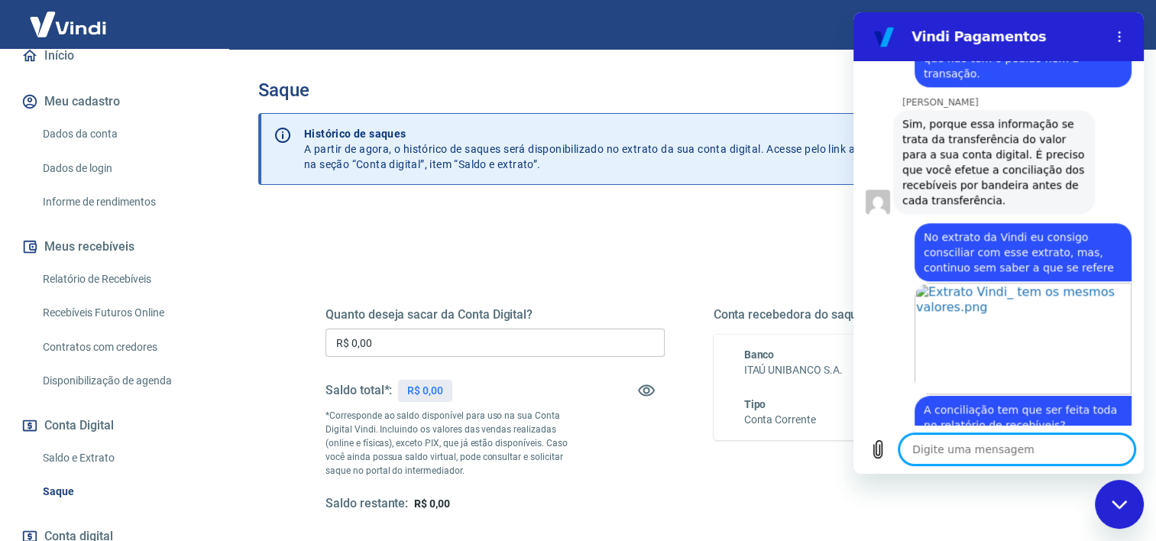
scroll to position [7332, 0]
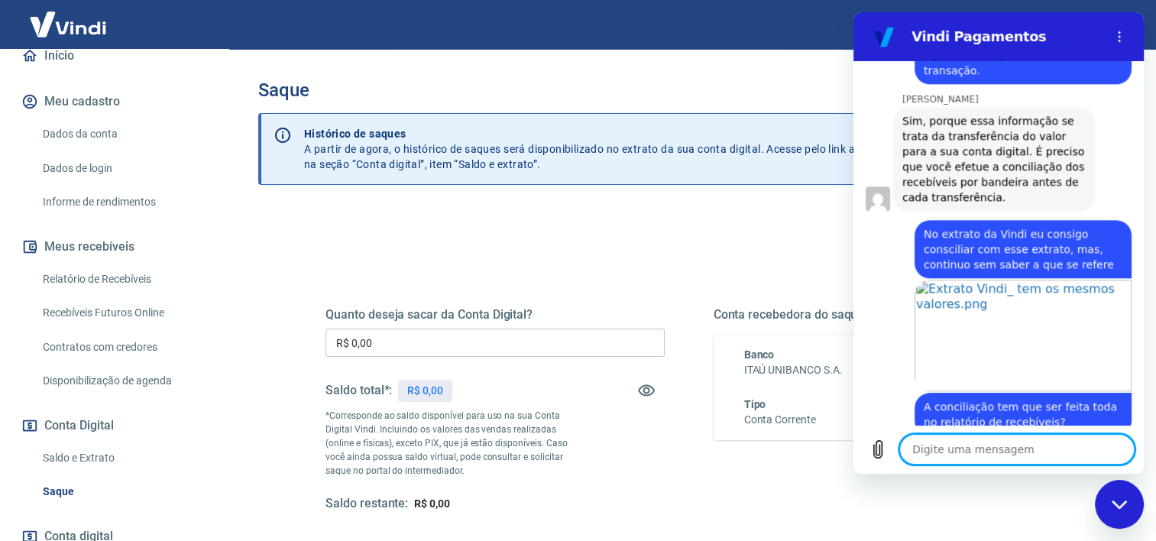
click at [955, 459] on textarea at bounding box center [1016, 449] width 235 height 31
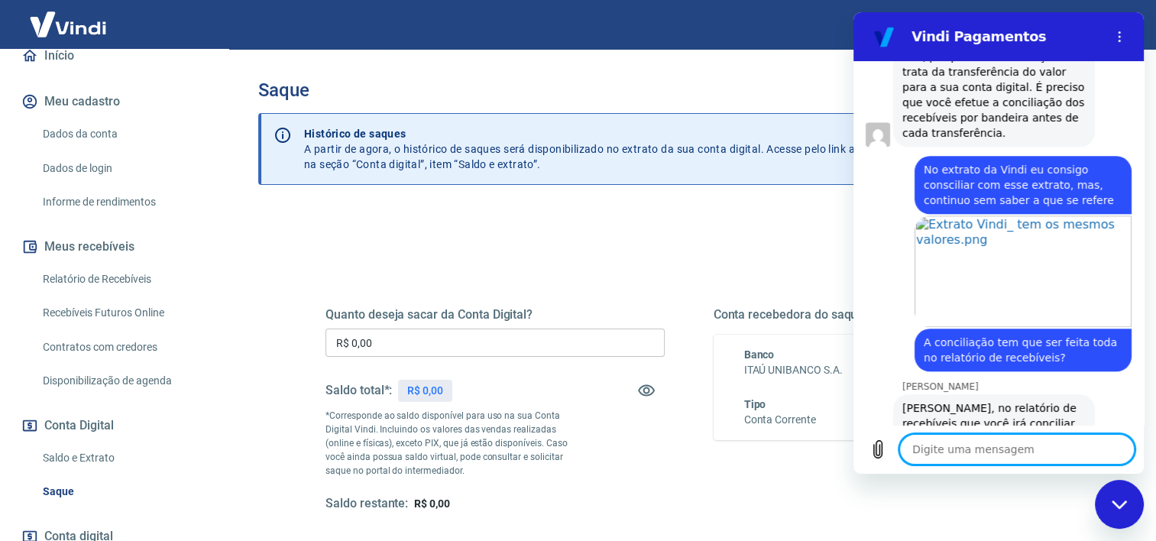
scroll to position [7399, 0]
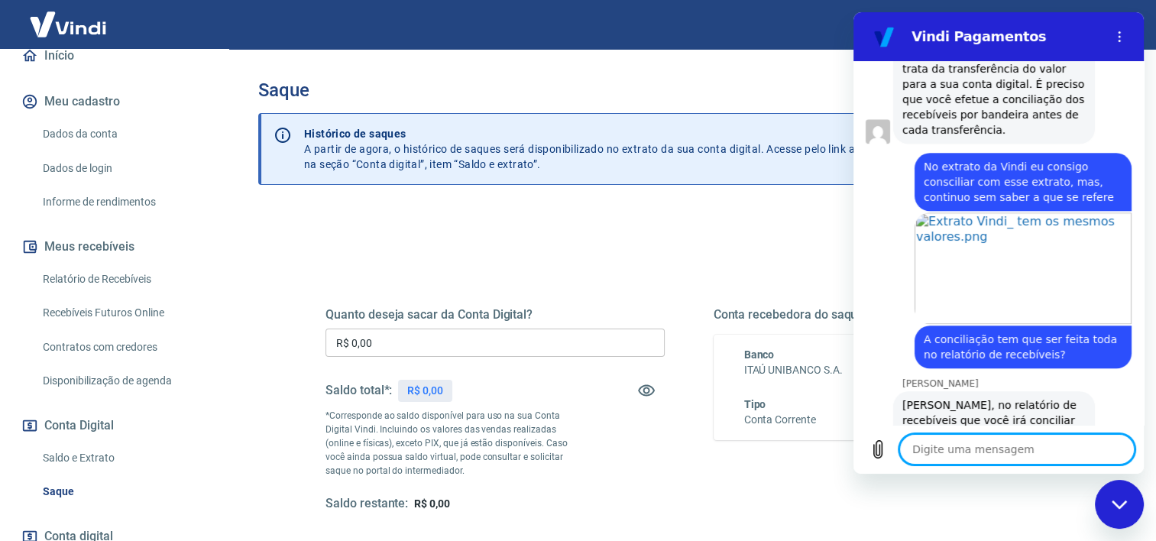
click at [961, 452] on textarea at bounding box center [1016, 449] width 235 height 31
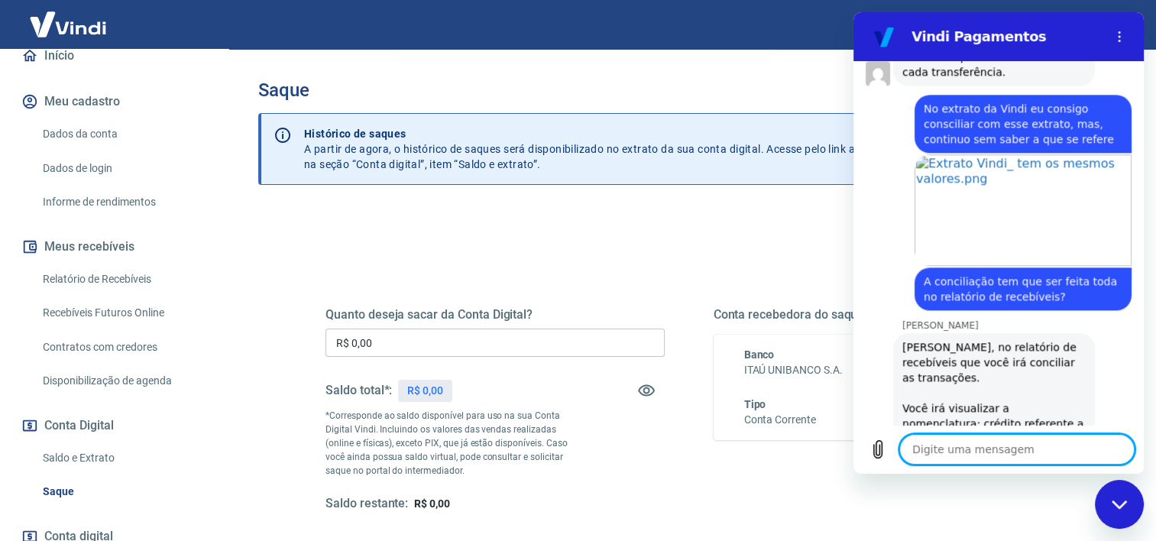
scroll to position [7428, 0]
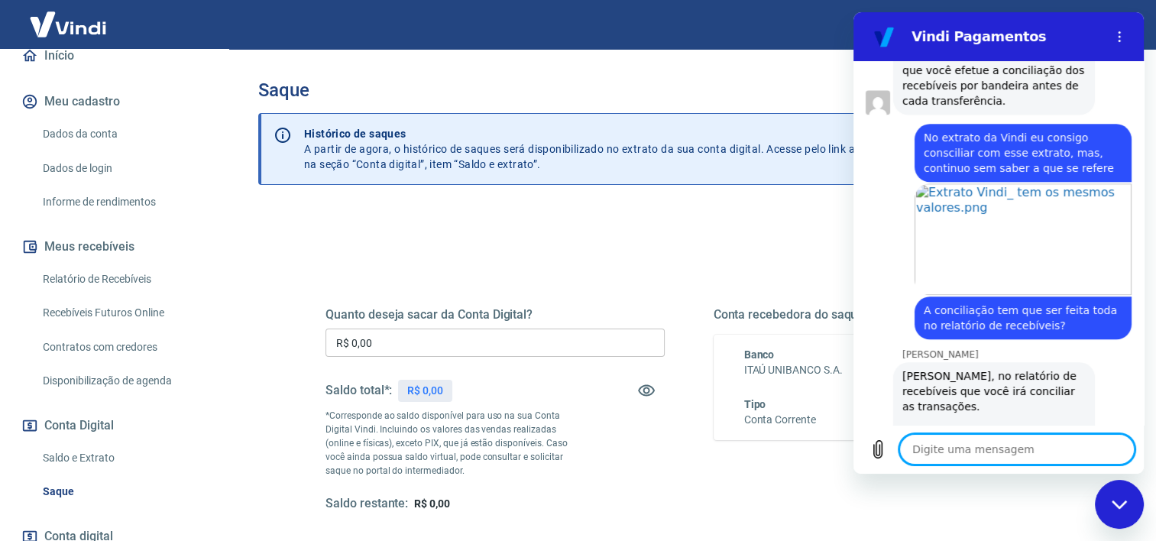
click at [932, 455] on textarea at bounding box center [1016, 449] width 235 height 31
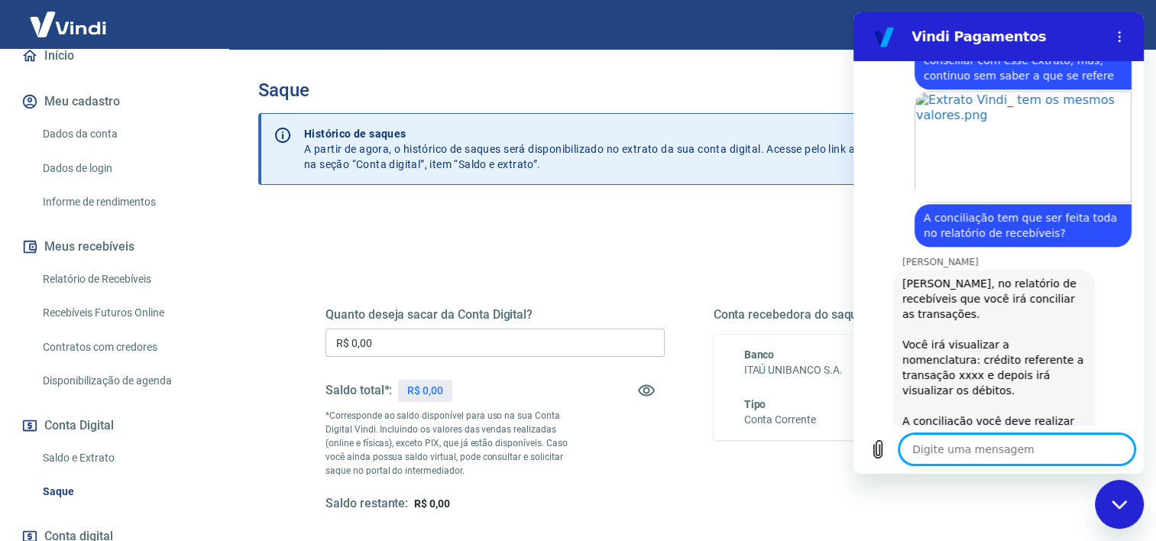
scroll to position [7532, 0]
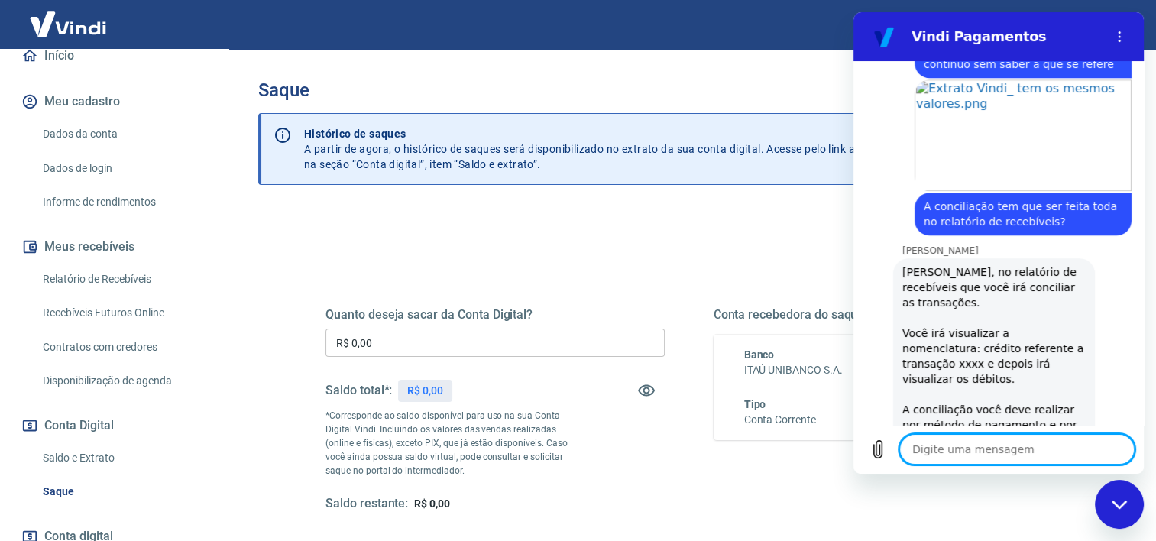
click at [975, 454] on textarea at bounding box center [1016, 449] width 235 height 31
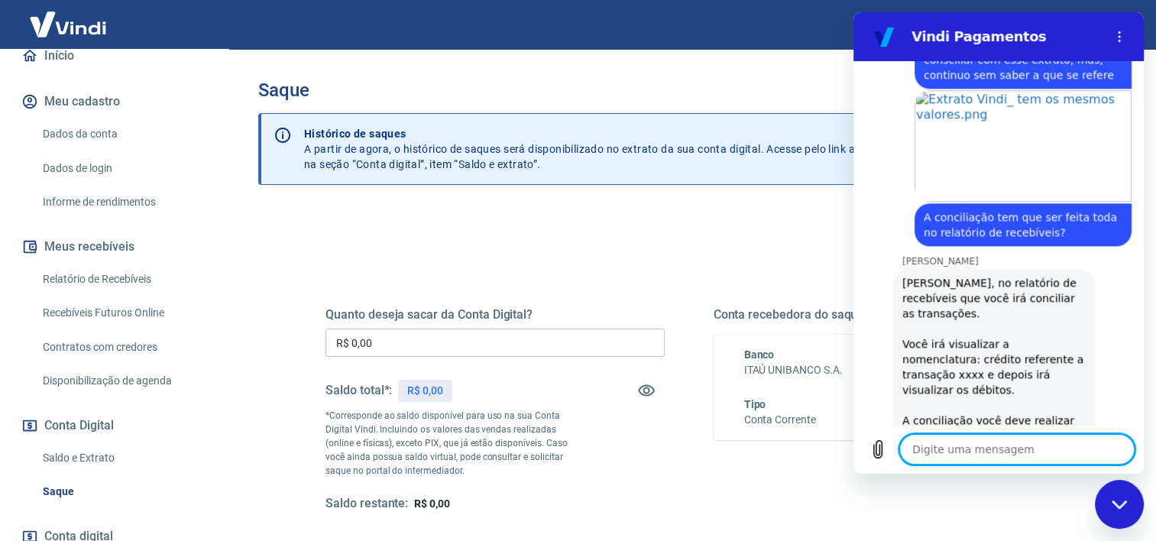
scroll to position [7737, 0]
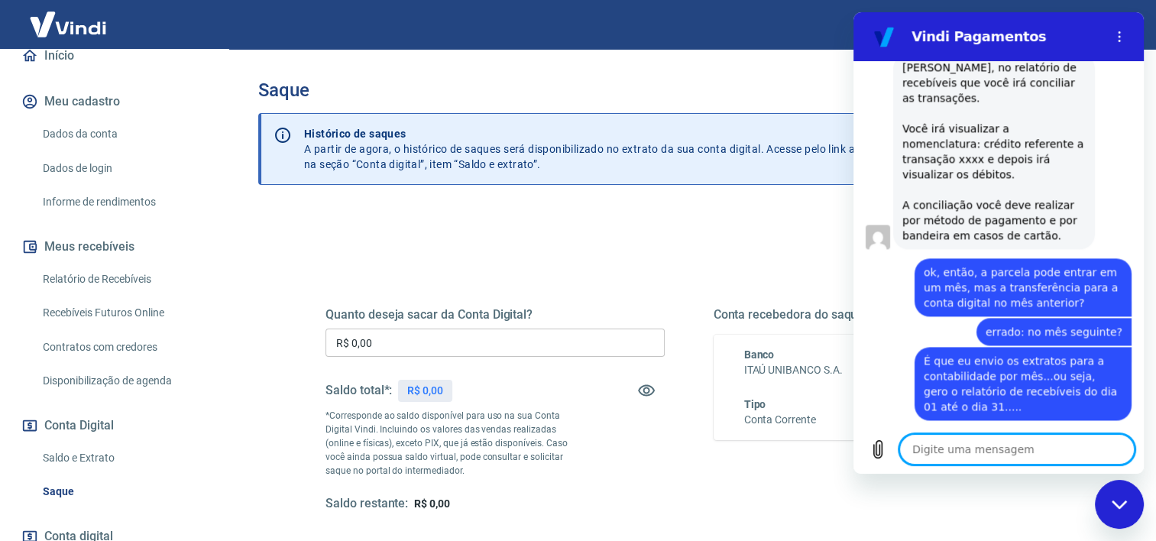
click at [931, 453] on textarea at bounding box center [1016, 449] width 235 height 31
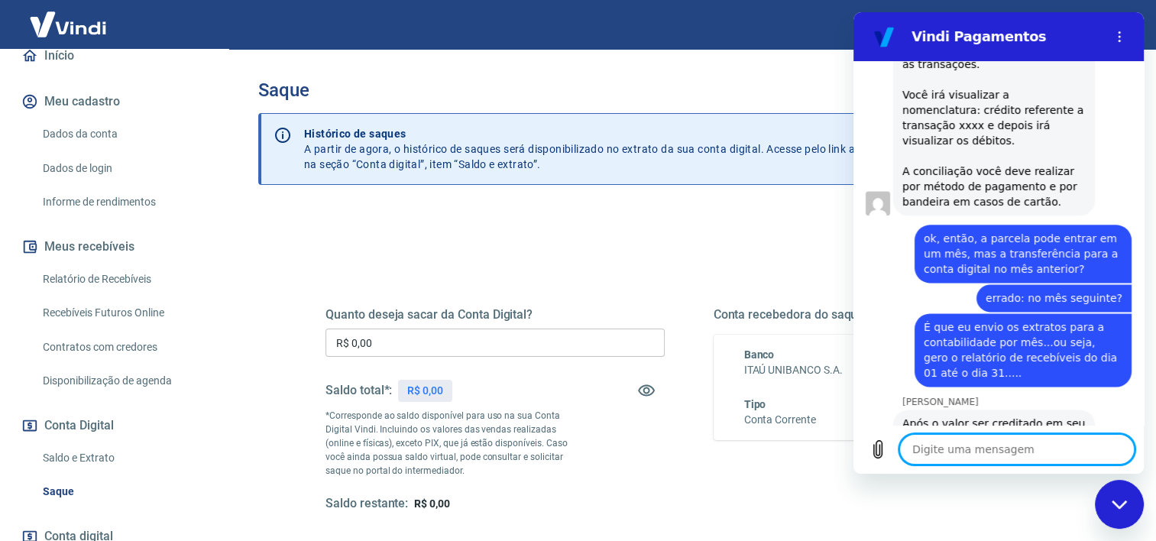
scroll to position [7774, 0]
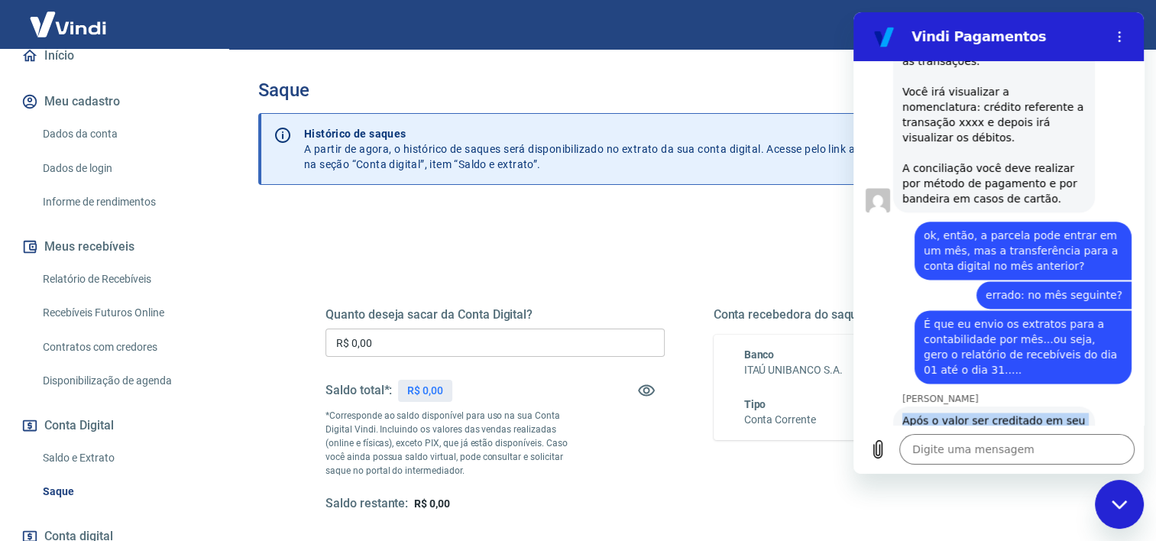
drag, startPoint x: 905, startPoint y: 174, endPoint x: 987, endPoint y: 355, distance: 198.3
click at [987, 413] on div "Após o valor ser creditado em seu cadastro, ele irá constar como crédito no rel…" at bounding box center [994, 520] width 183 height 214
copy div "Após o valor ser creditado em seu cadastro, ele irá constar como crédito no rel…"
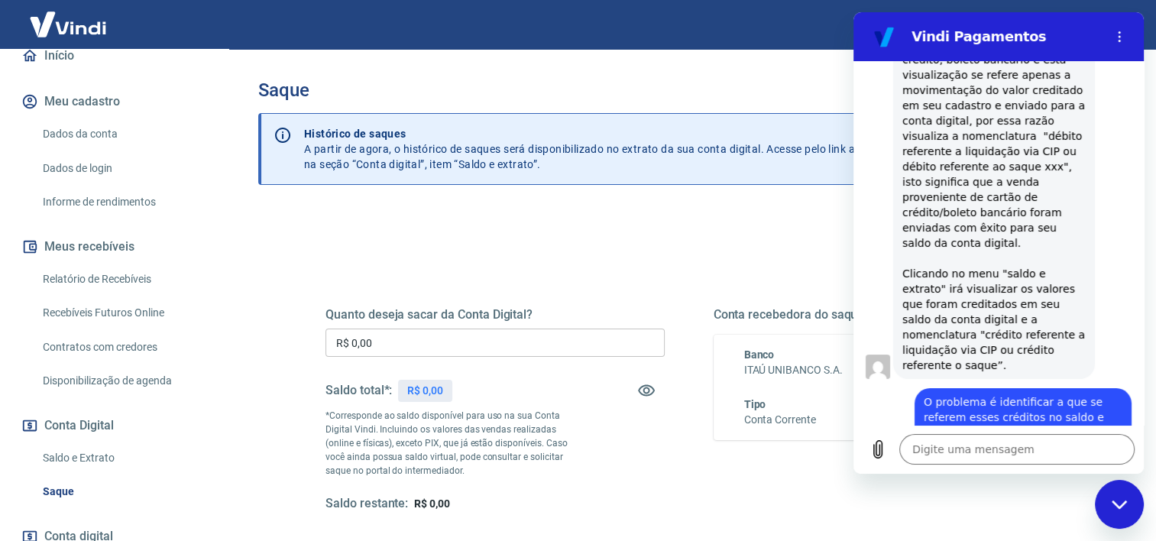
scroll to position [6092, 0]
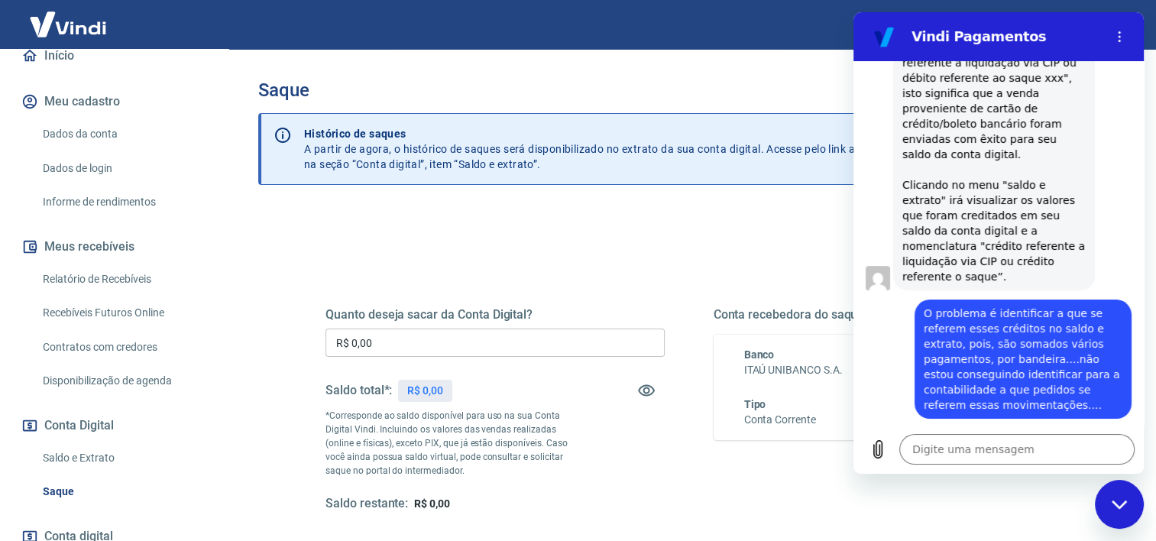
drag, startPoint x: 903, startPoint y: 286, endPoint x: 1056, endPoint y: 328, distance: 159.3
click at [1056, 448] on span "É preciso que você utilize os dois relatórios para realizar a conciliação: tant…" at bounding box center [994, 486] width 183 height 76
copy span "É preciso que você utilize os dois relatórios para realizar a conciliação: tant…"
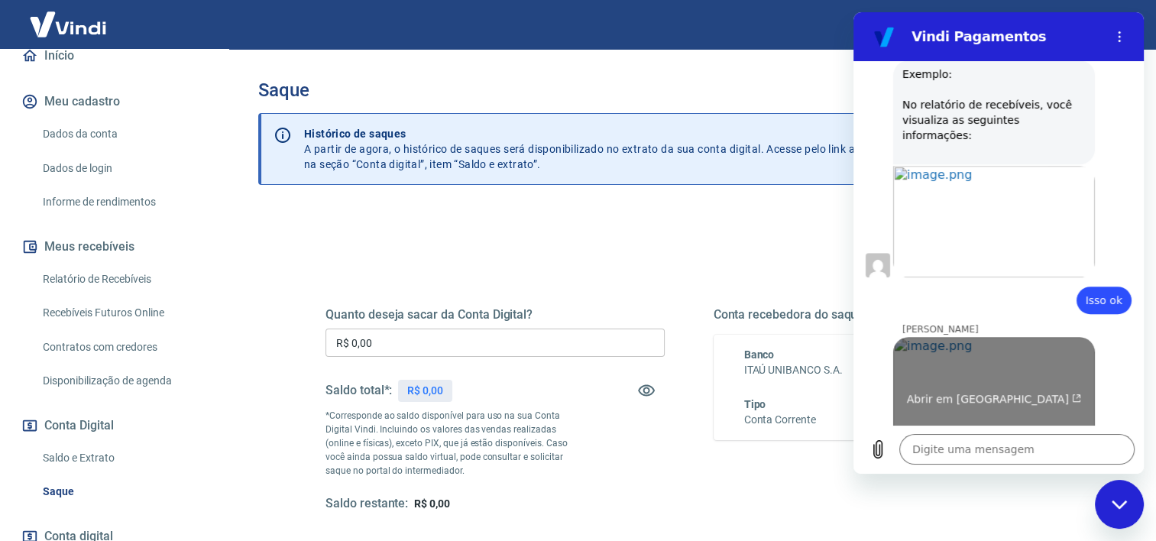
scroll to position [6704, 0]
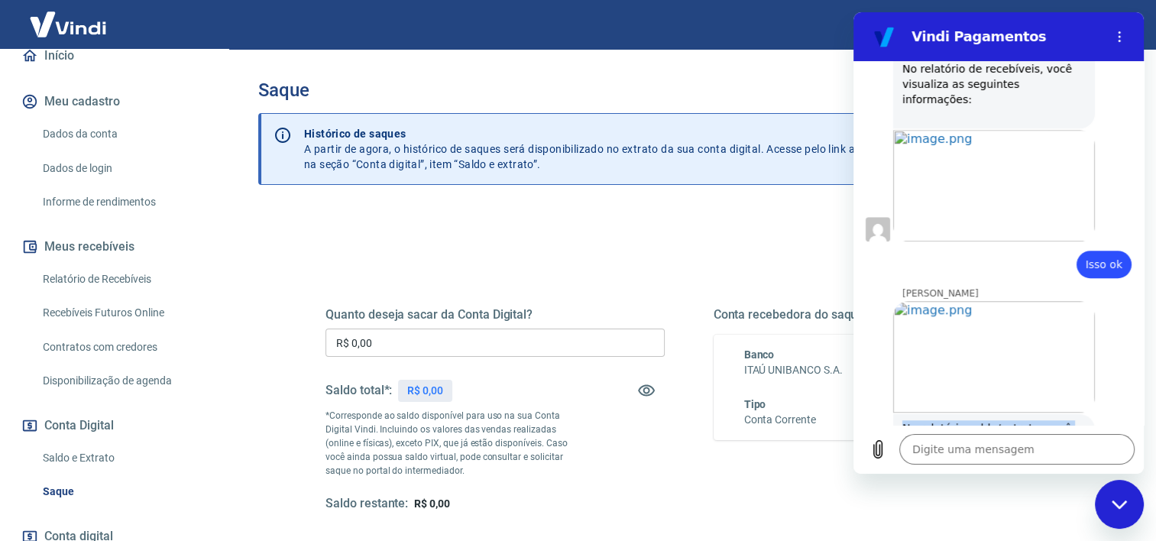
drag, startPoint x: 902, startPoint y: 226, endPoint x: 1030, endPoint y: 265, distance: 134.2
click at [1030, 414] on div "[PERSON_NAME] diz: No relatório saldo/extrato, você irá visualizar que esse val…" at bounding box center [994, 450] width 202 height 73
copy div "No relatório saldo/extrato, você irá visualizar que esse valor total das vendas…"
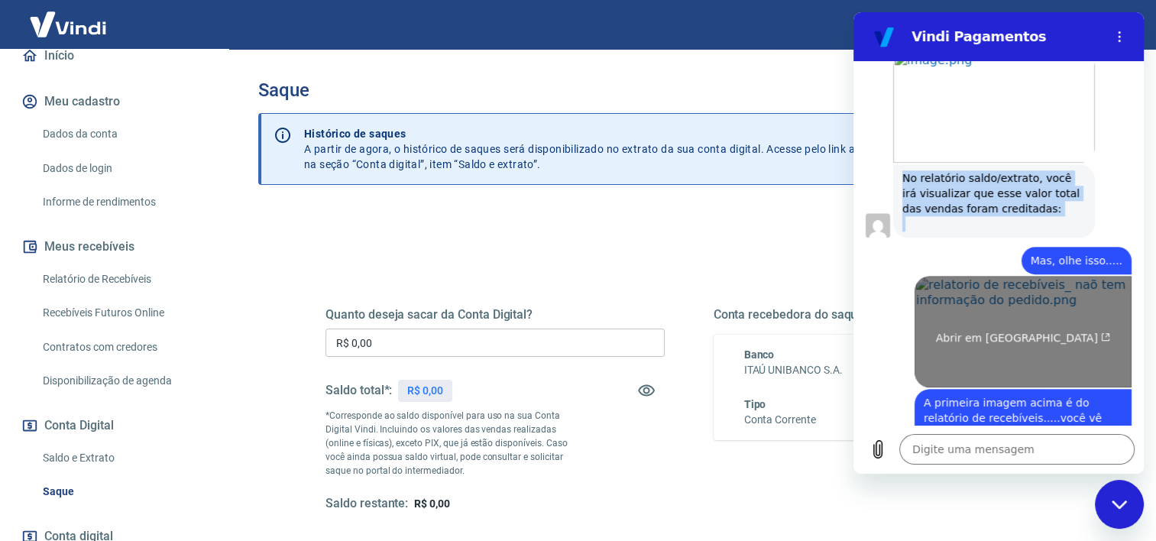
scroll to position [7009, 0]
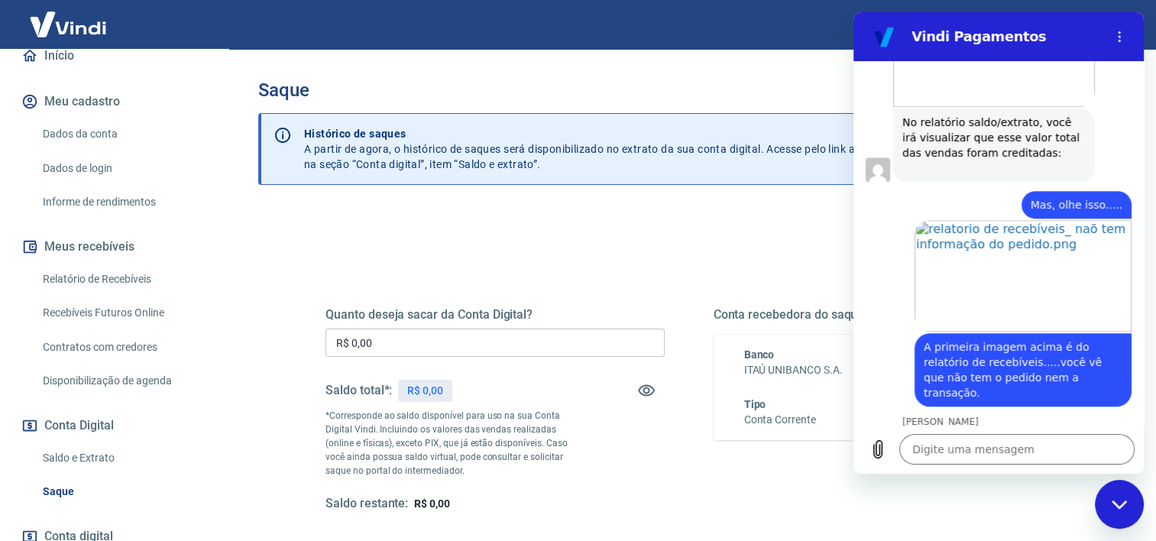
drag, startPoint x: 903, startPoint y: 228, endPoint x: 992, endPoint y: 312, distance: 122.2
click at [992, 429] on div "[PERSON_NAME] diz: [PERSON_NAME], porque essa informação se trata da transferên…" at bounding box center [994, 481] width 202 height 104
copy span "Sim, porque essa informação se trata da transferência do valor para a sua conta…"
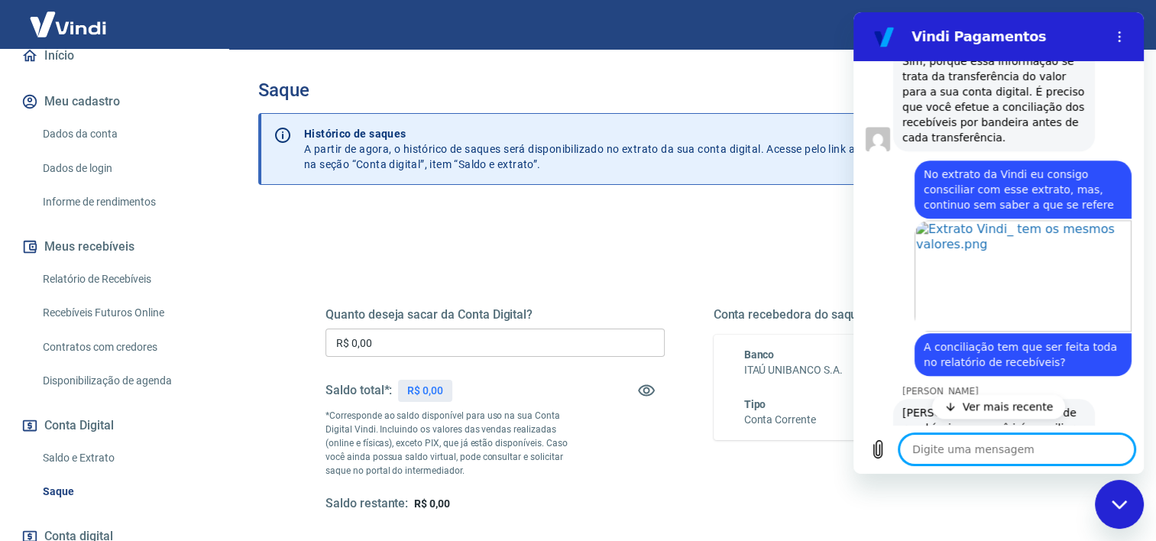
scroll to position [7392, 0]
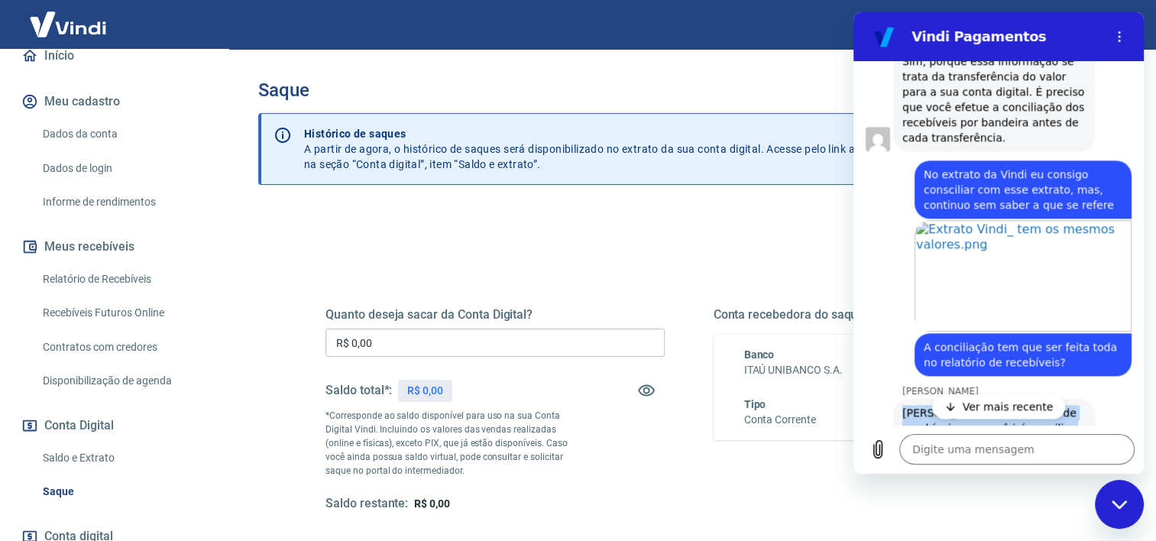
drag, startPoint x: 905, startPoint y: 198, endPoint x: 1046, endPoint y: 335, distance: 196.7
click at [1046, 405] on div "[PERSON_NAME], no relatório de recebíveis que você irá conciliar as transações.…" at bounding box center [994, 496] width 183 height 183
copy div "[PERSON_NAME], no relatório de recebíveis que você irá conciliar as transações.…"
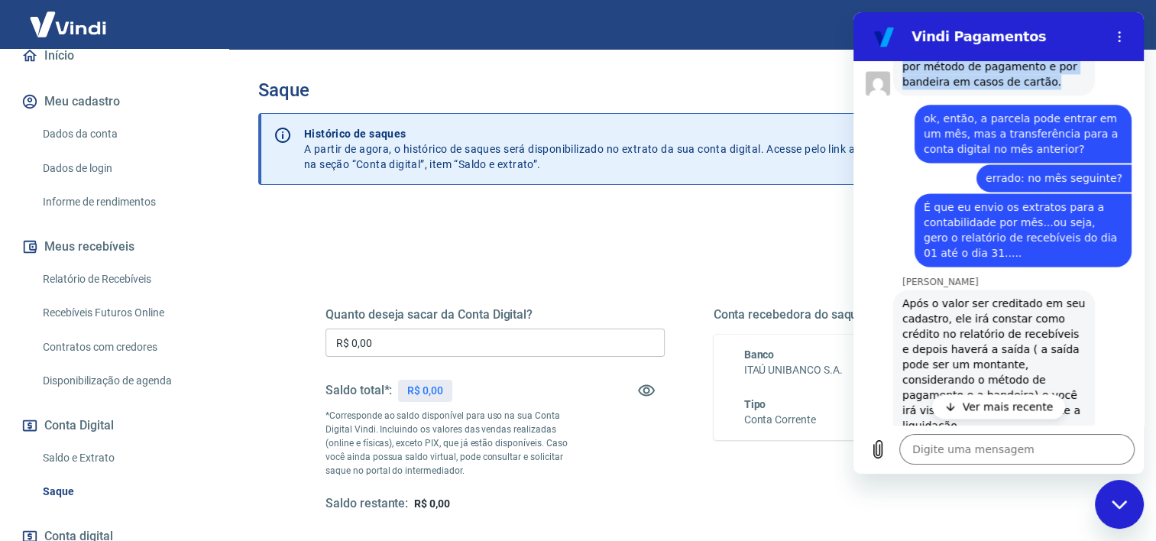
scroll to position [7930, 0]
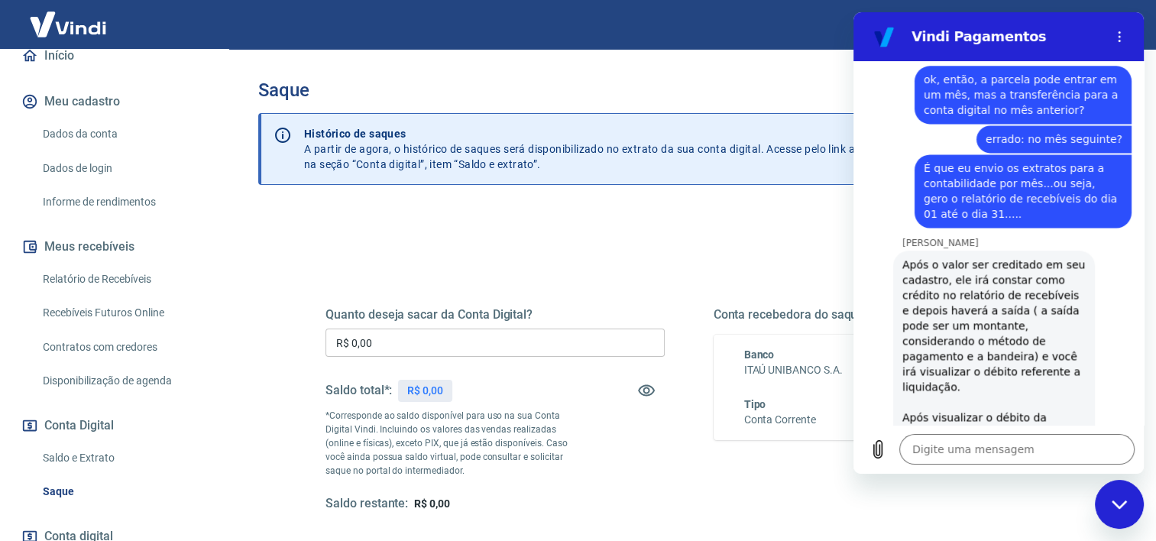
drag, startPoint x: 903, startPoint y: 289, endPoint x: 980, endPoint y: 394, distance: 130.1
click at [980, 394] on div "16:55 diz: boa tarde Enviado · 16:55 [PERSON_NAME] diz: [PERSON_NAME], [PERSON_…" at bounding box center [999, 243] width 290 height 364
copy div "Combinado, [PERSON_NAME]. A conciliação para visualizar o número da transação s…"
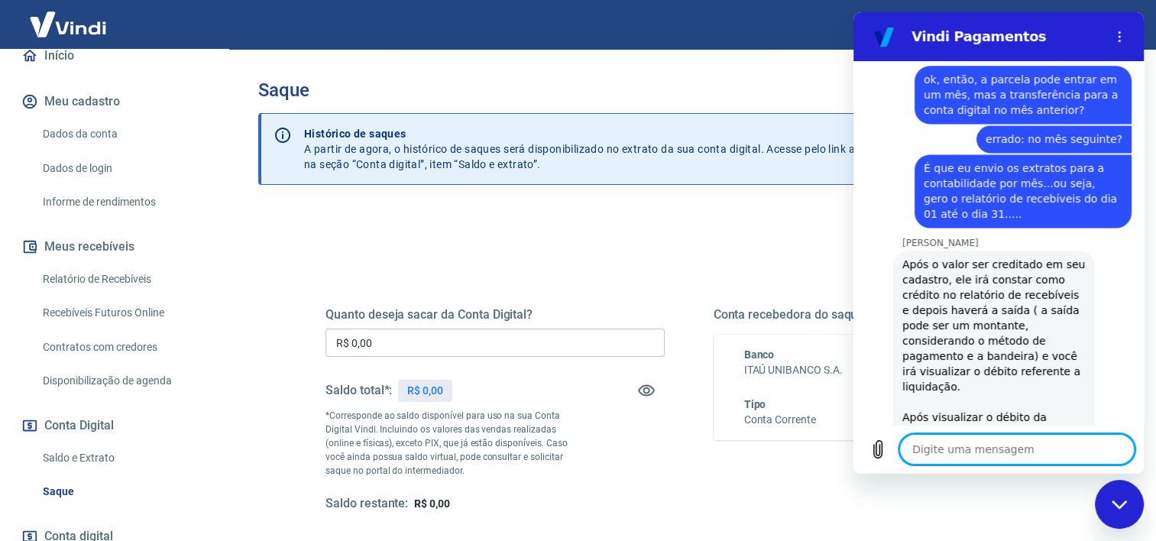
click at [979, 453] on textarea at bounding box center [1016, 449] width 235 height 31
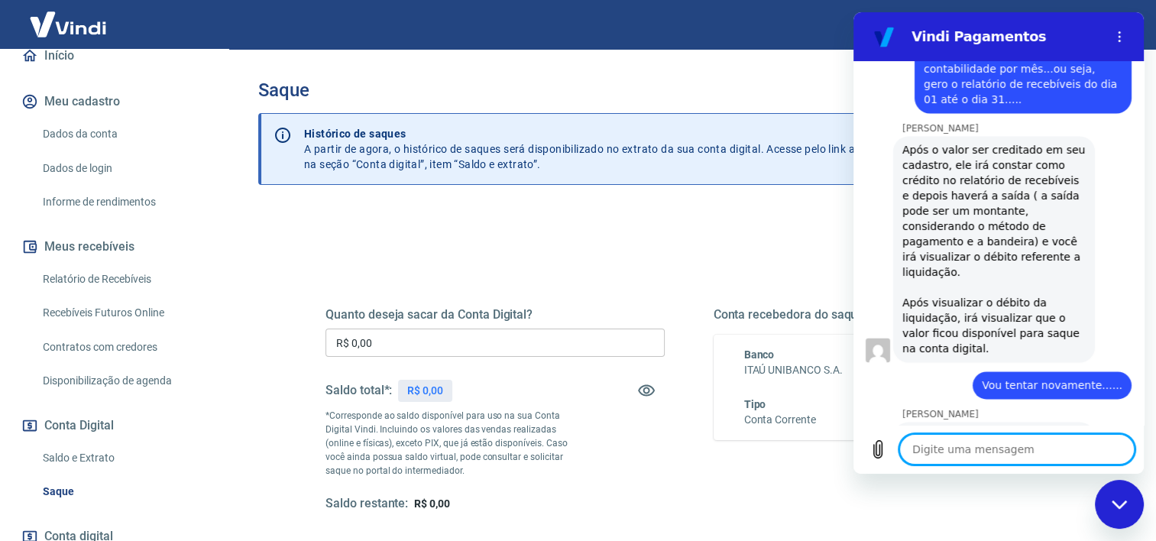
scroll to position [8047, 0]
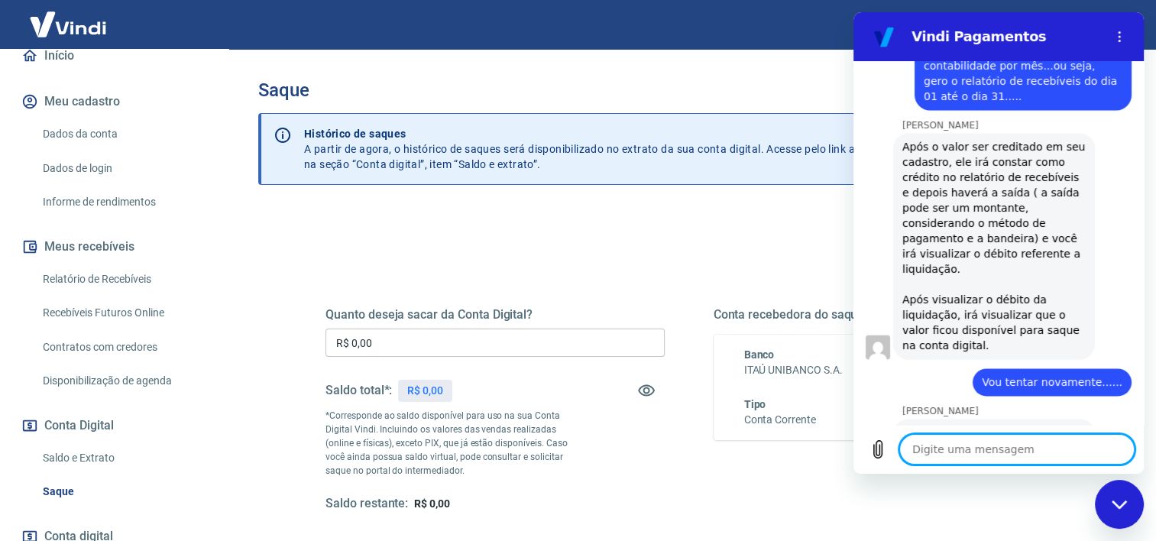
click at [1037, 451] on textarea at bounding box center [1016, 449] width 235 height 31
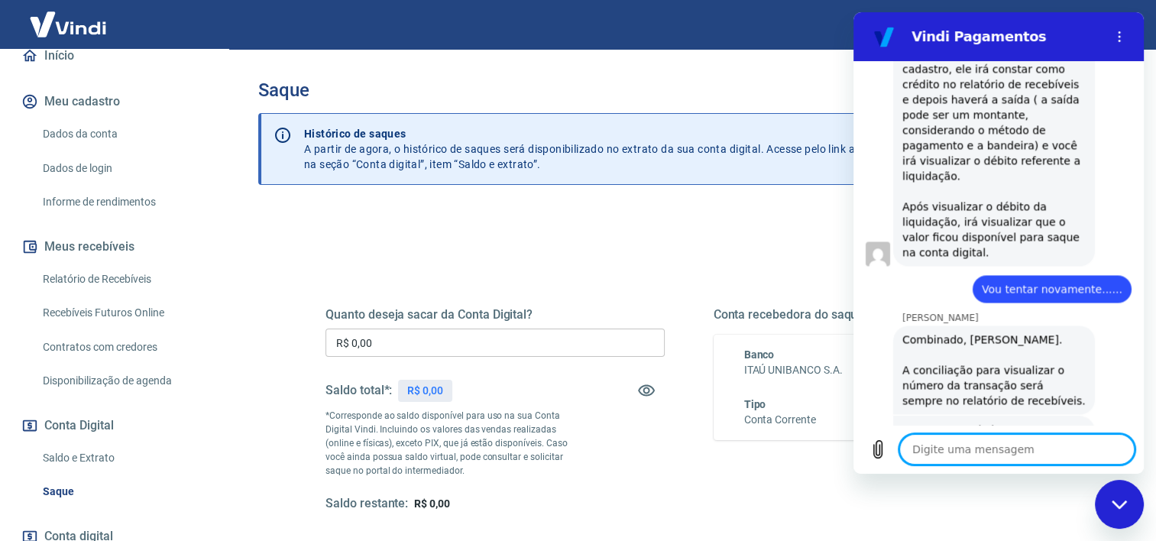
scroll to position [8169, 0]
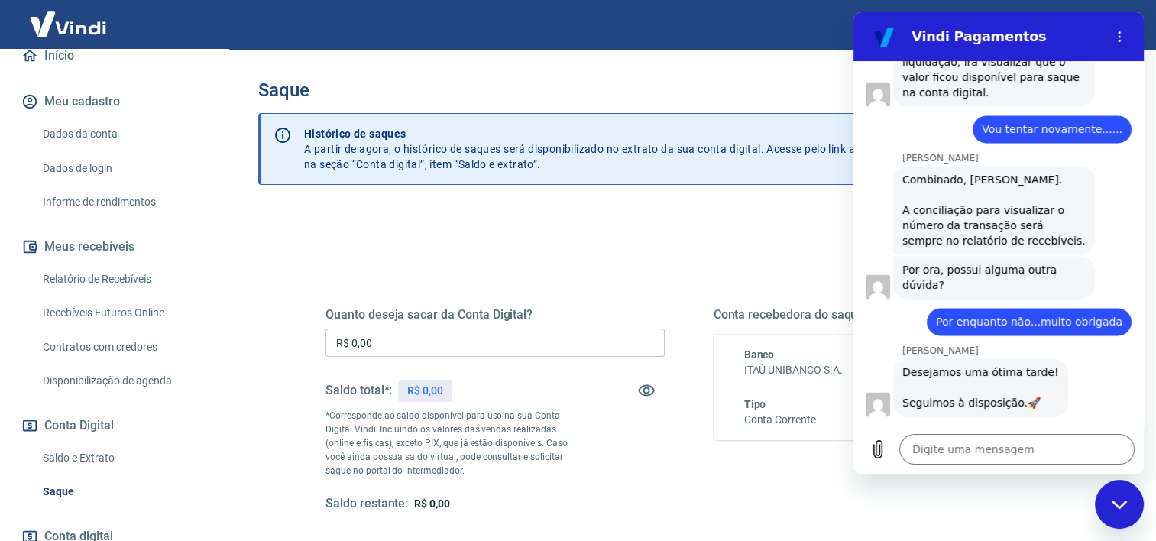
scroll to position [0, 412]
drag, startPoint x: 979, startPoint y: 353, endPoint x: 1043, endPoint y: 353, distance: 64.2
drag, startPoint x: 1078, startPoint y: 354, endPoint x: 2006, endPoint y: 367, distance: 928.6
click at [1144, 355] on html "Vindi Pagamentos 16:55 diz: boa tarde Enviado · 16:55 [PERSON_NAME] diz: [PERSO…" at bounding box center [999, 243] width 290 height 462
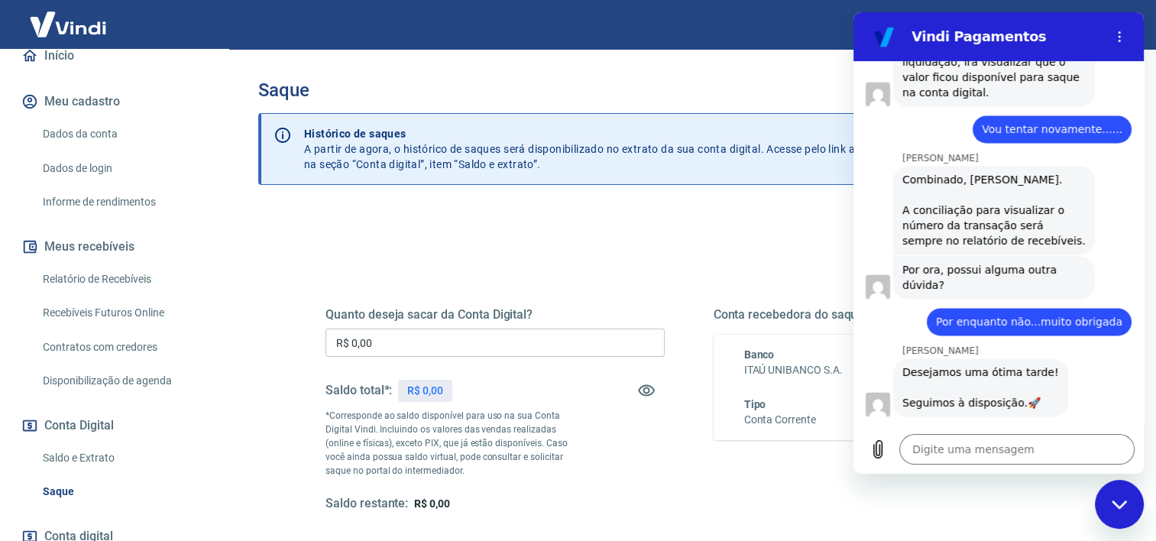
scroll to position [0, 0]
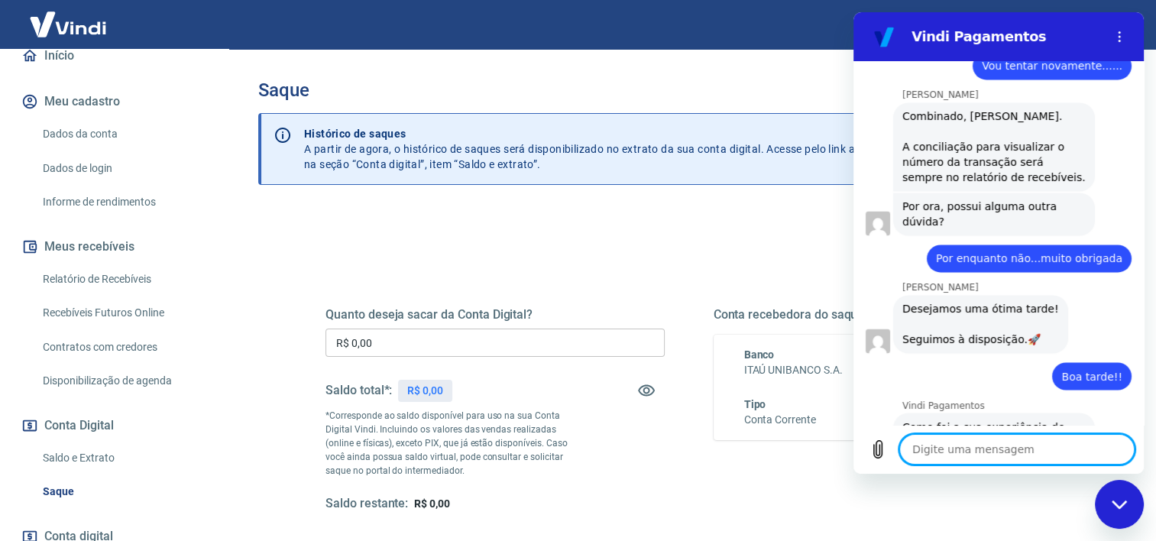
scroll to position [8367, 0]
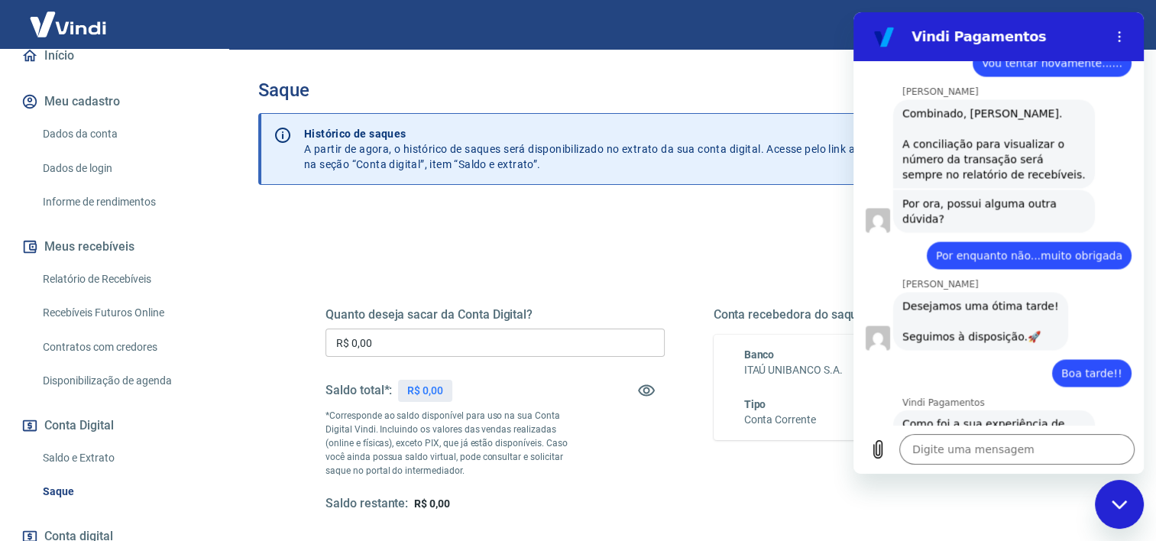
click at [566, 232] on div "Quanto deseja sacar da Conta Digital? R$ 0,00 ​ Saldo total*: R$ 0,00 *Correspo…" at bounding box center [688, 482] width 861 height 546
